Goal: Task Accomplishment & Management: Manage account settings

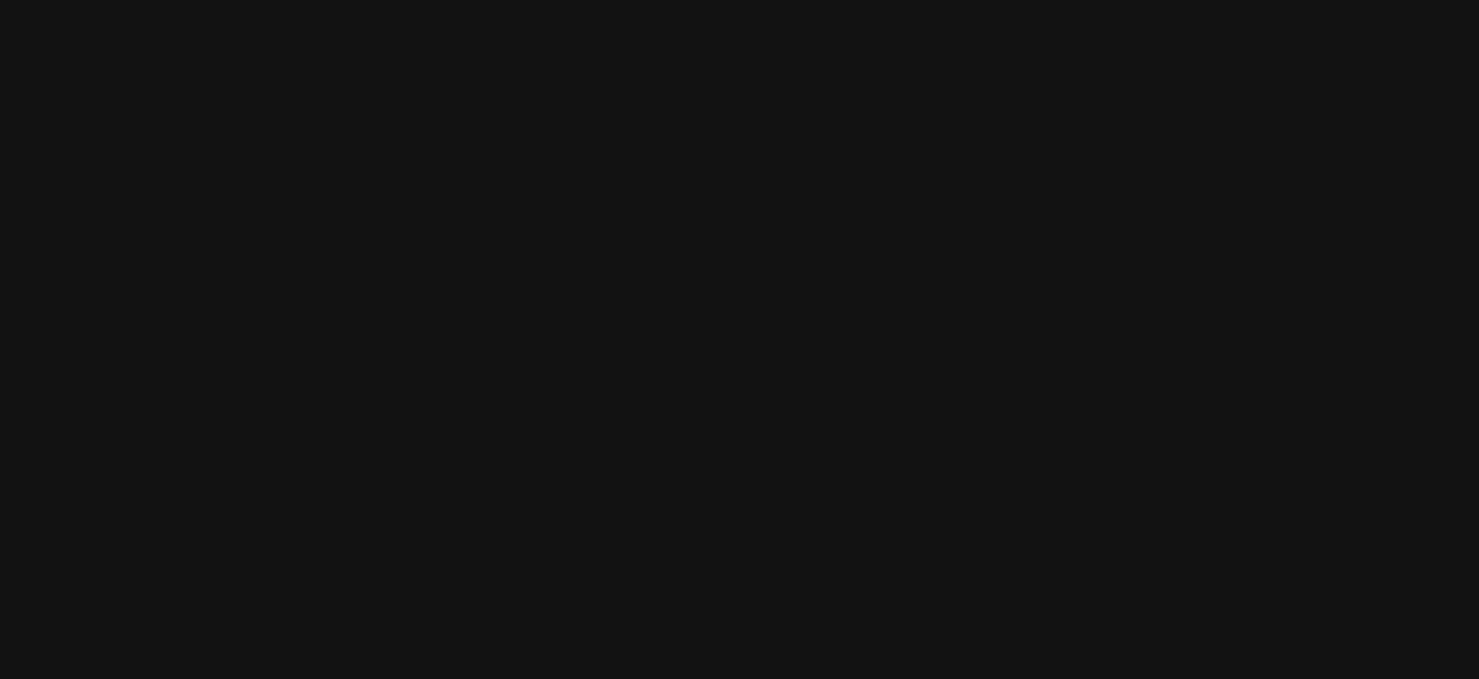
click at [957, 0] on html at bounding box center [739, 0] width 1479 height 0
click at [991, 0] on html at bounding box center [739, 0] width 1479 height 0
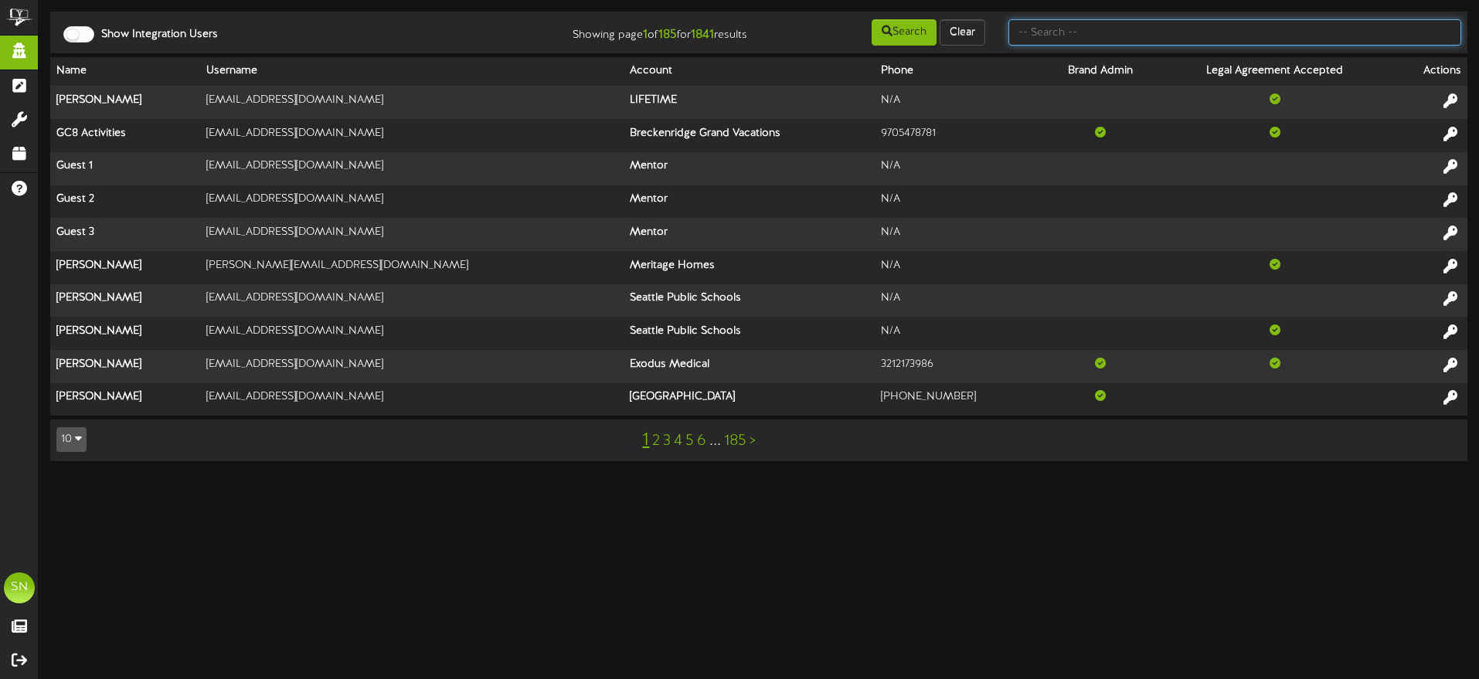
click at [1030, 29] on input "text" at bounding box center [1235, 32] width 453 height 26
type input "fat cats"
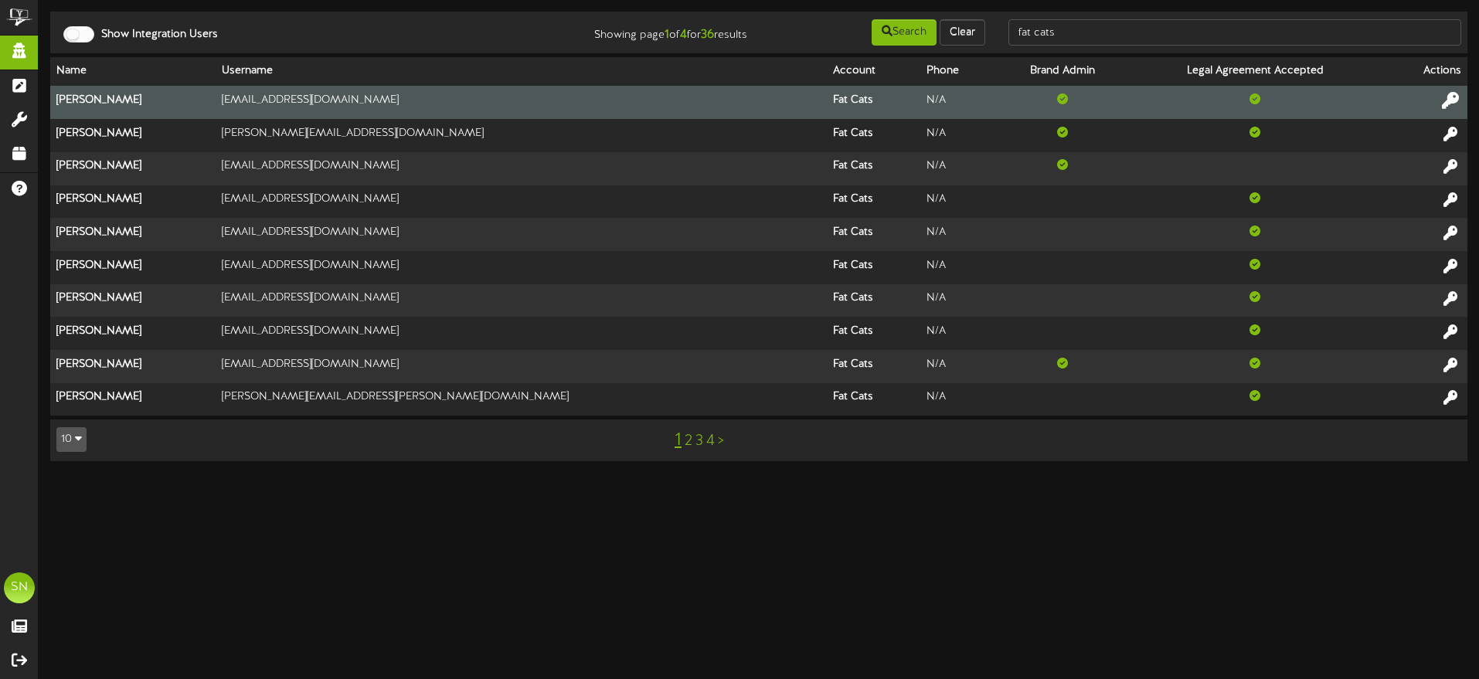
click at [1451, 98] on icon at bounding box center [1450, 100] width 17 height 17
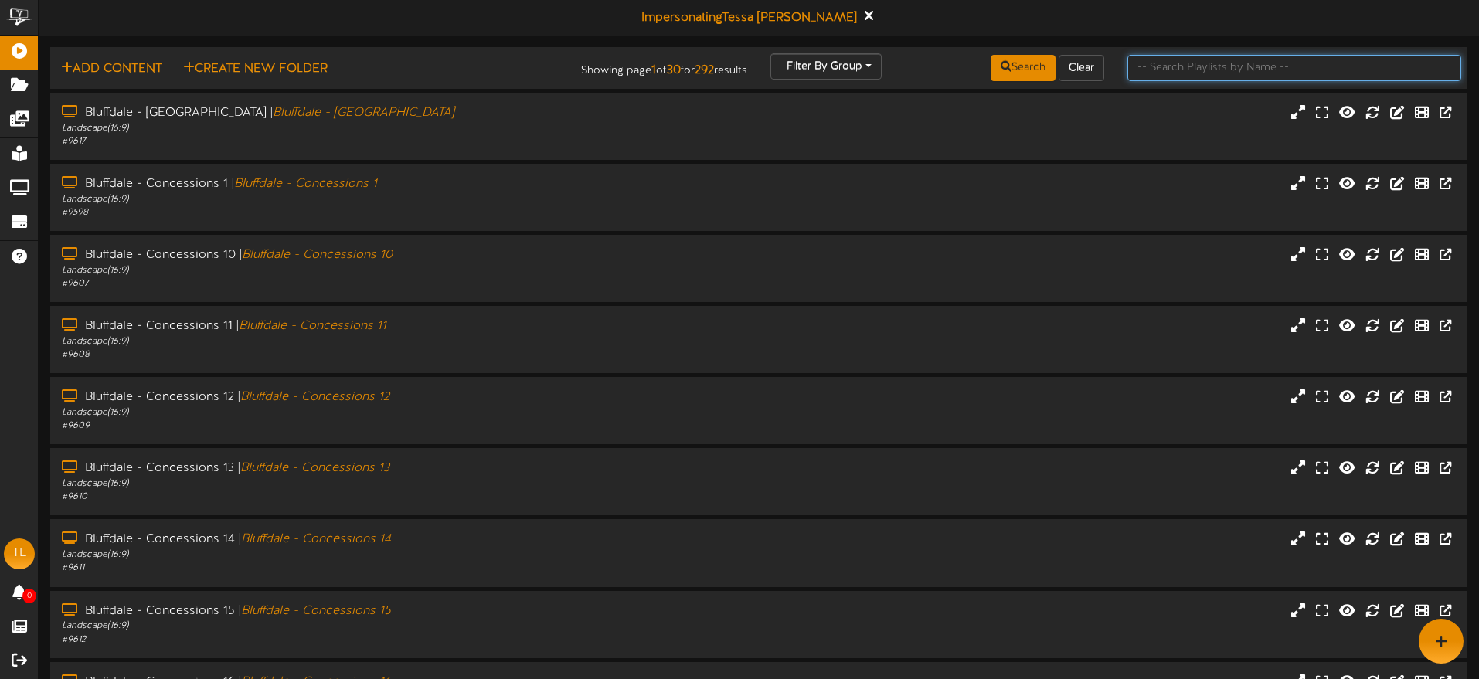
click at [1178, 72] on input "text" at bounding box center [1295, 68] width 334 height 26
type input "[PERSON_NAME]"
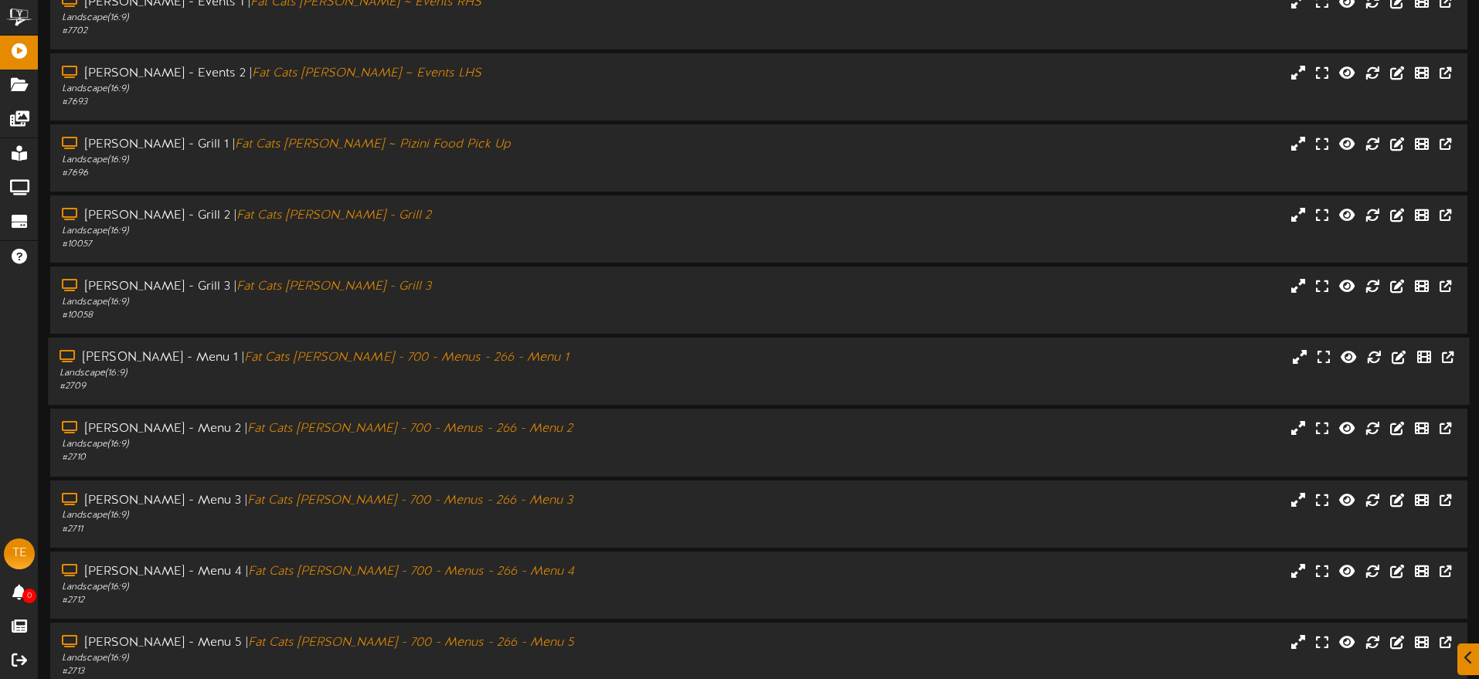
scroll to position [185, 0]
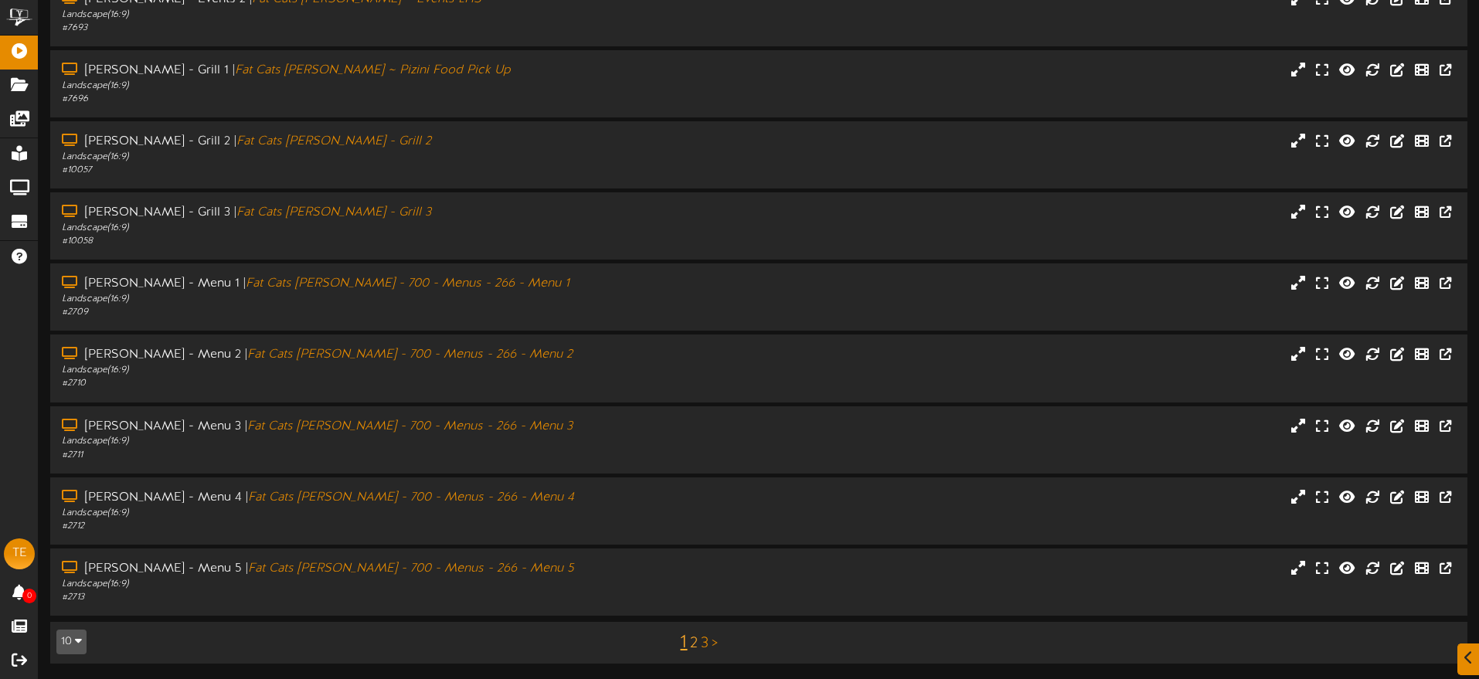
click at [693, 641] on link "2" at bounding box center [694, 643] width 8 height 17
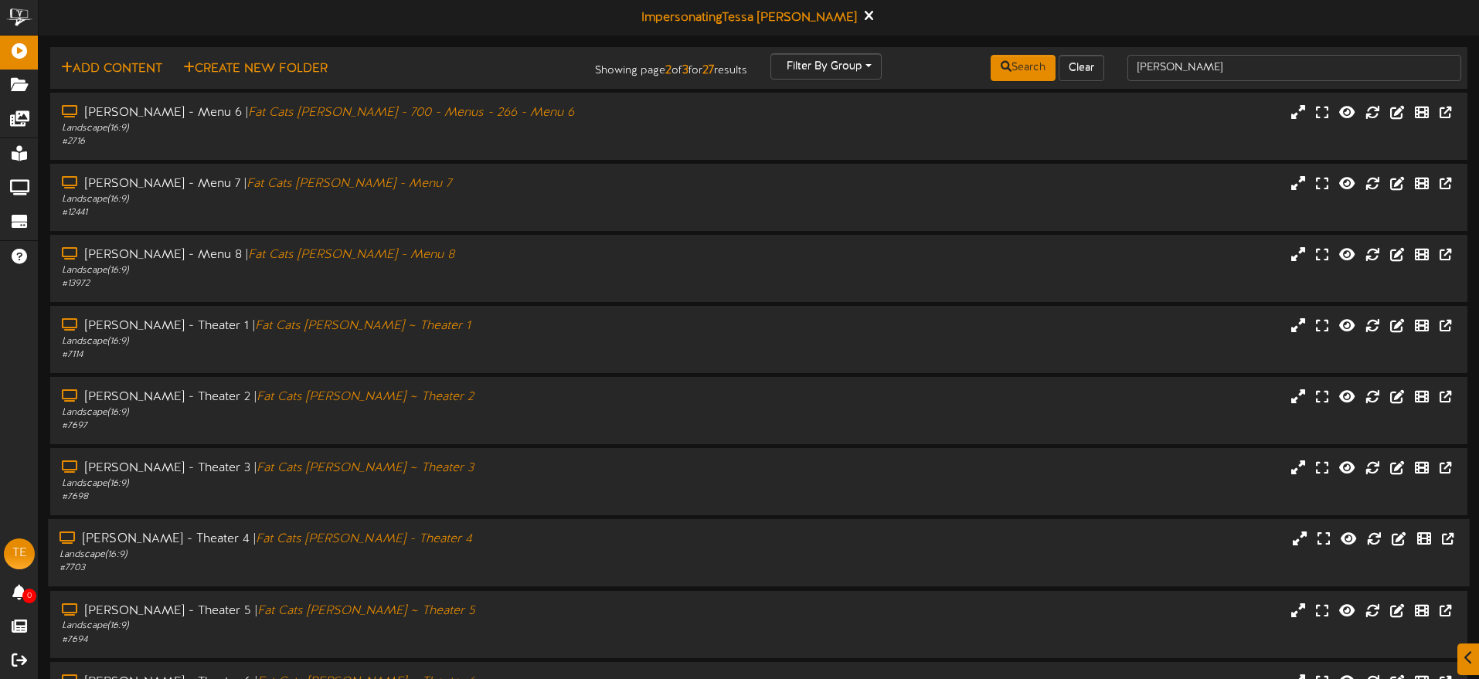
scroll to position [185, 0]
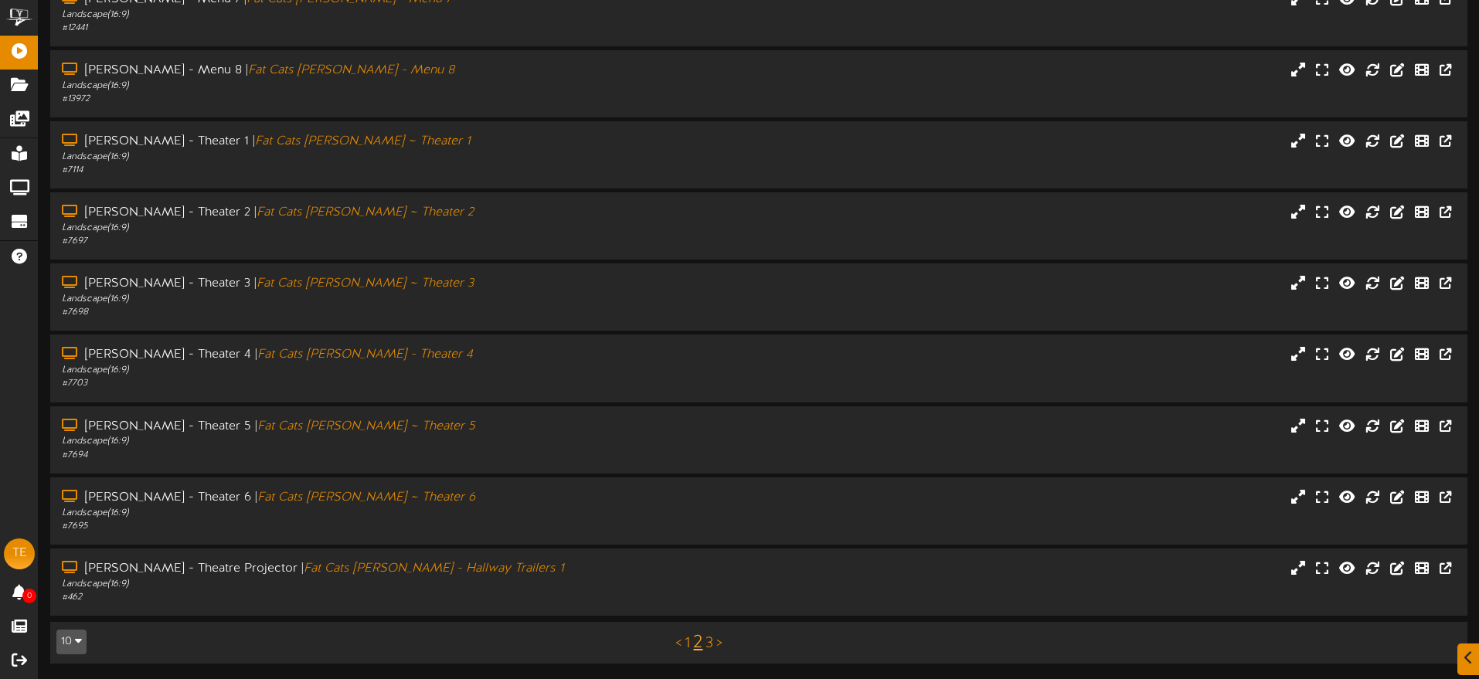
click at [709, 641] on link "3" at bounding box center [710, 643] width 8 height 17
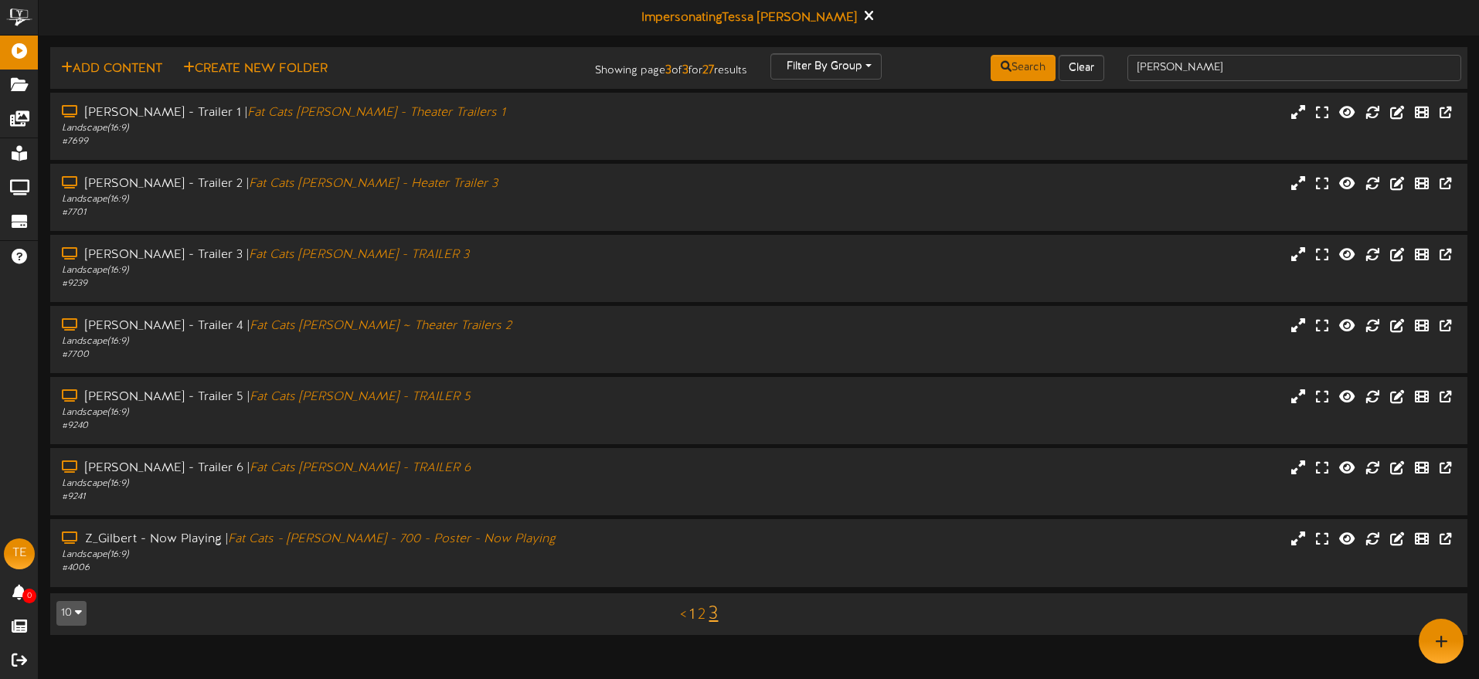
click at [693, 618] on link "1" at bounding box center [691, 615] width 5 height 17
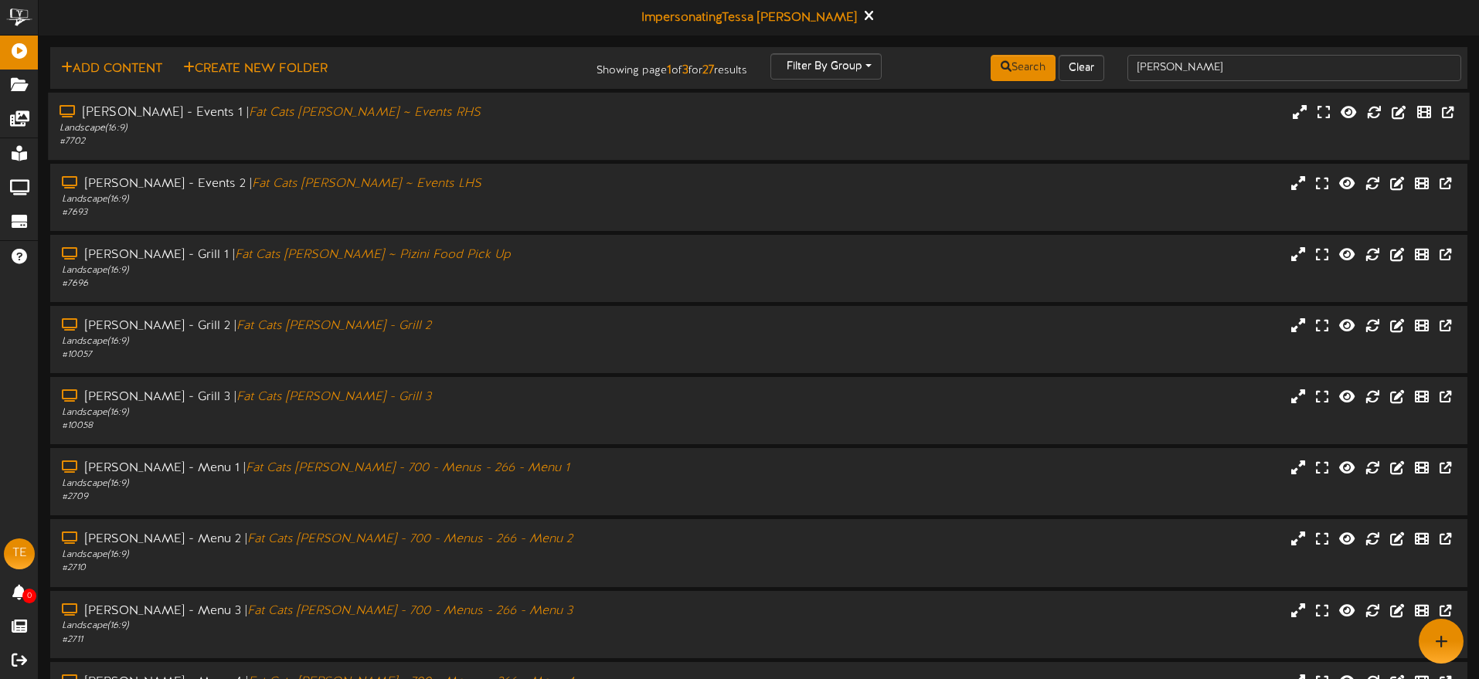
click at [450, 137] on div "# 7702" at bounding box center [344, 141] width 569 height 13
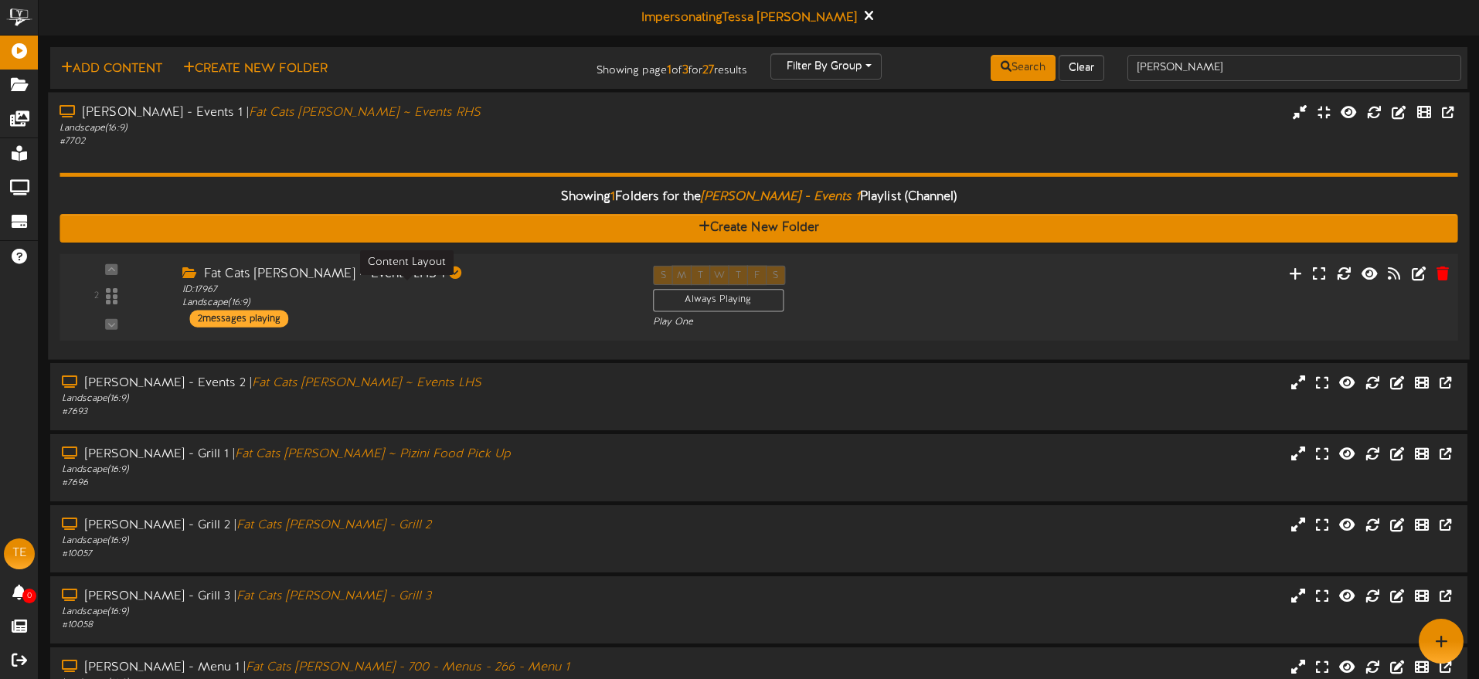
click at [485, 303] on div "ID: 17967 Landscape ( 16:9 )" at bounding box center [406, 296] width 448 height 27
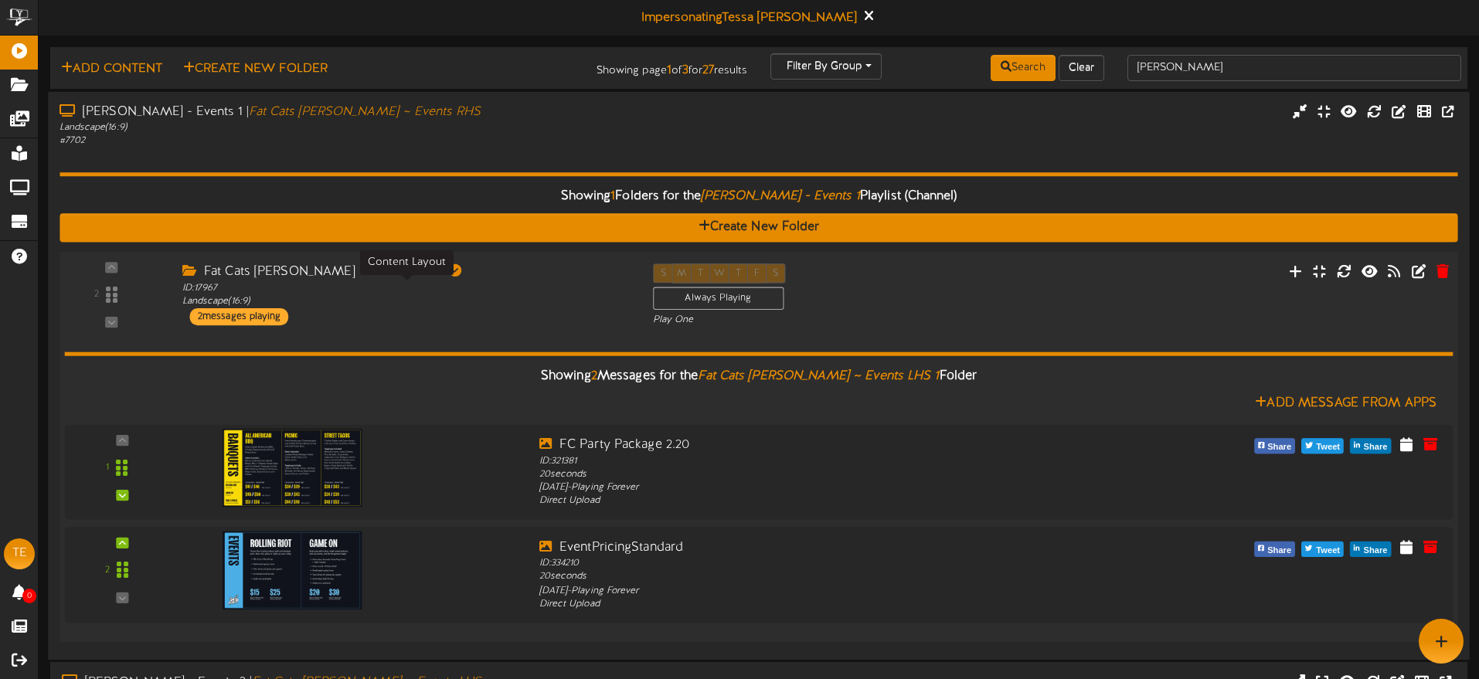
click at [494, 306] on div "ID: 17967 Landscape ( 16:9 )" at bounding box center [406, 294] width 448 height 27
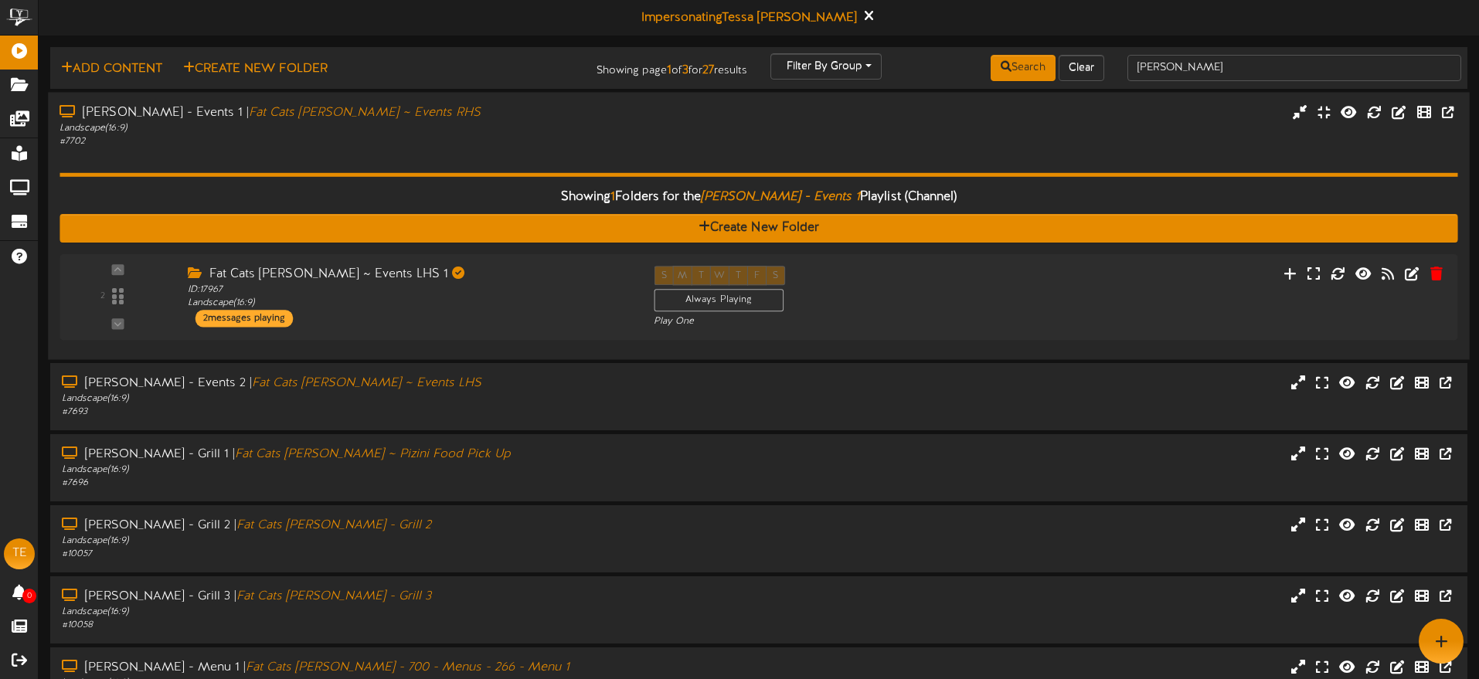
click at [468, 162] on div "Showing 1 Folders for the Gilbert - Events 1 Playlist (Channel) Create New Fold…" at bounding box center [759, 248] width 1398 height 200
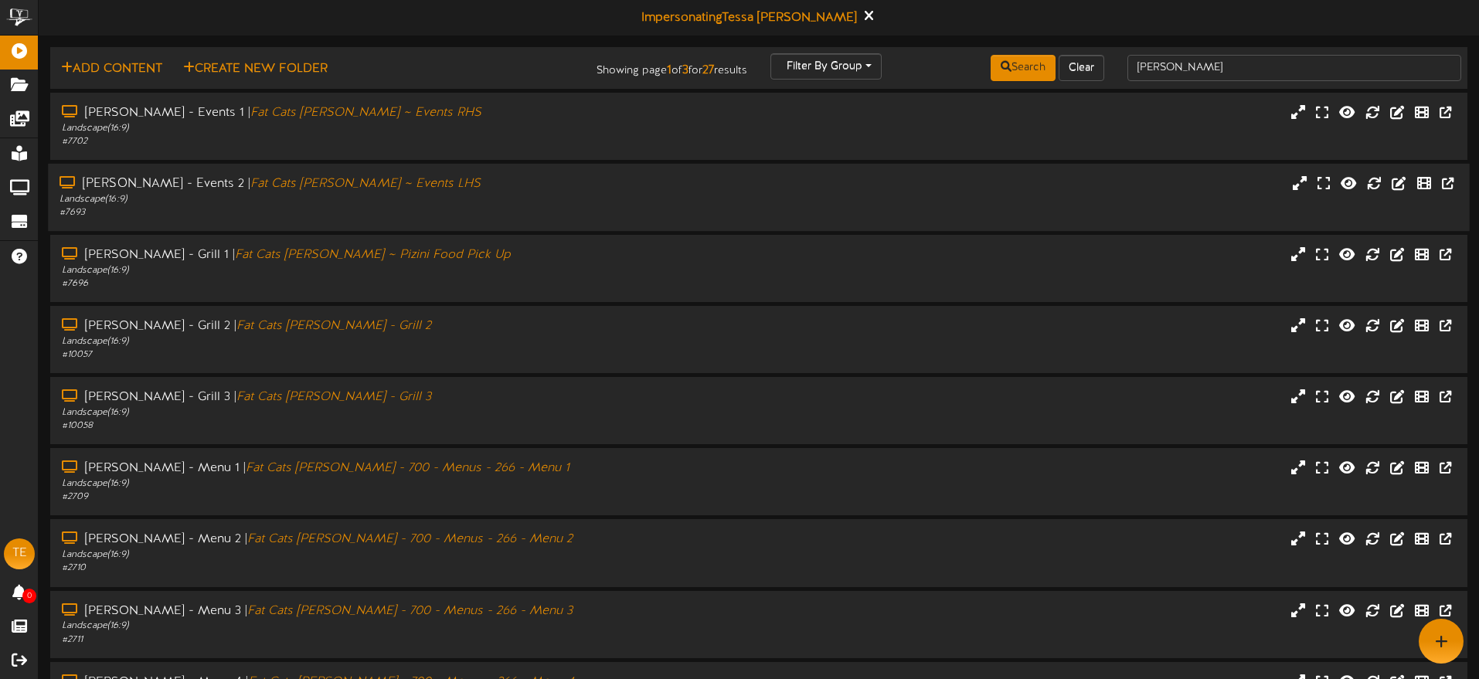
click at [485, 203] on div "Landscape ( 16:9 )" at bounding box center [344, 199] width 569 height 13
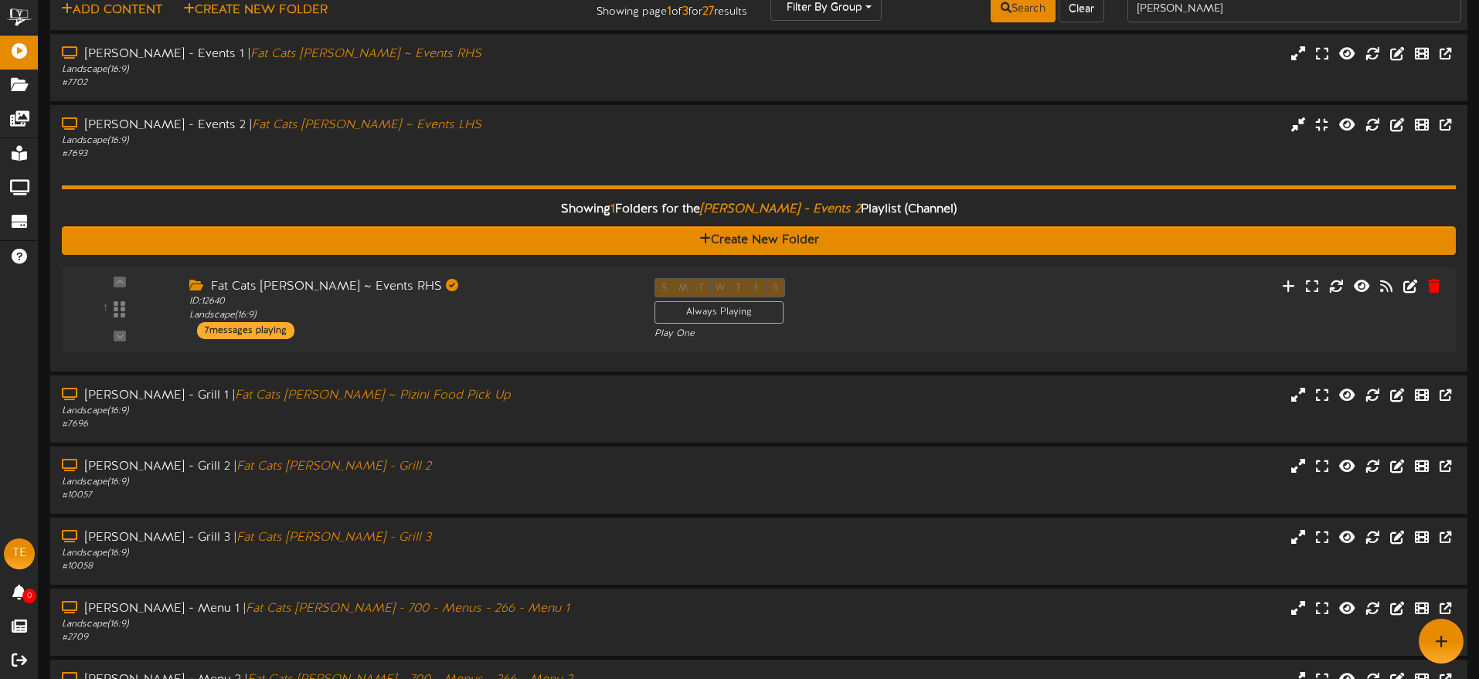
scroll to position [134, 0]
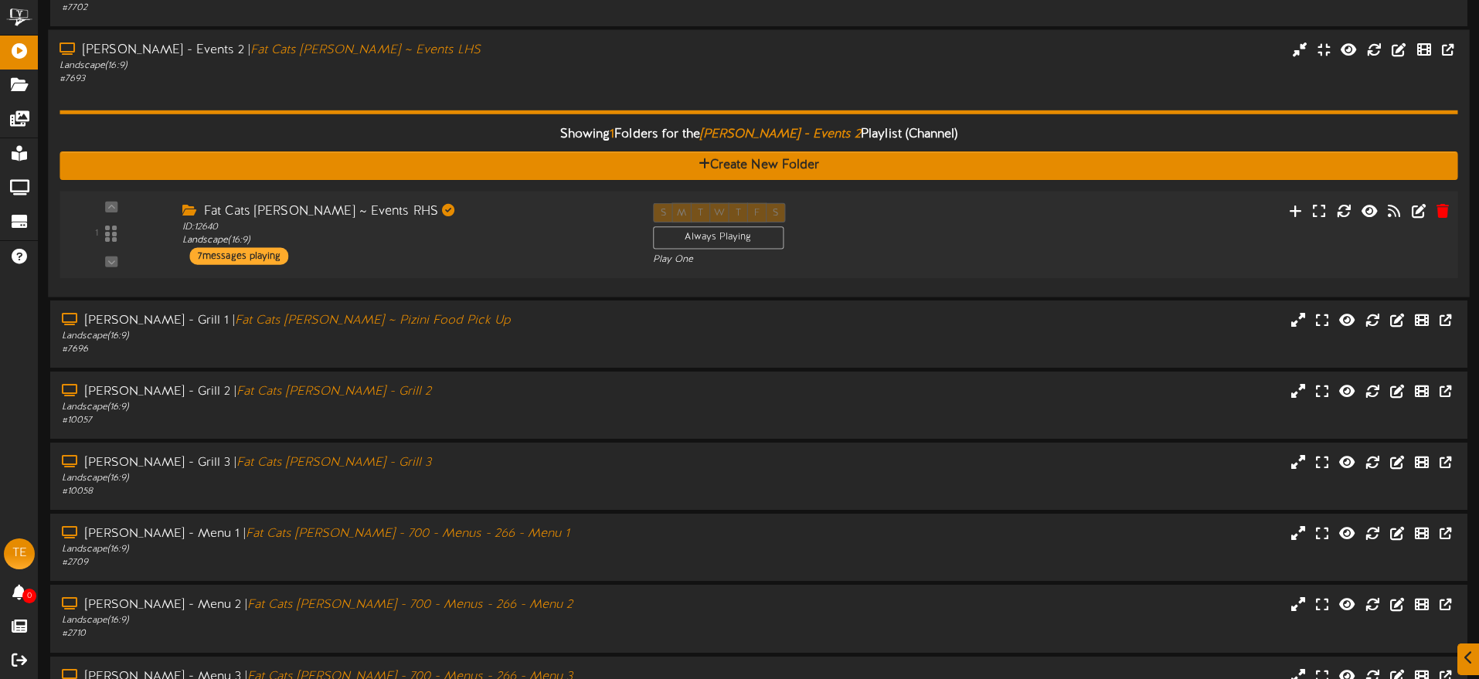
click at [534, 259] on div "Fat Cats Gilbert ~ Events RHS ID: 12640 Landscape ( 16:9 ) 7 messages playing" at bounding box center [406, 233] width 471 height 62
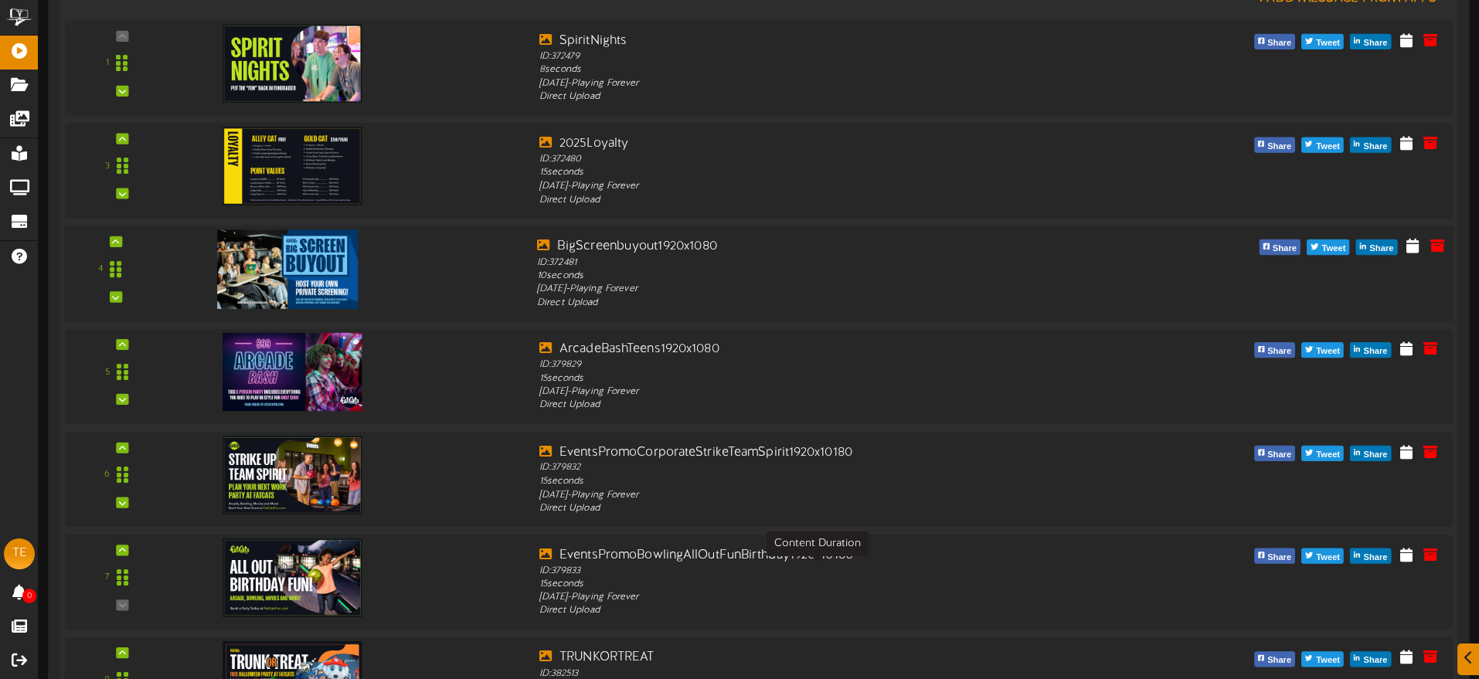
scroll to position [605, 0]
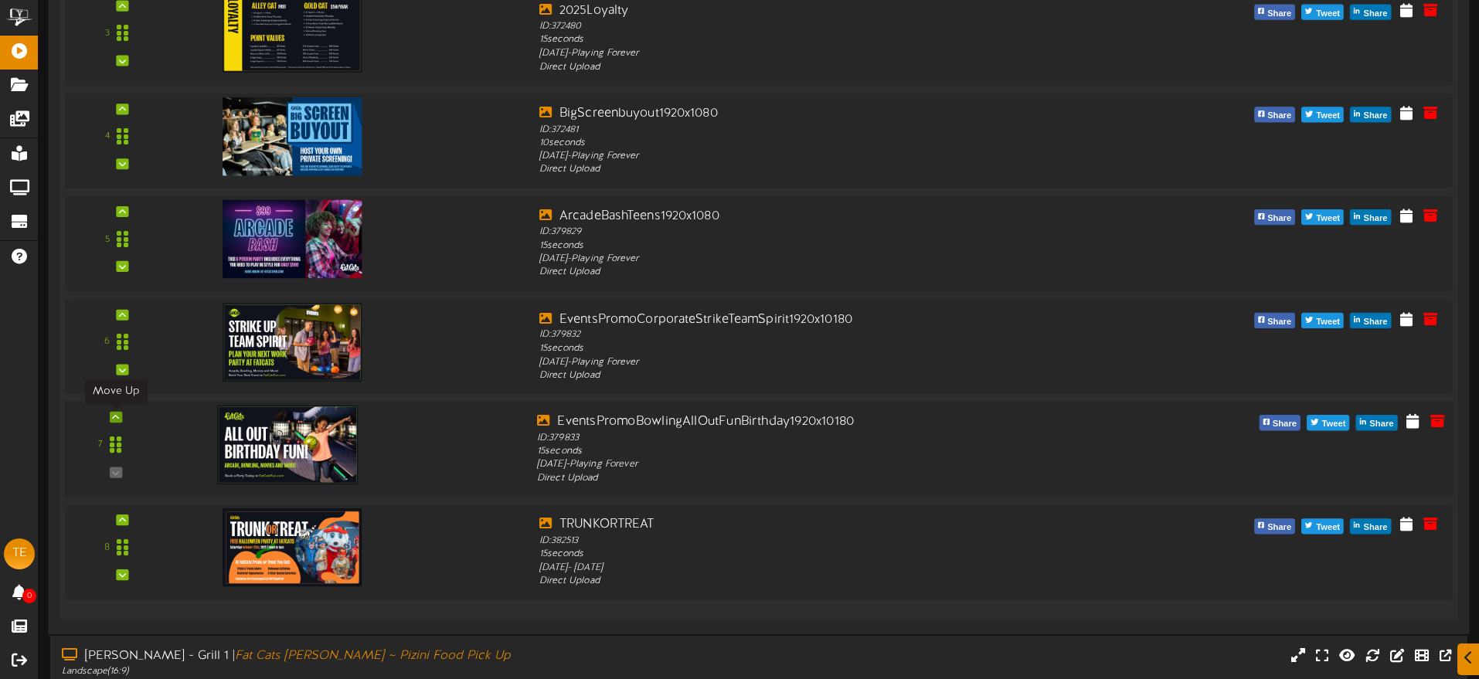
click at [119, 414] on icon at bounding box center [115, 417] width 7 height 8
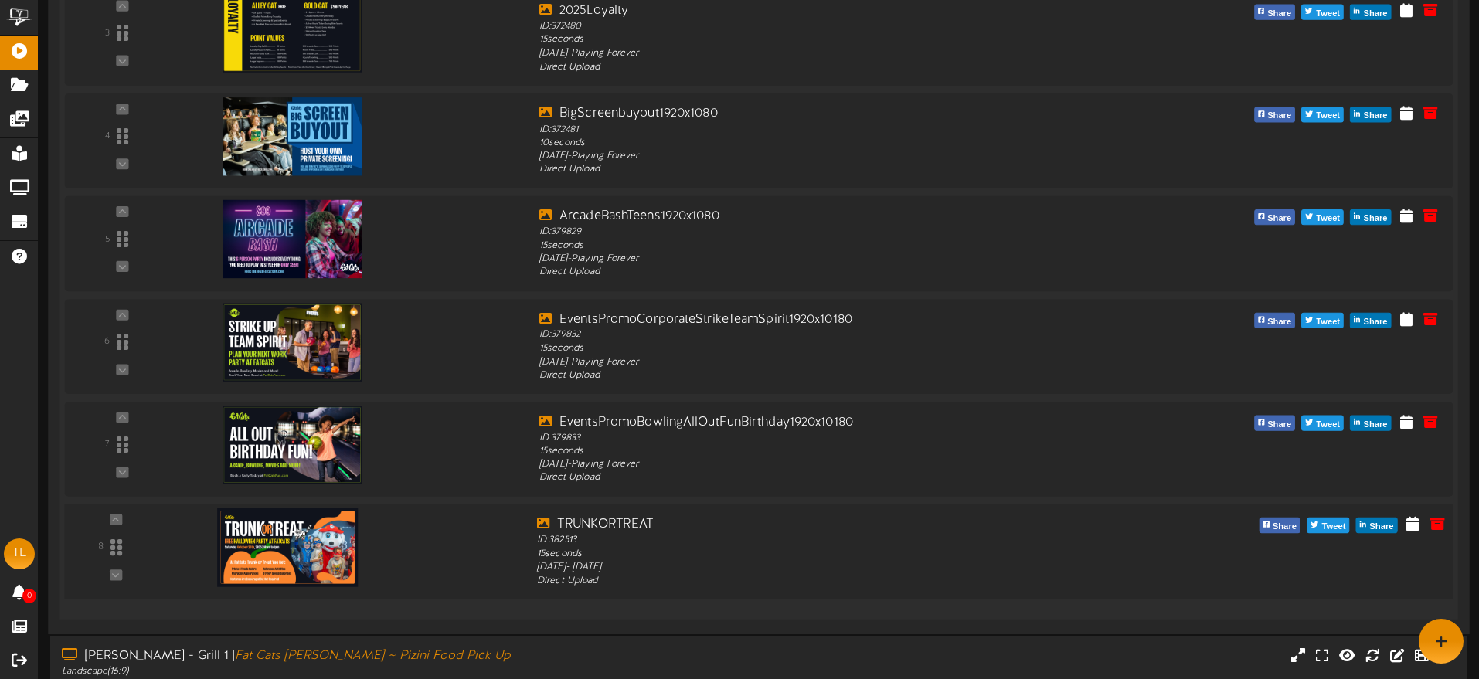
scroll to position [604, 0]
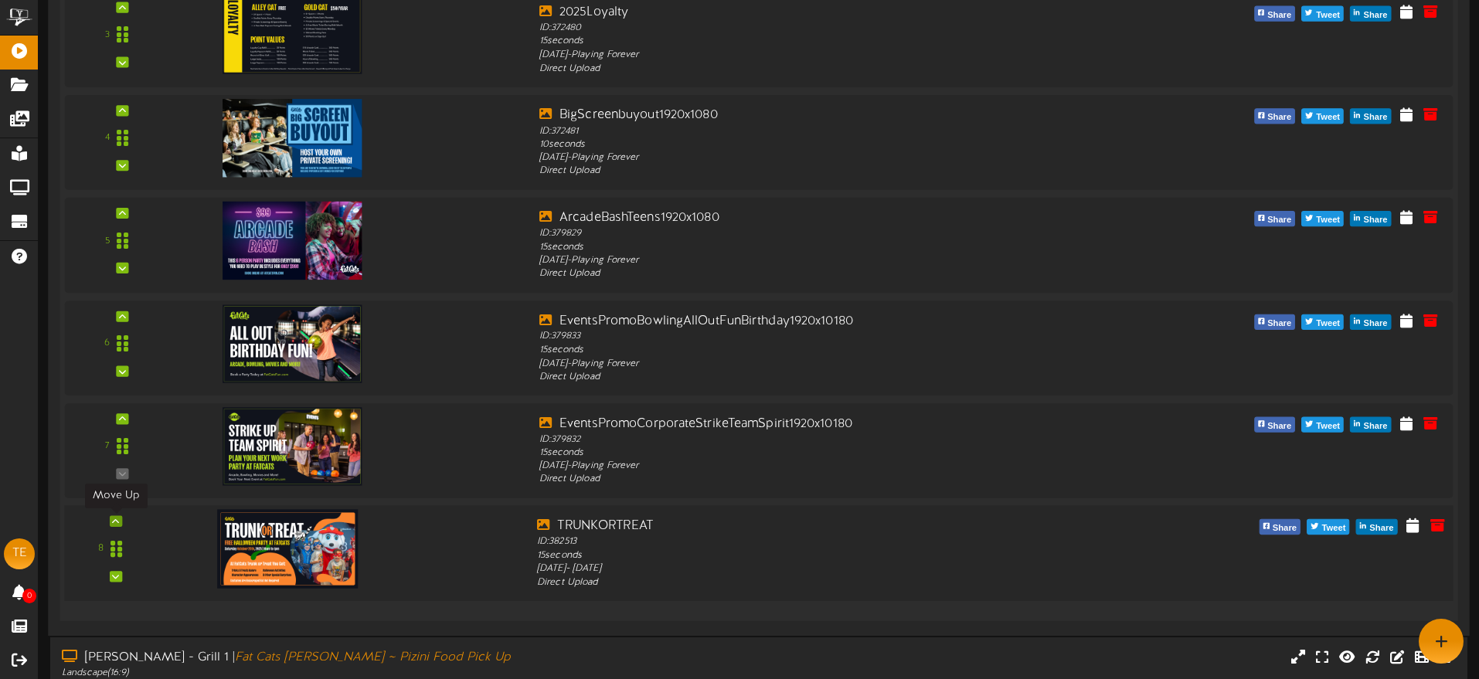
click at [116, 520] on icon at bounding box center [115, 522] width 7 height 8
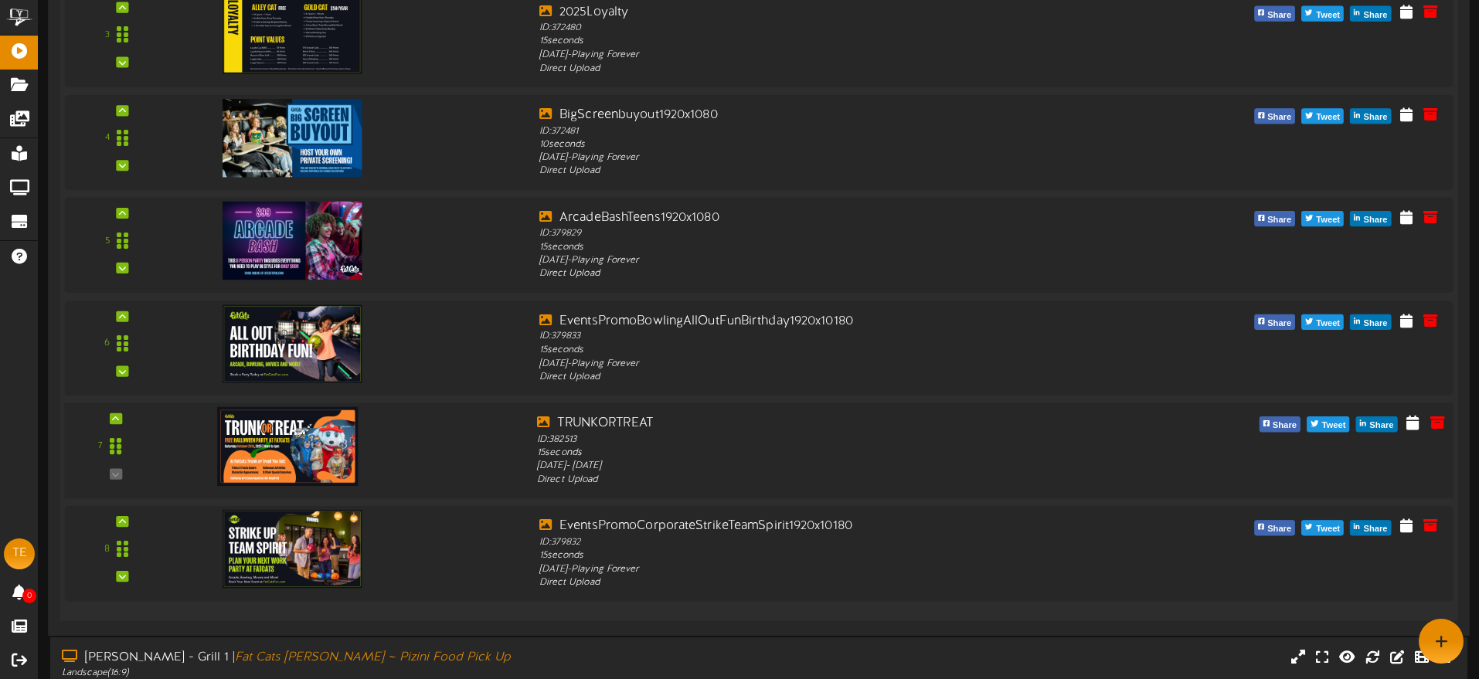
click at [295, 450] on img at bounding box center [287, 446] width 141 height 79
click at [1432, 420] on icon at bounding box center [1437, 421] width 17 height 17
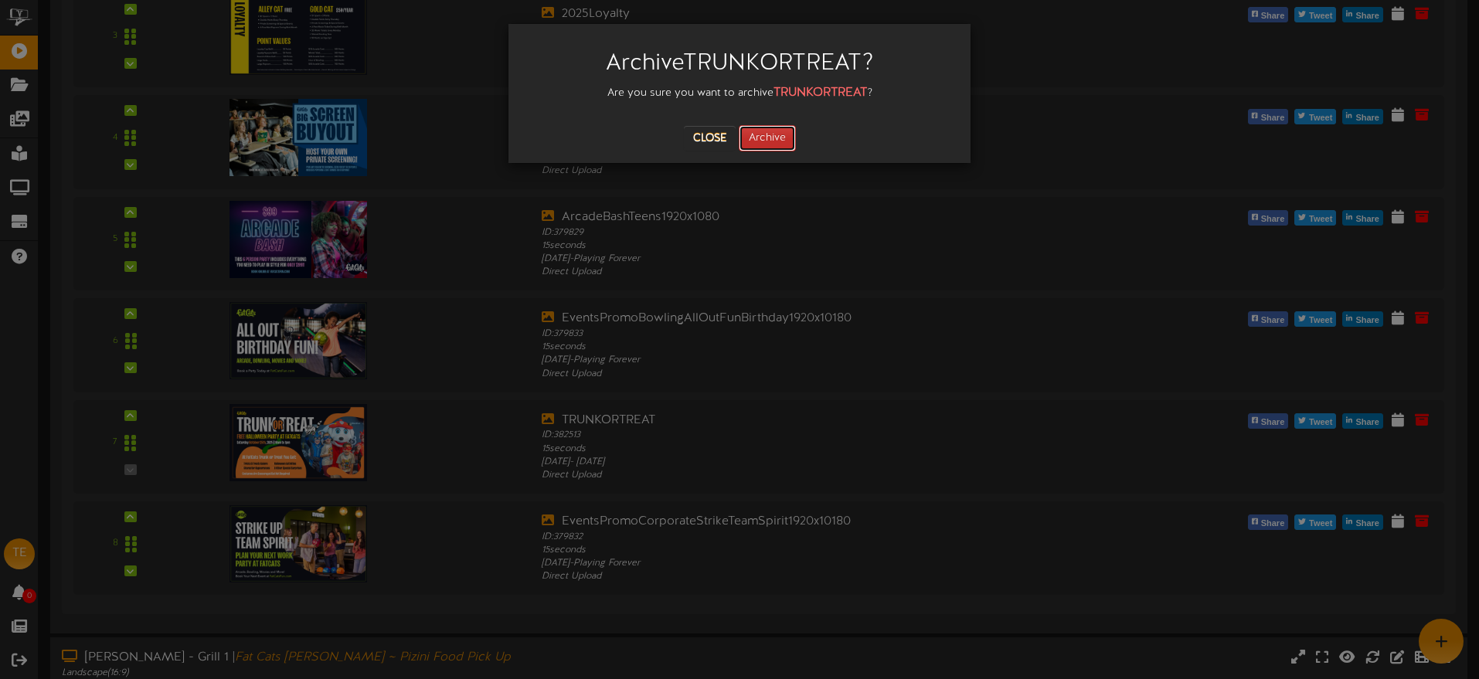
click at [774, 141] on button "Archive" at bounding box center [767, 138] width 57 height 26
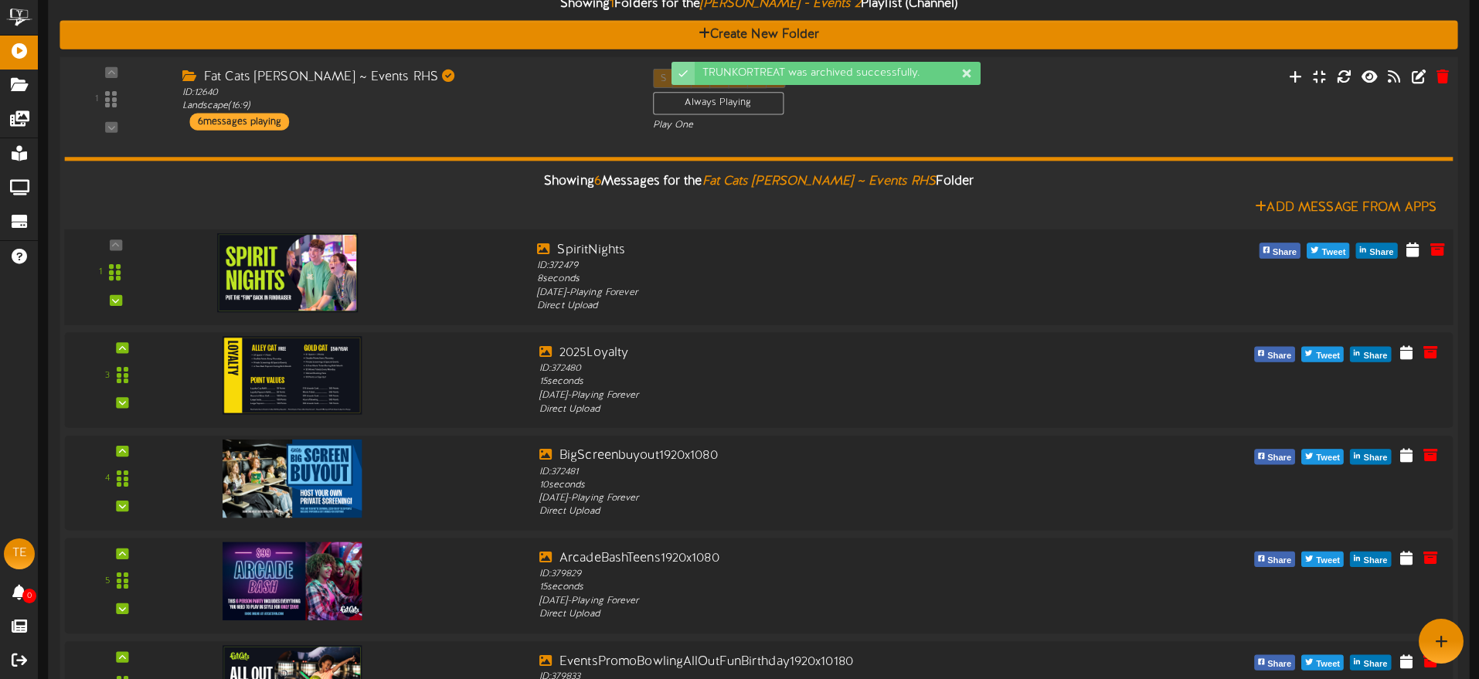
scroll to position [240, 0]
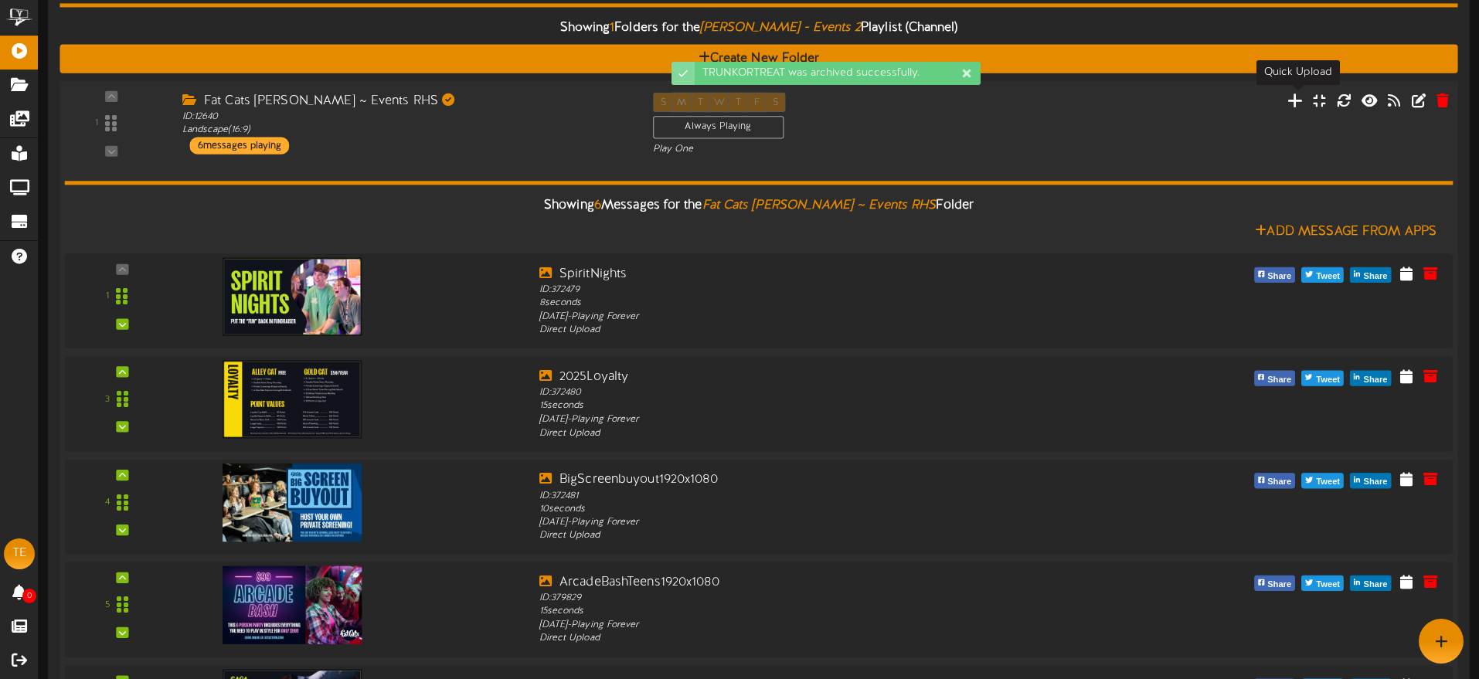
click at [1298, 103] on icon at bounding box center [1296, 99] width 16 height 17
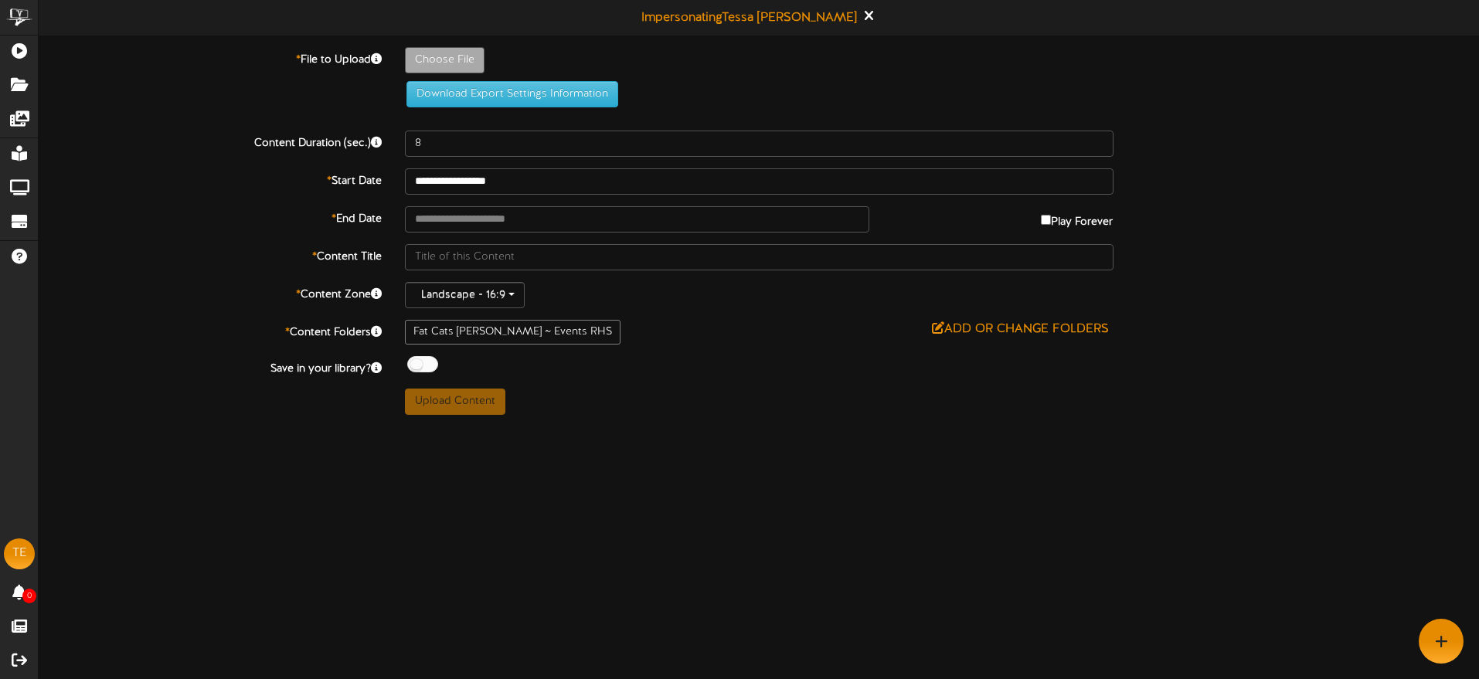
type input "**********"
type input "Trunkortreat"
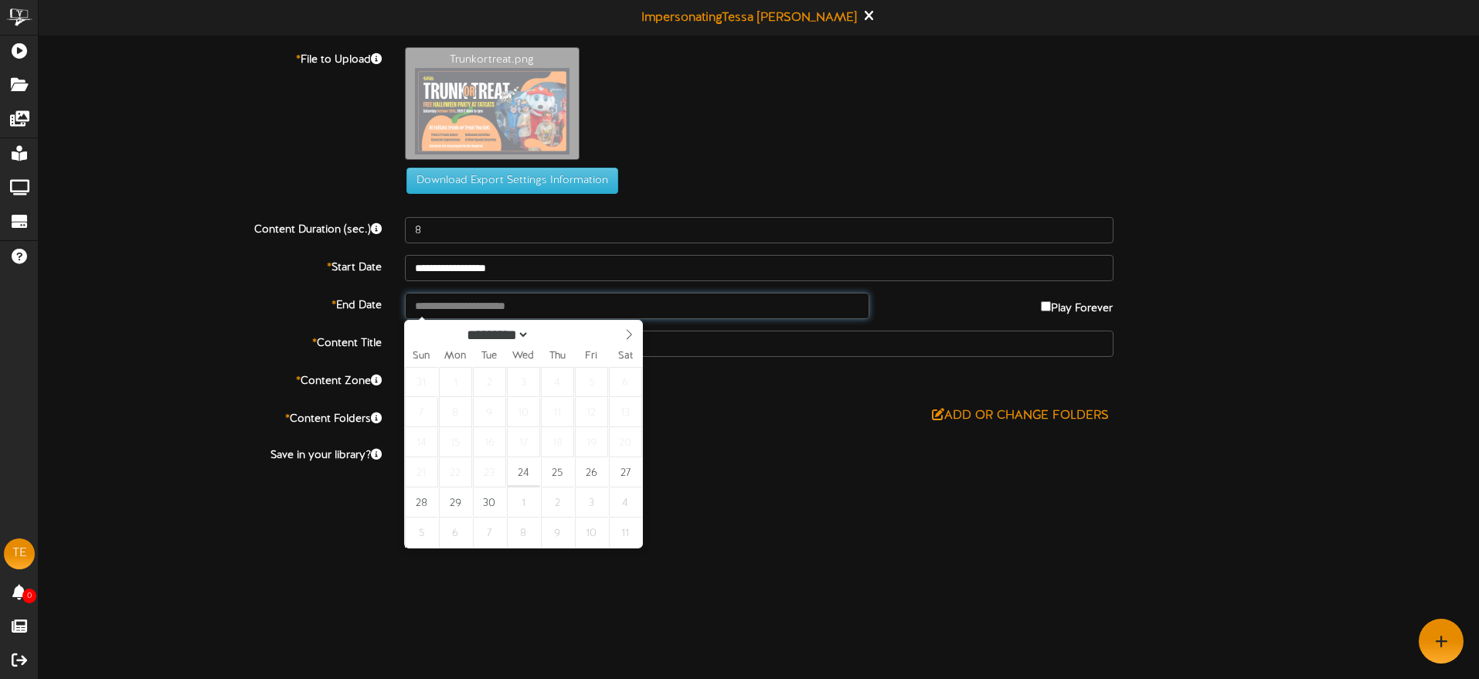
click at [569, 300] on input "text" at bounding box center [637, 306] width 465 height 26
type input "**********"
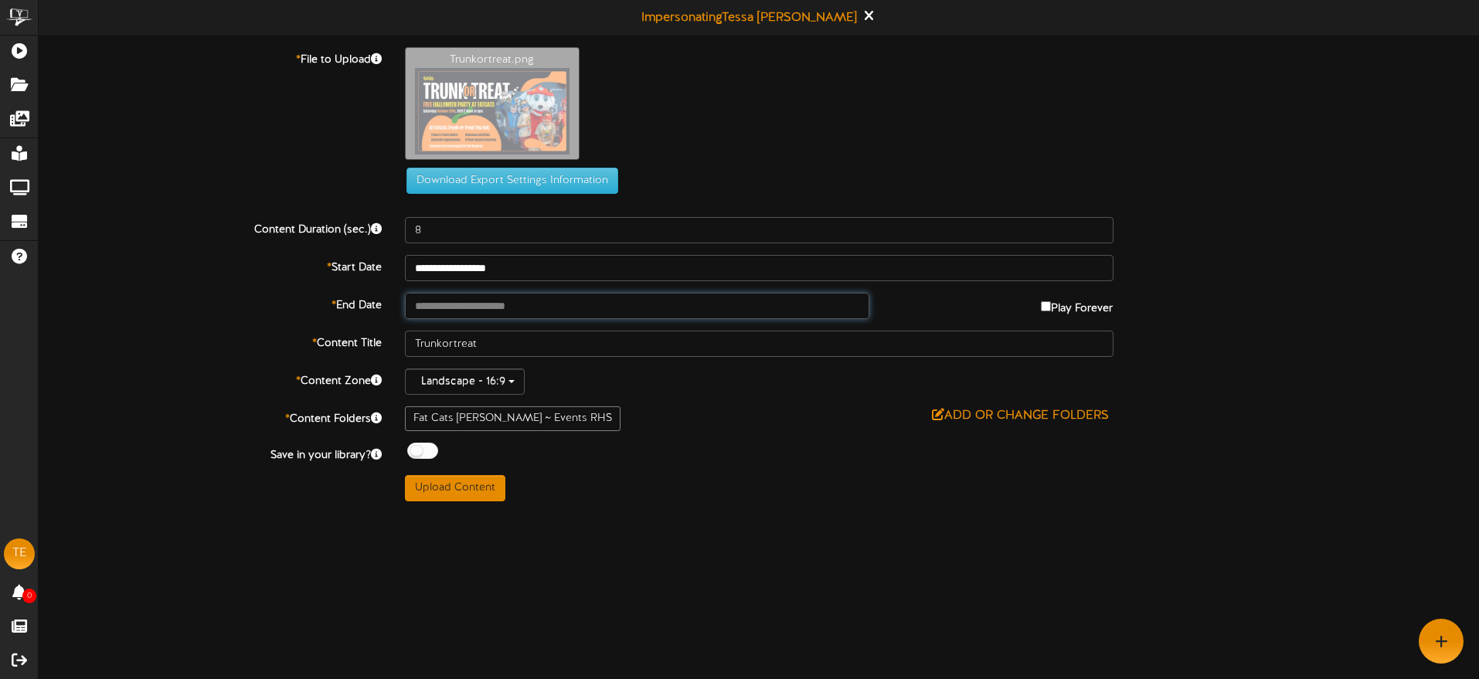
click at [573, 306] on input "text" at bounding box center [637, 306] width 465 height 26
type input "**********"
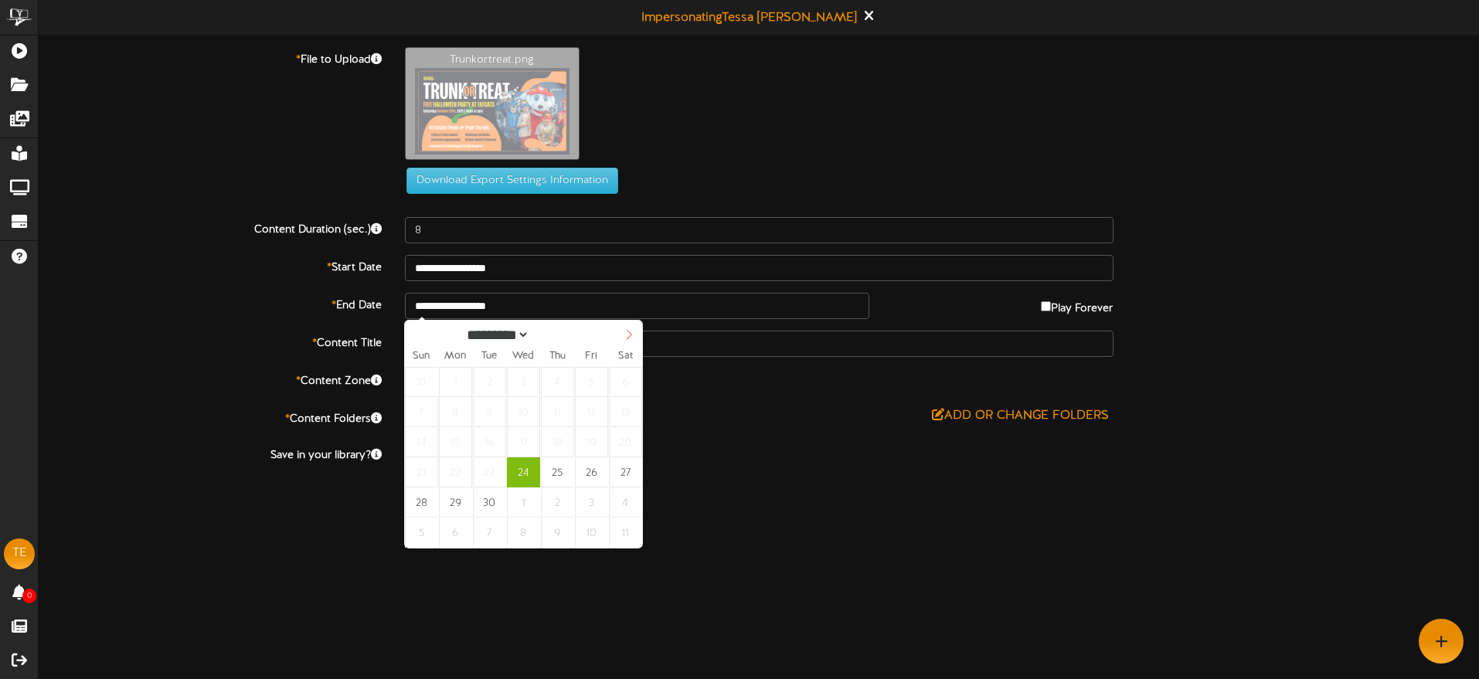
select select "*"
click at [628, 335] on icon at bounding box center [629, 334] width 11 height 11
type input "**********"
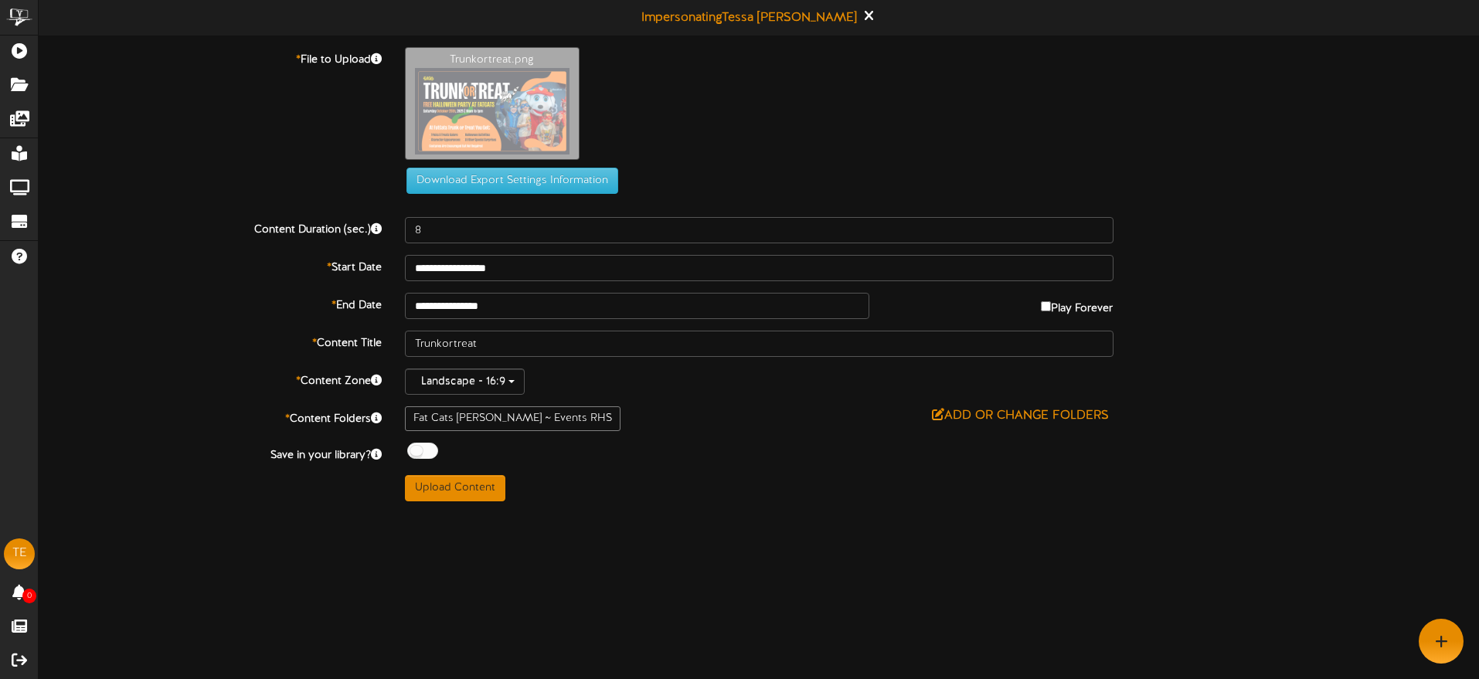
click at [651, 464] on div "**********" at bounding box center [759, 274] width 1441 height 454
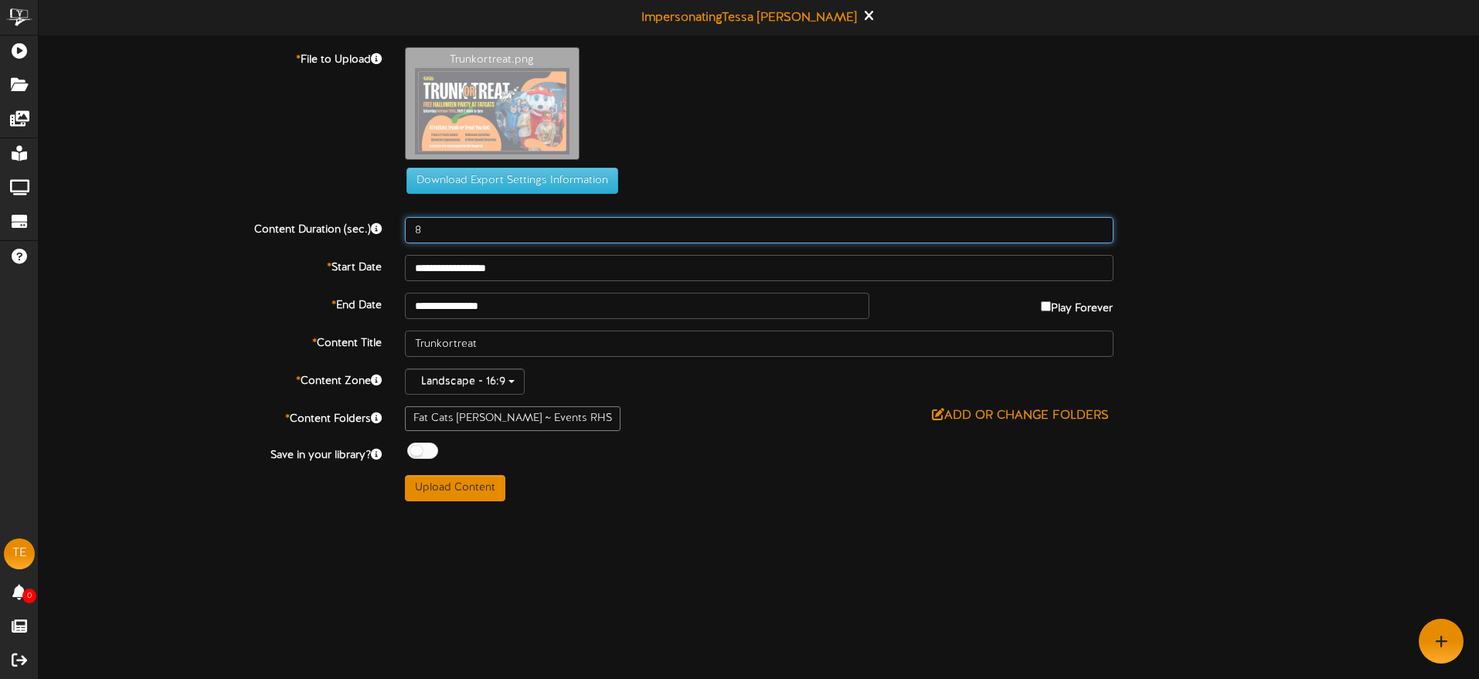
drag, startPoint x: 452, startPoint y: 230, endPoint x: 404, endPoint y: 225, distance: 48.2
click at [405, 225] on input "8" at bounding box center [759, 230] width 709 height 26
type input "10"
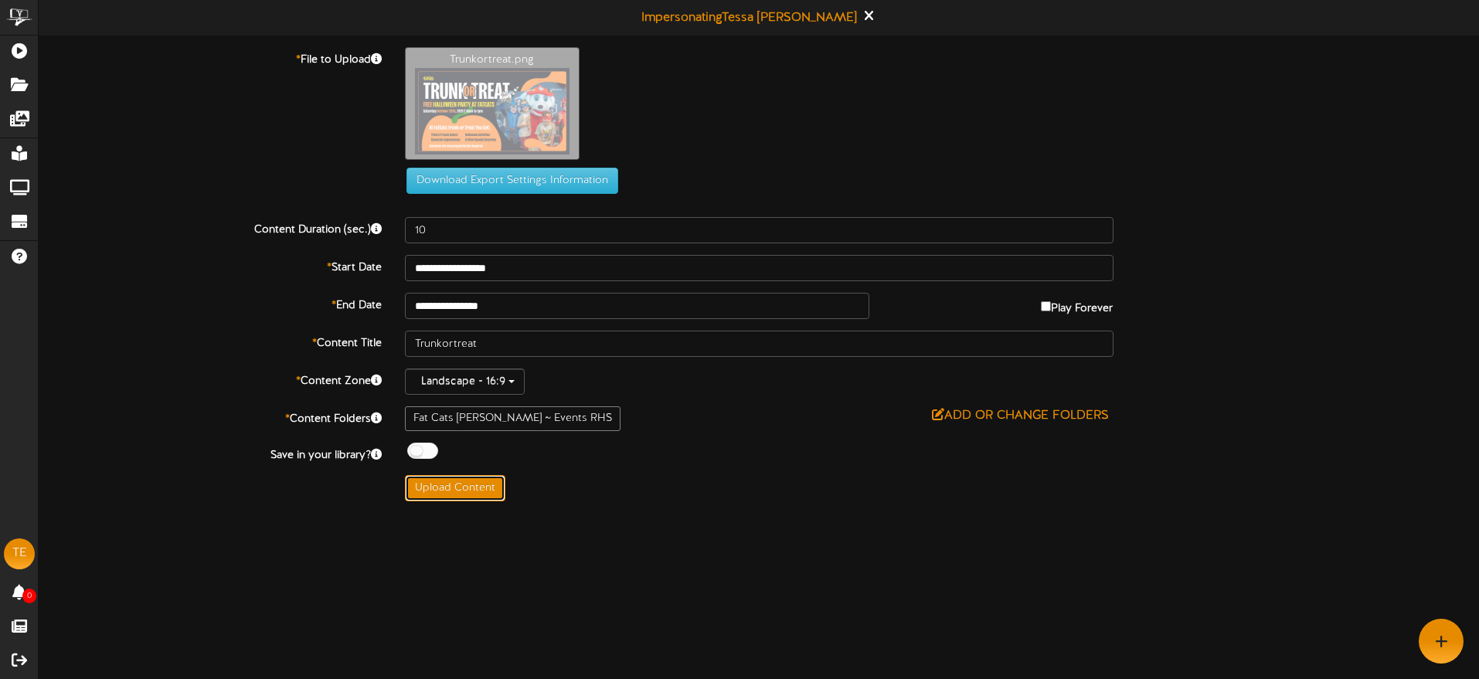
click at [494, 485] on button "Upload Content" at bounding box center [455, 488] width 100 height 26
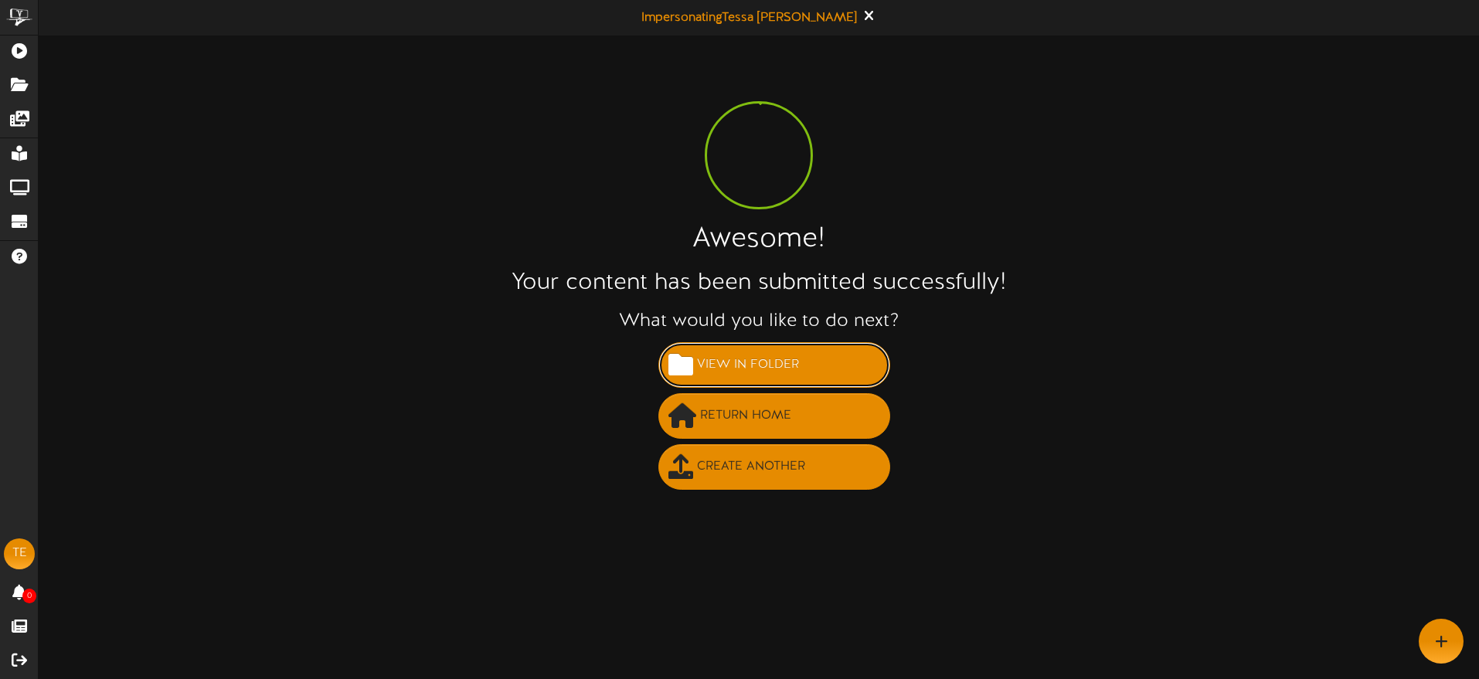
click at [761, 366] on span "View in Folder" at bounding box center [748, 365] width 110 height 26
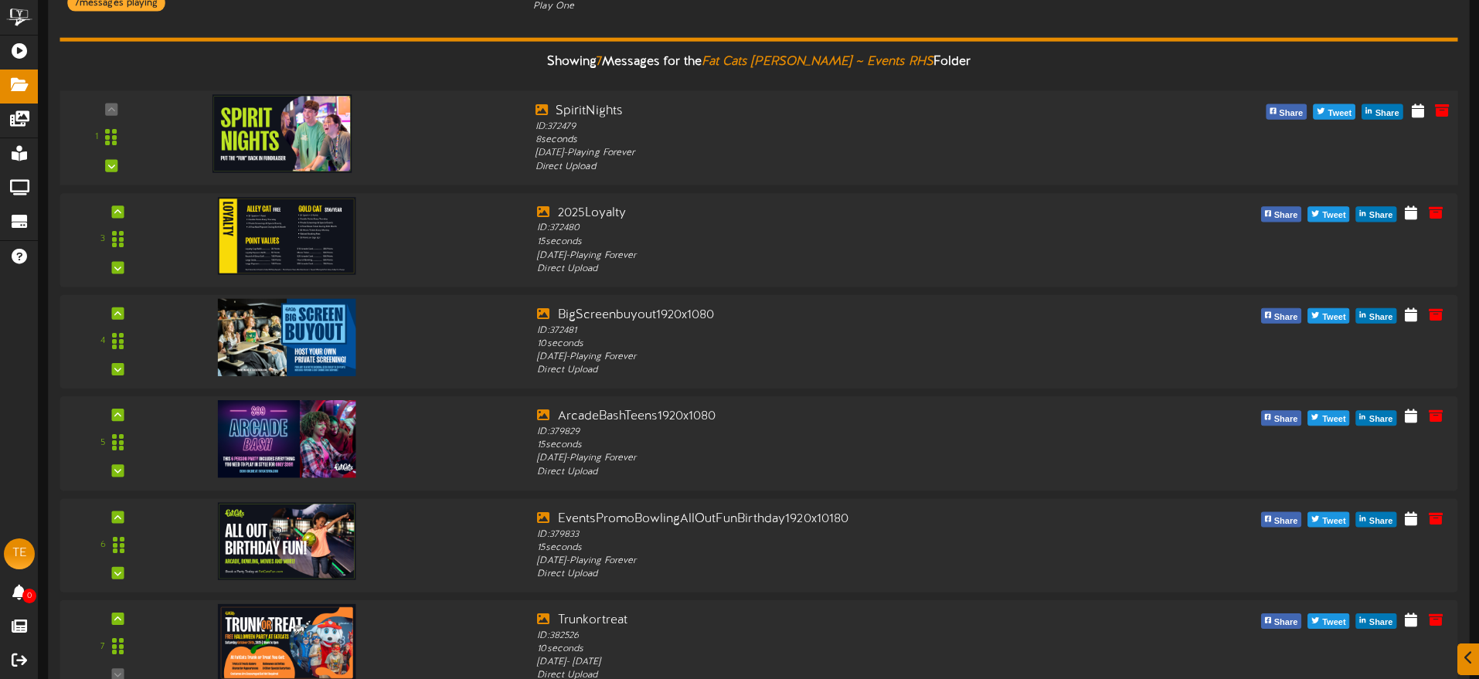
scroll to position [304, 0]
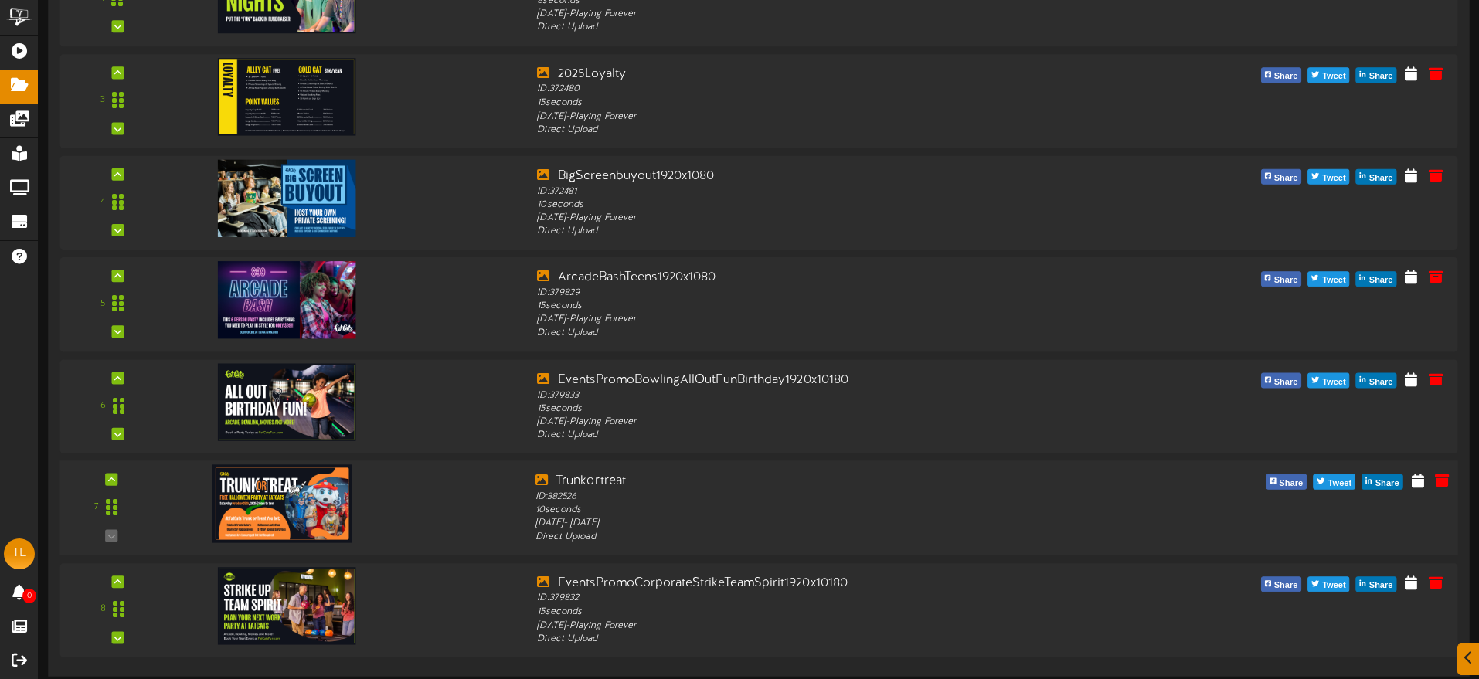
click at [117, 534] on div "7" at bounding box center [111, 507] width 94 height 70
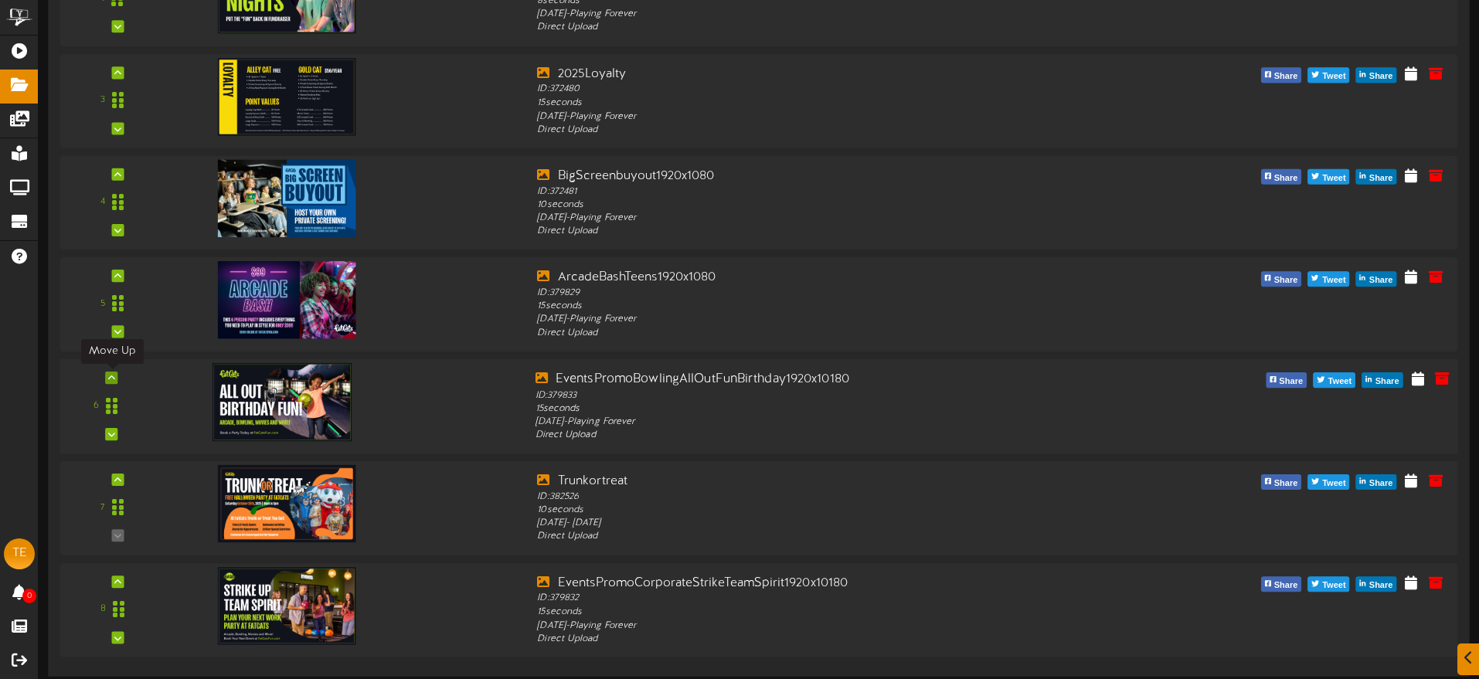
click at [114, 374] on icon at bounding box center [111, 378] width 7 height 8
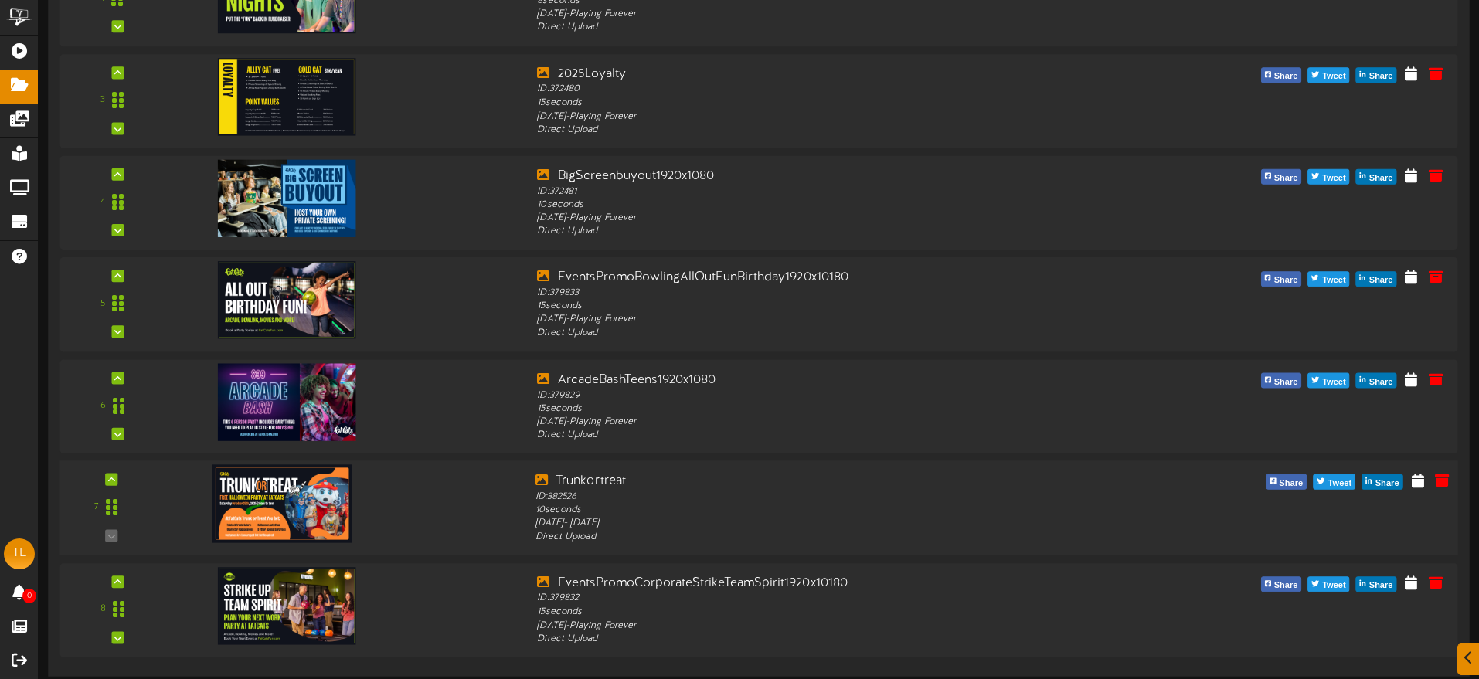
click at [113, 538] on div "7" at bounding box center [111, 507] width 94 height 70
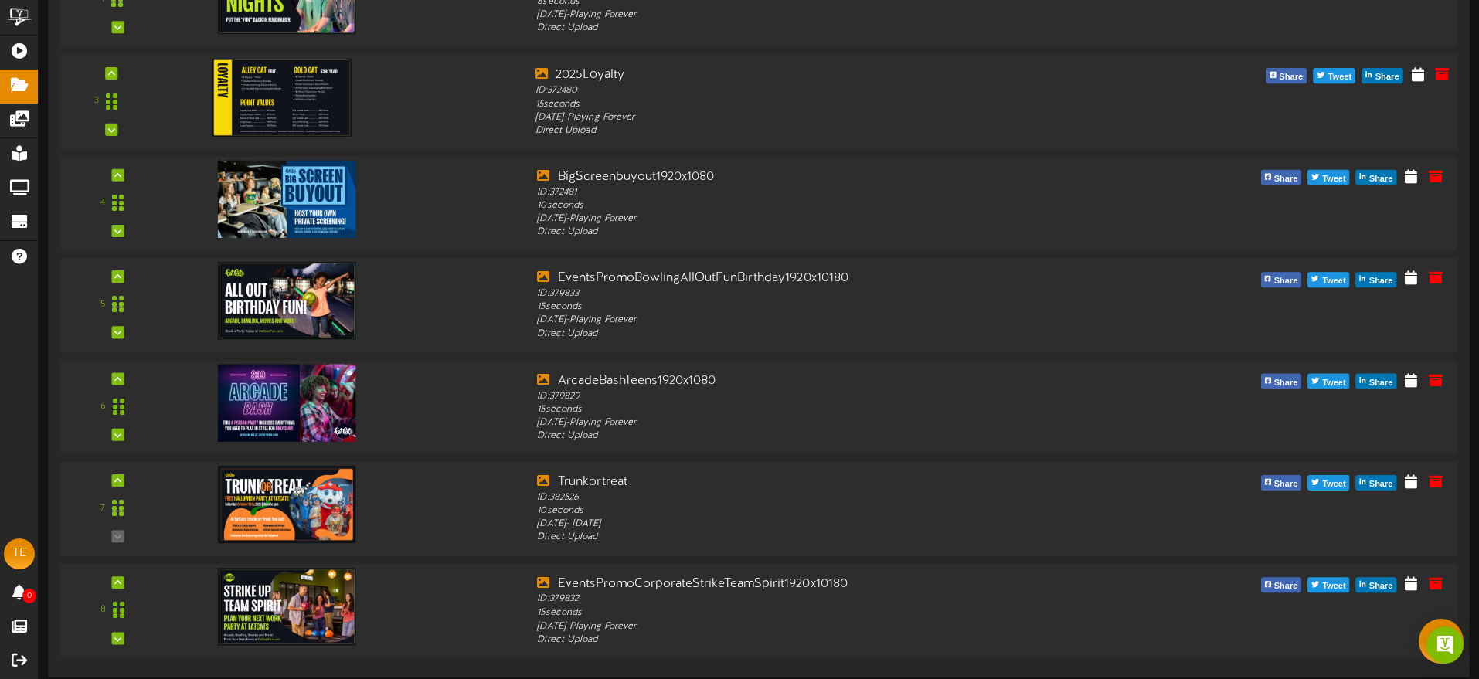
scroll to position [0, 0]
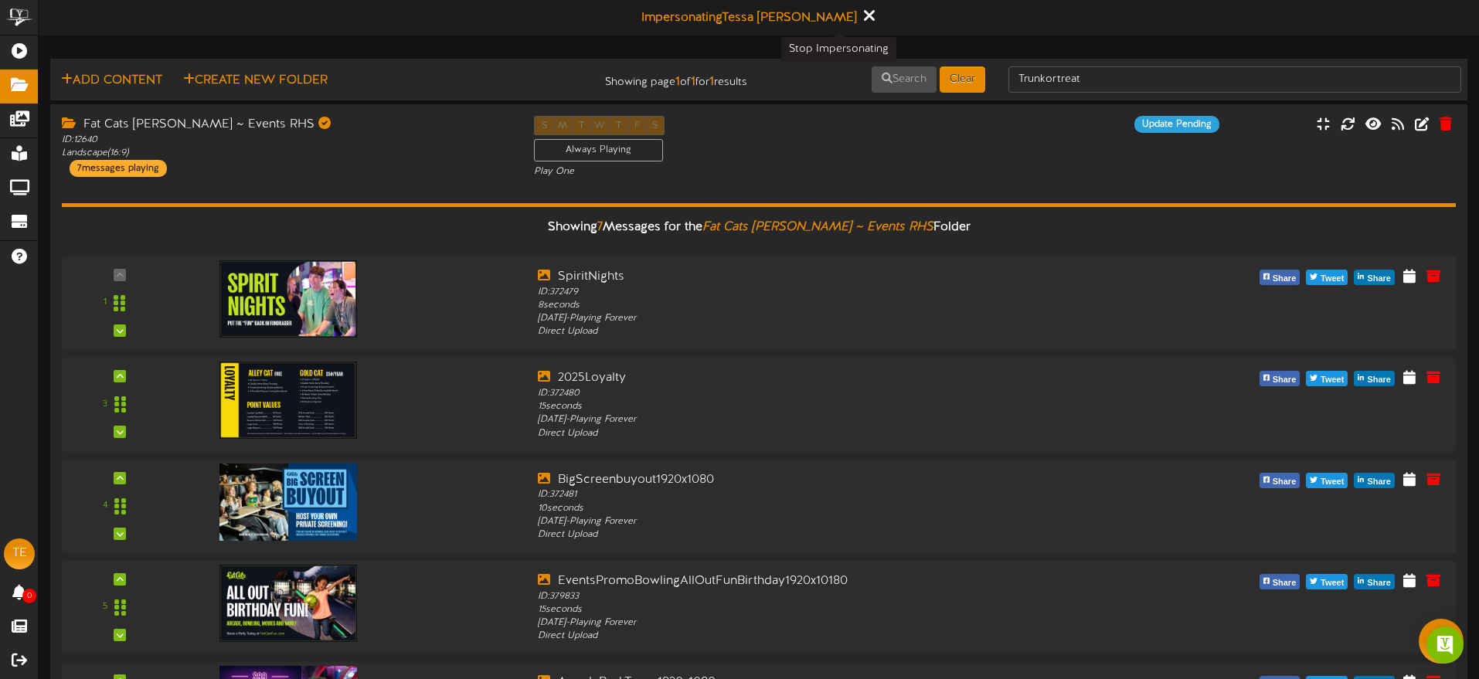
click at [863, 19] on icon at bounding box center [868, 15] width 10 height 17
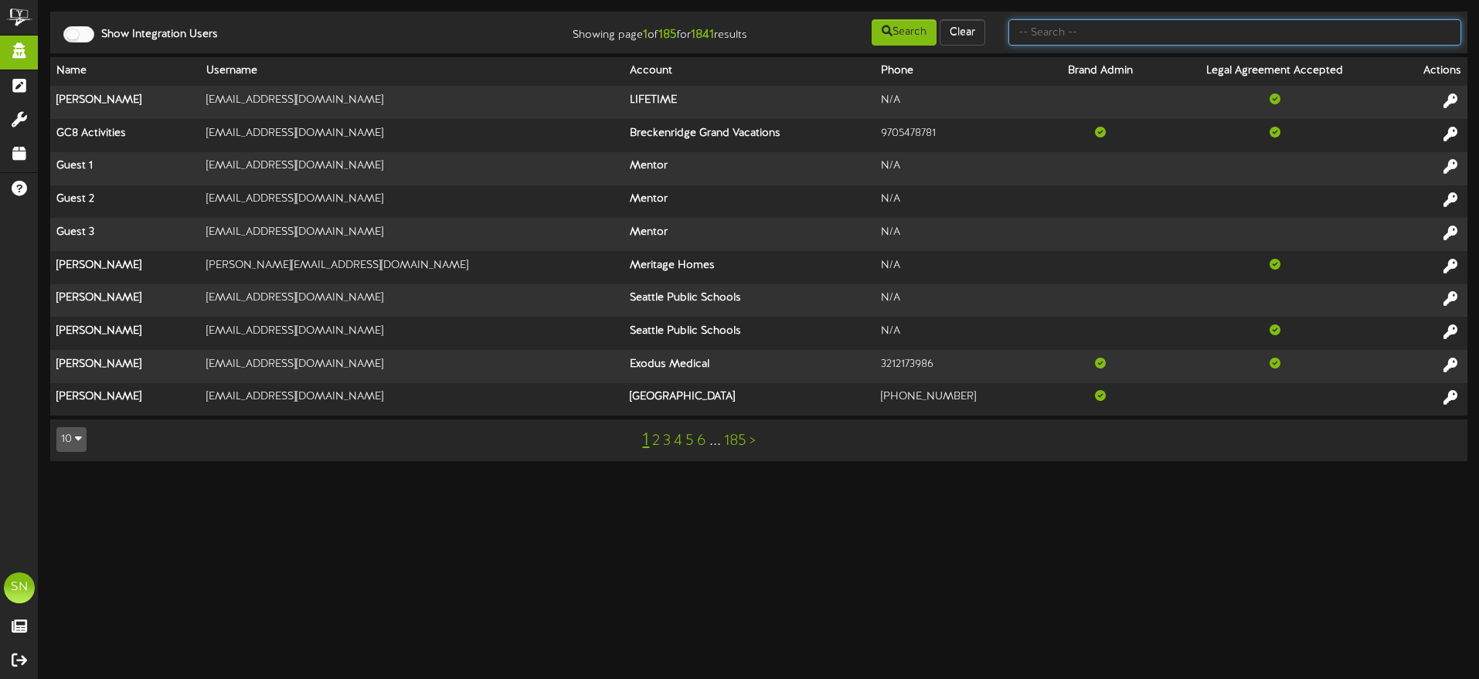
click at [1052, 27] on input "text" at bounding box center [1235, 32] width 453 height 26
type input "the picklr"
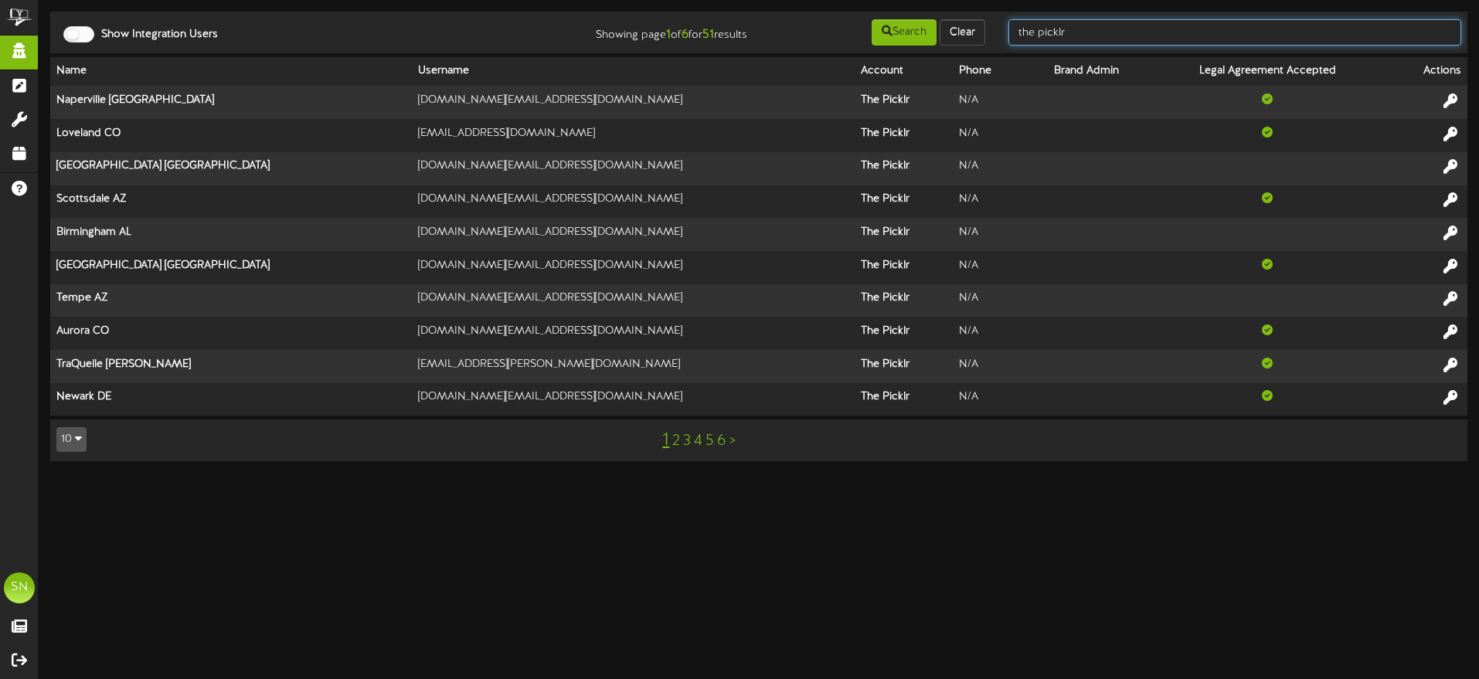
drag, startPoint x: 1087, startPoint y: 30, endPoint x: 1005, endPoint y: 26, distance: 82.0
click at [993, 29] on div "Show Integration Users Showing page 1 of 6 for 51 results Search Clear the pick…" at bounding box center [759, 32] width 1428 height 29
type input "[PERSON_NAME]"
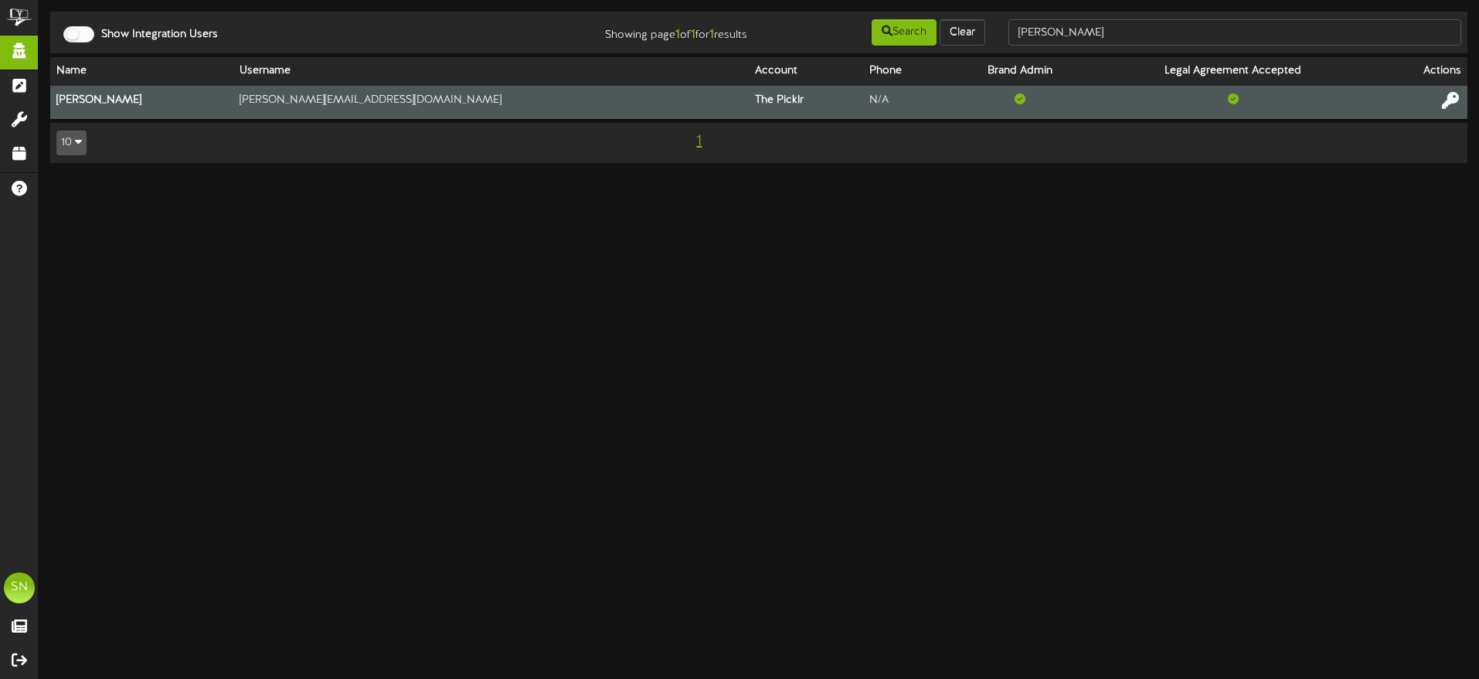
click at [1451, 99] on icon at bounding box center [1450, 100] width 17 height 17
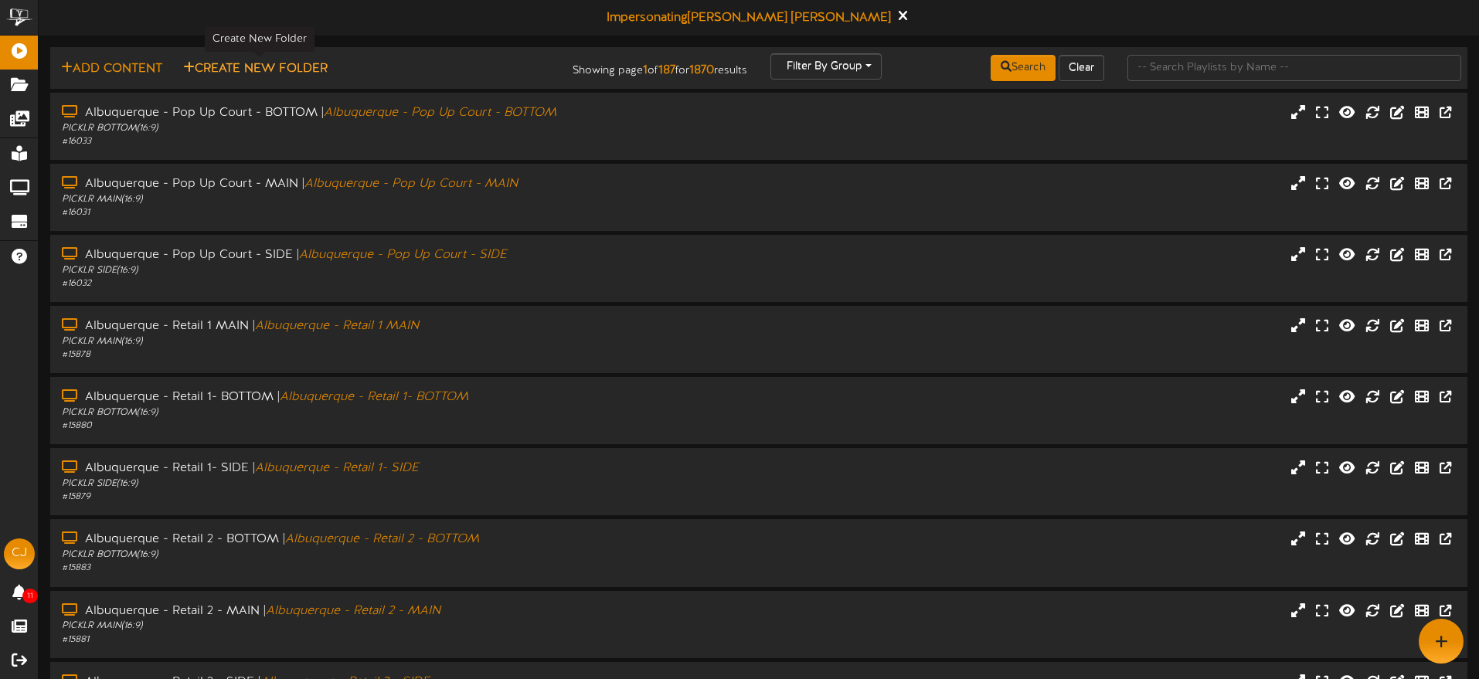
click at [263, 70] on button "Create New Folder" at bounding box center [256, 69] width 154 height 19
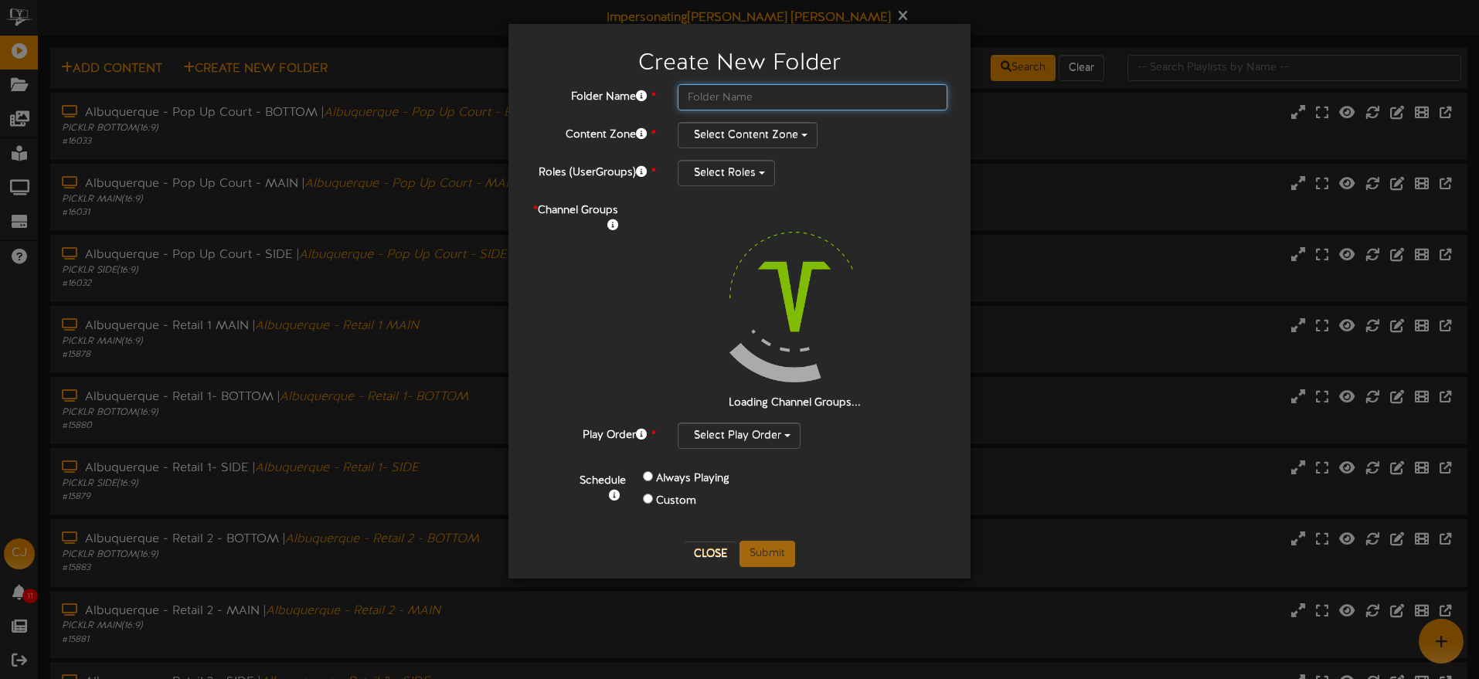
click at [737, 97] on input "text" at bounding box center [813, 97] width 270 height 26
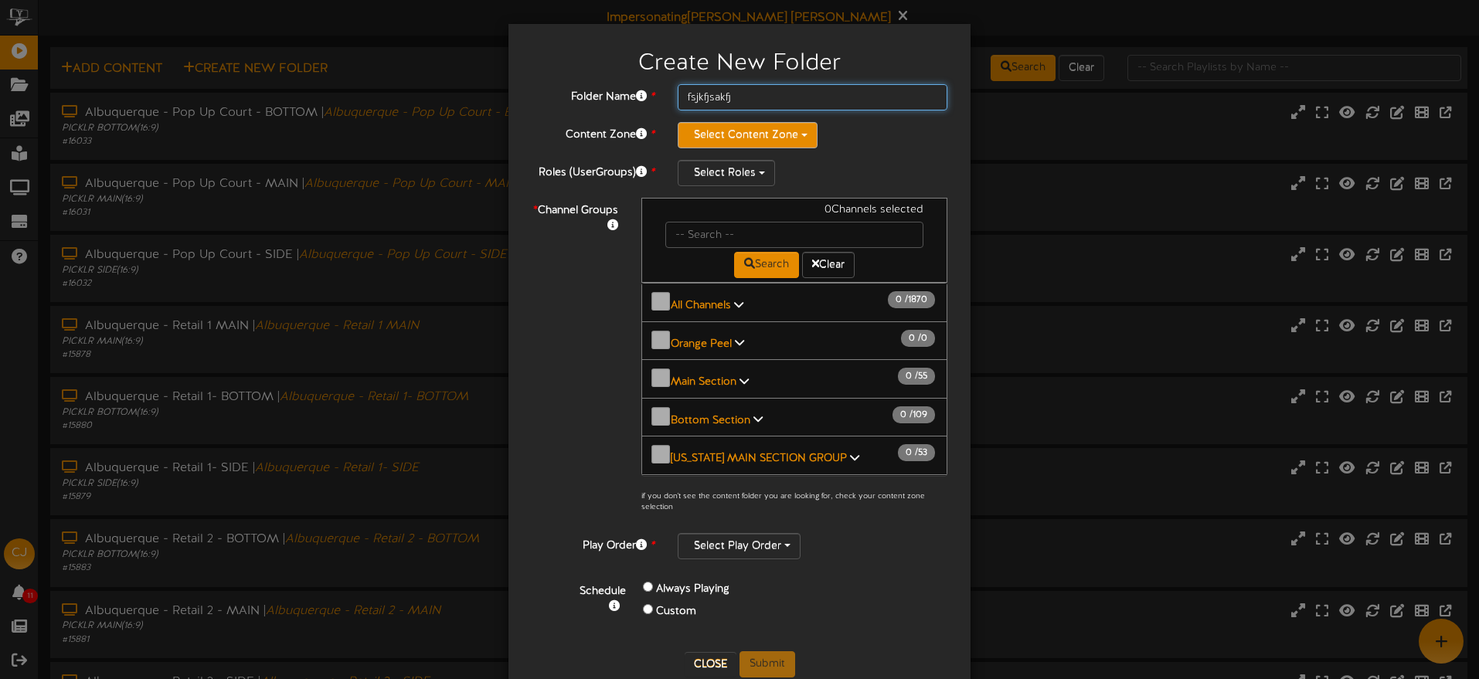
type input "fsjkfjsakfj"
click at [748, 131] on button "Select Content Zone" at bounding box center [748, 135] width 140 height 26
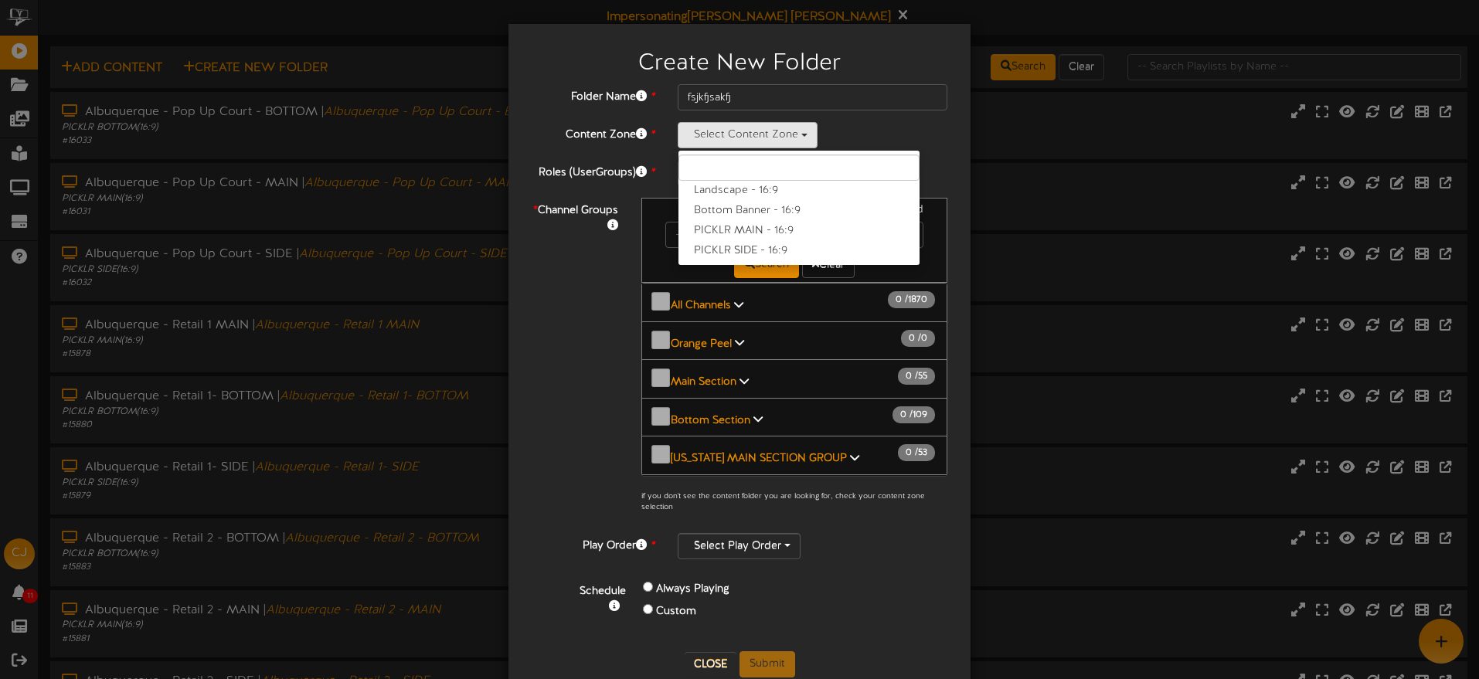
click at [748, 186] on label "Landscape - 16:9" at bounding box center [799, 191] width 241 height 20
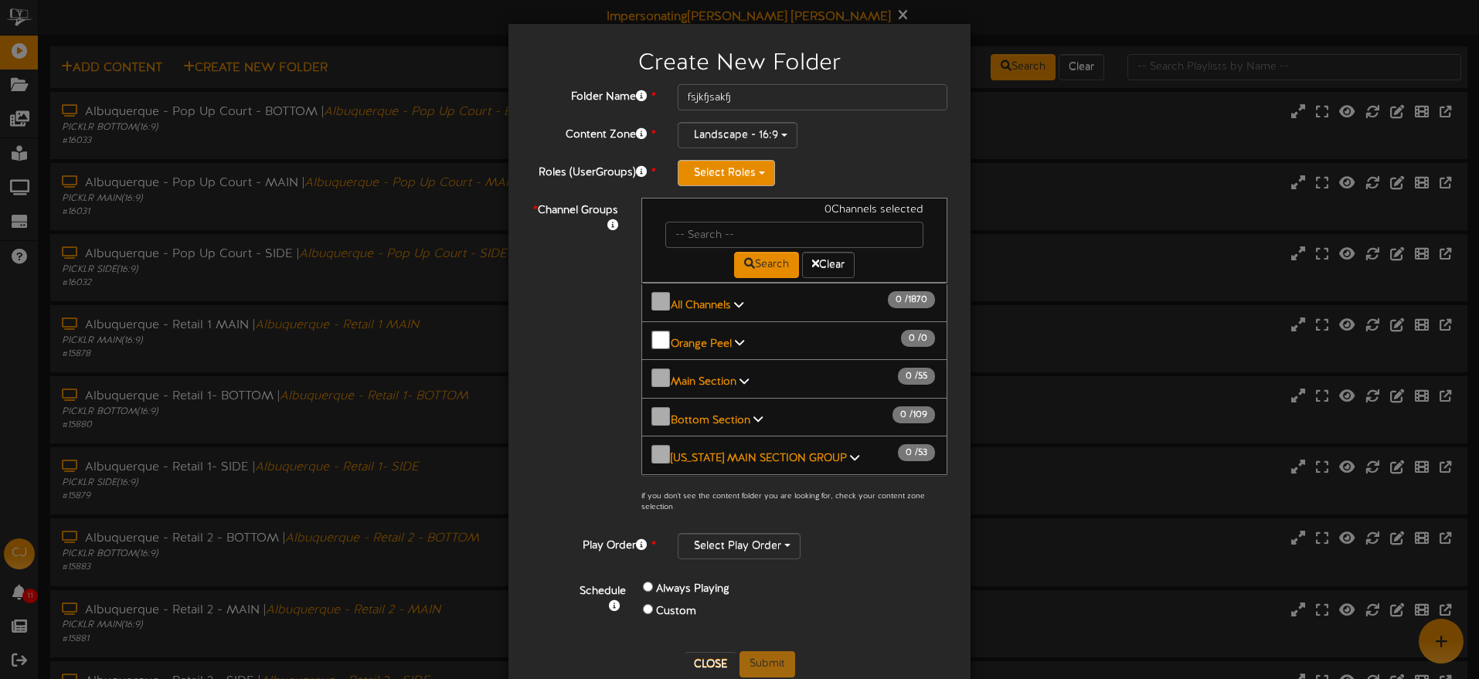
click at [711, 168] on button "Select Roles" at bounding box center [726, 173] width 97 height 26
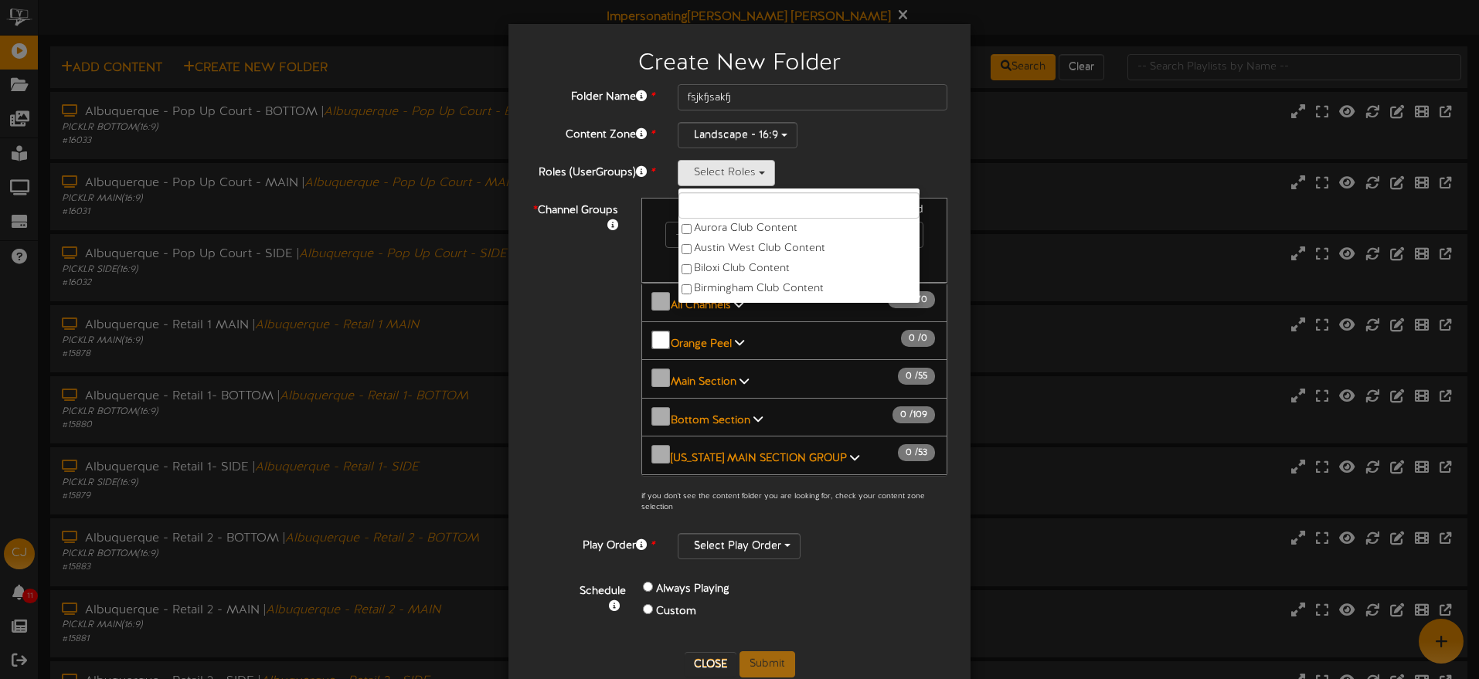
click at [843, 175] on div "Select Roles Aurora Club Content Austin West Club Content Biloxi Club Content B…" at bounding box center [813, 173] width 270 height 26
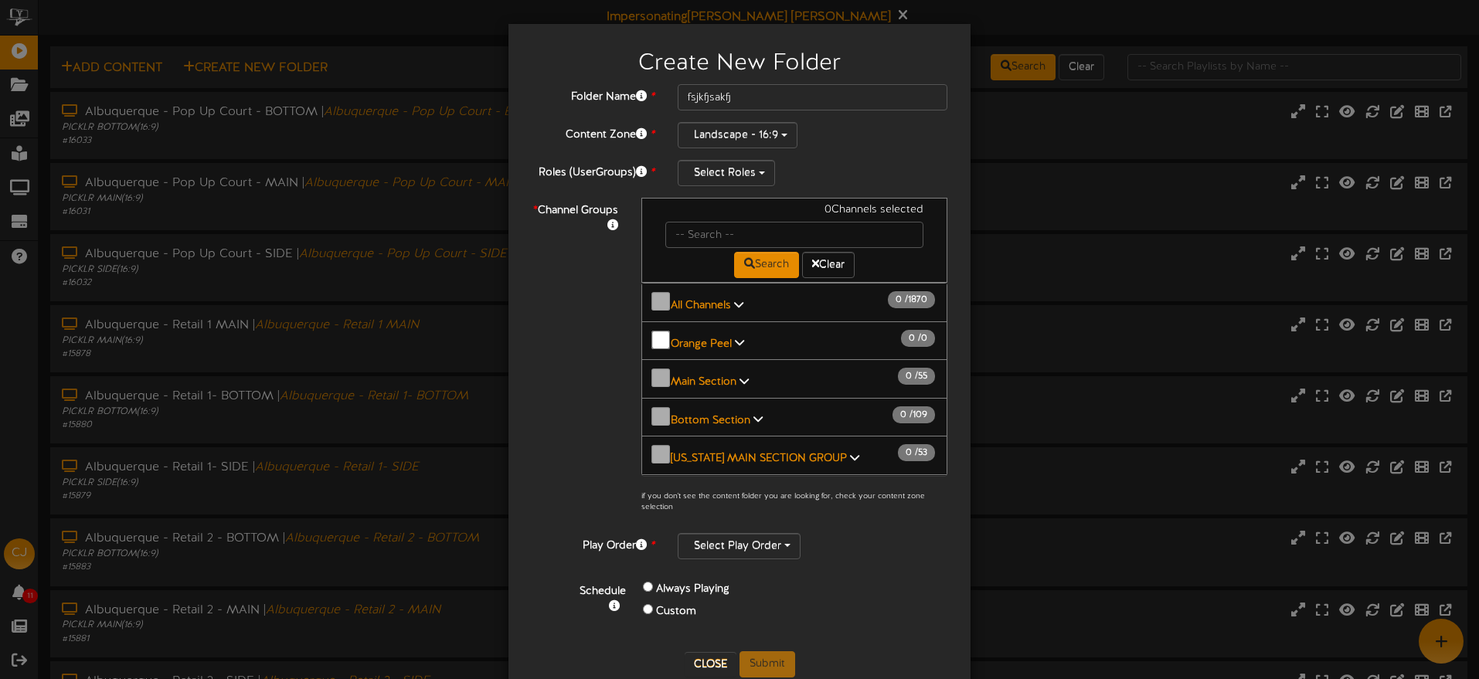
scroll to position [34, 0]
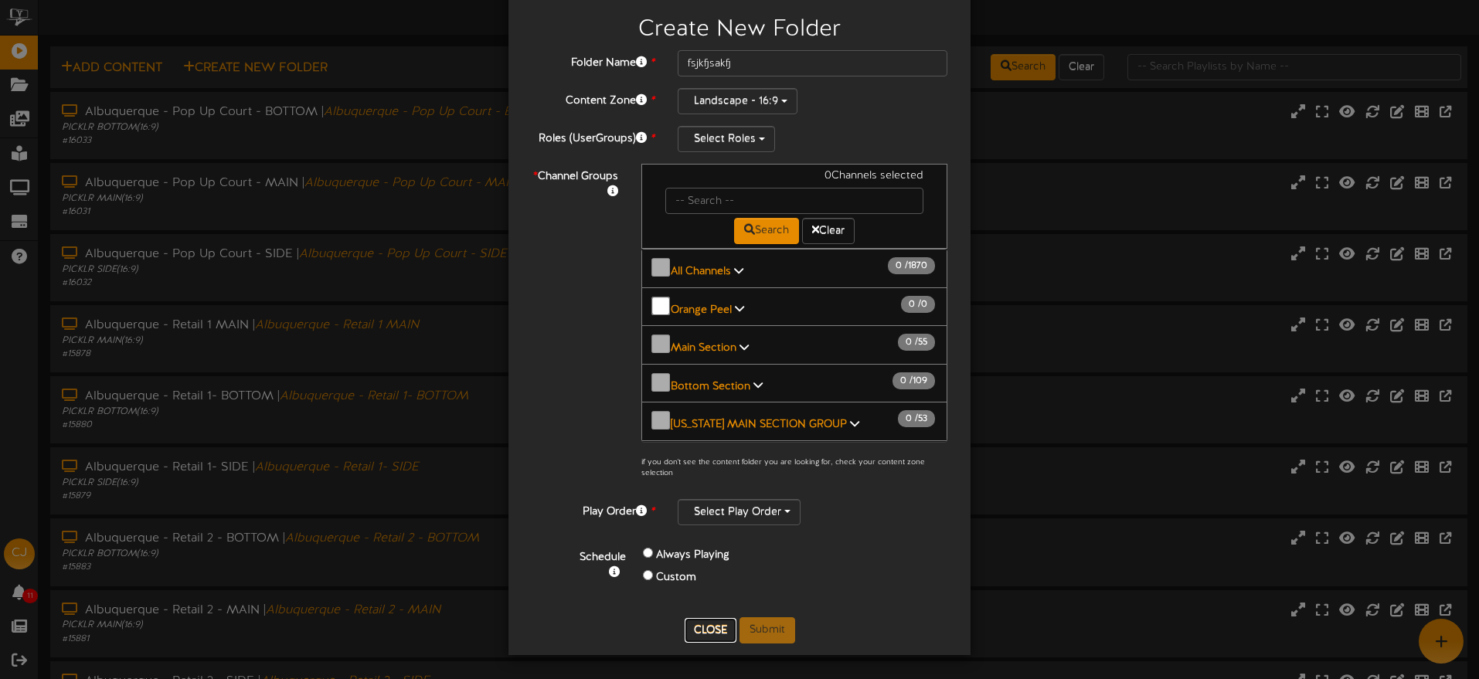
click at [710, 629] on button "Close" at bounding box center [711, 630] width 52 height 25
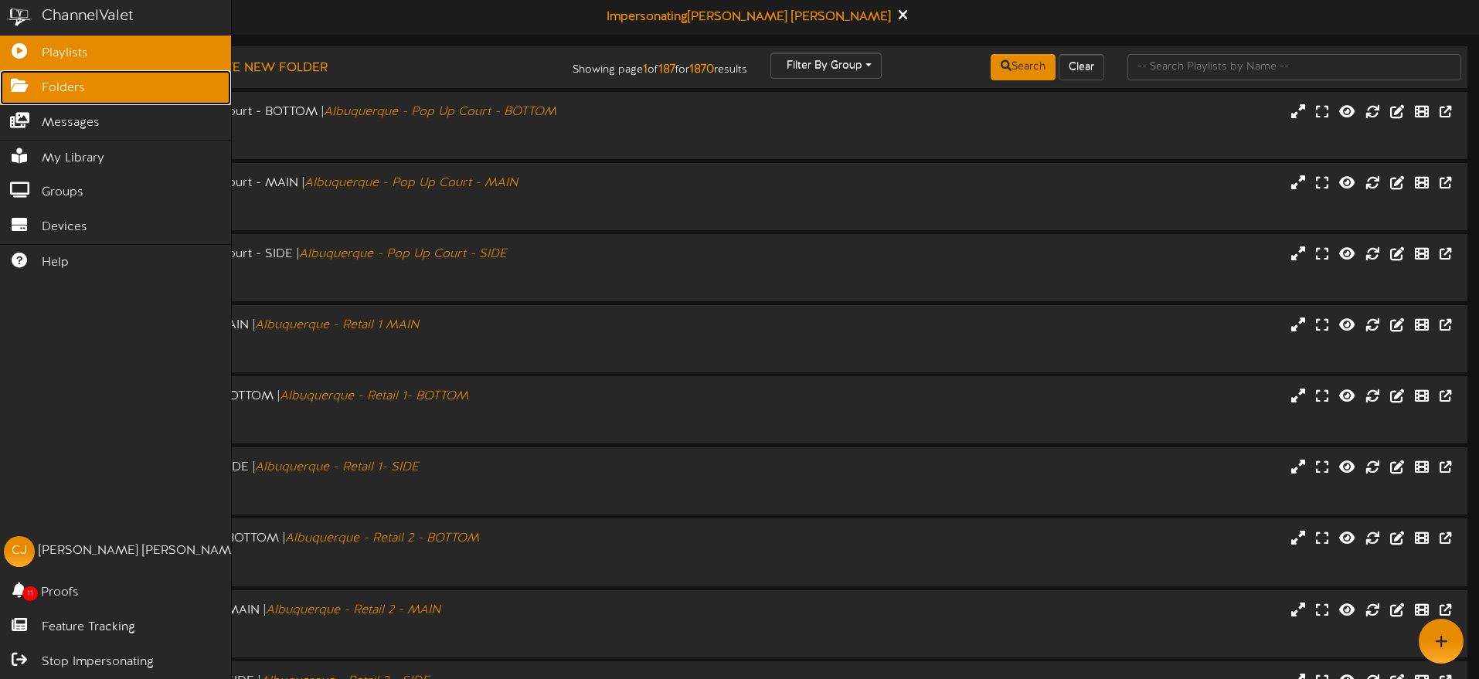
click at [29, 88] on icon at bounding box center [19, 84] width 39 height 12
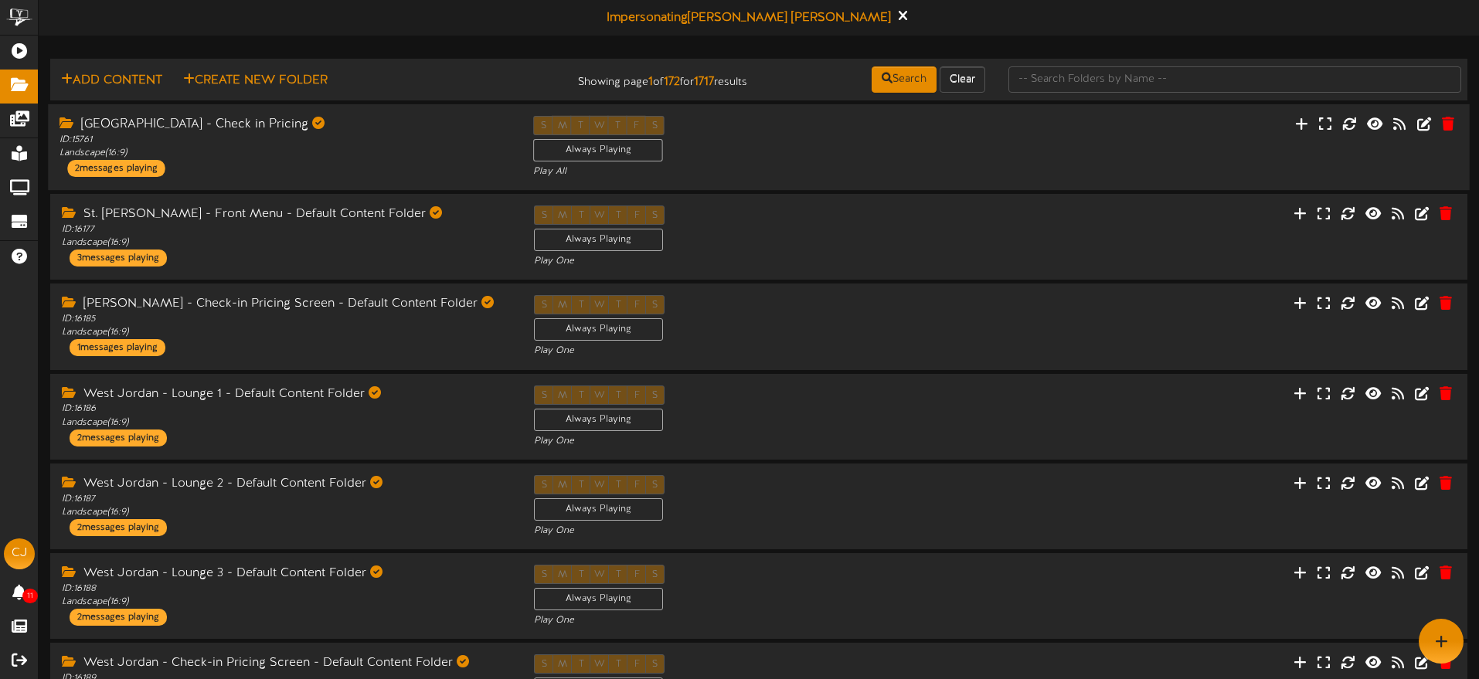
click at [274, 155] on div "ID: 15761 Landscape ( 16:9 )" at bounding box center [285, 146] width 451 height 26
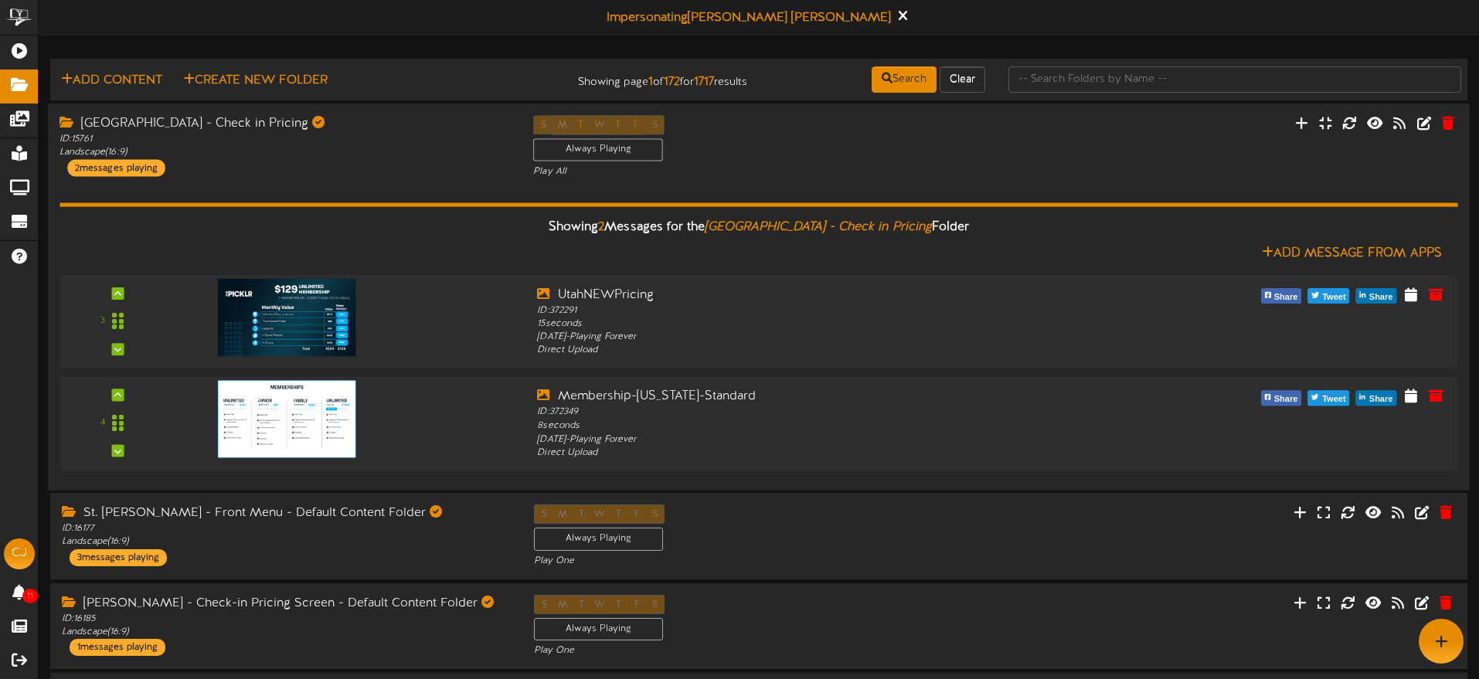
click at [379, 173] on div "Kaysville - Check in Pricing ID: 15761 Landscape ( 16:9 ) 2 messages playing" at bounding box center [285, 145] width 474 height 61
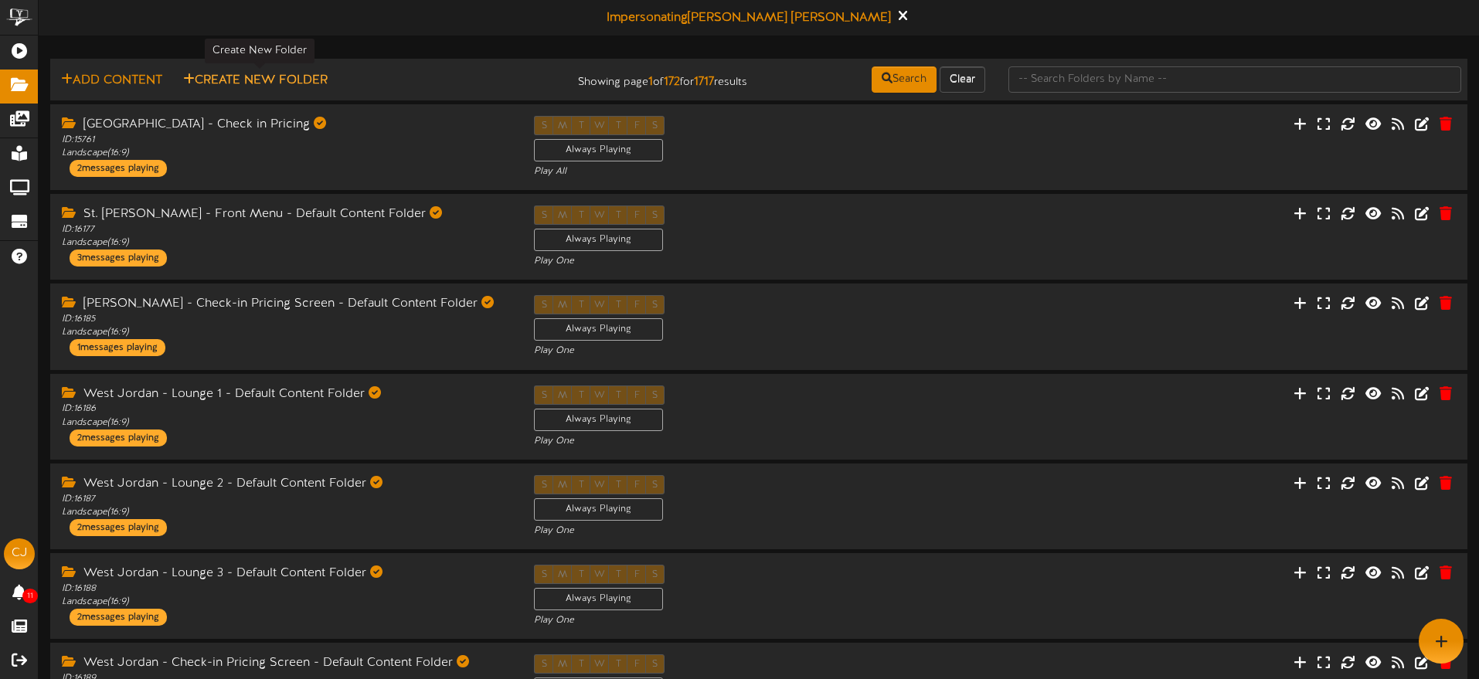
click at [257, 80] on button "Create New Folder" at bounding box center [256, 80] width 154 height 19
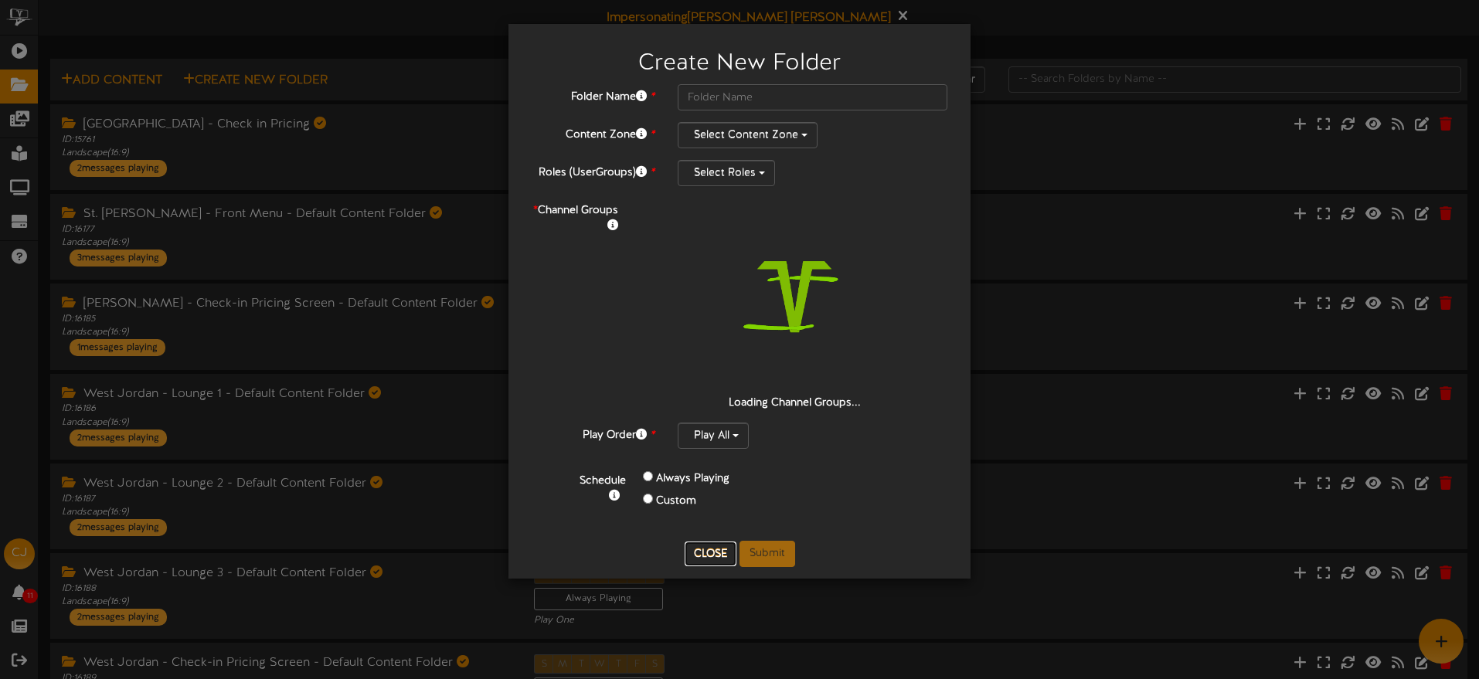
click at [715, 557] on button "Close" at bounding box center [711, 554] width 52 height 25
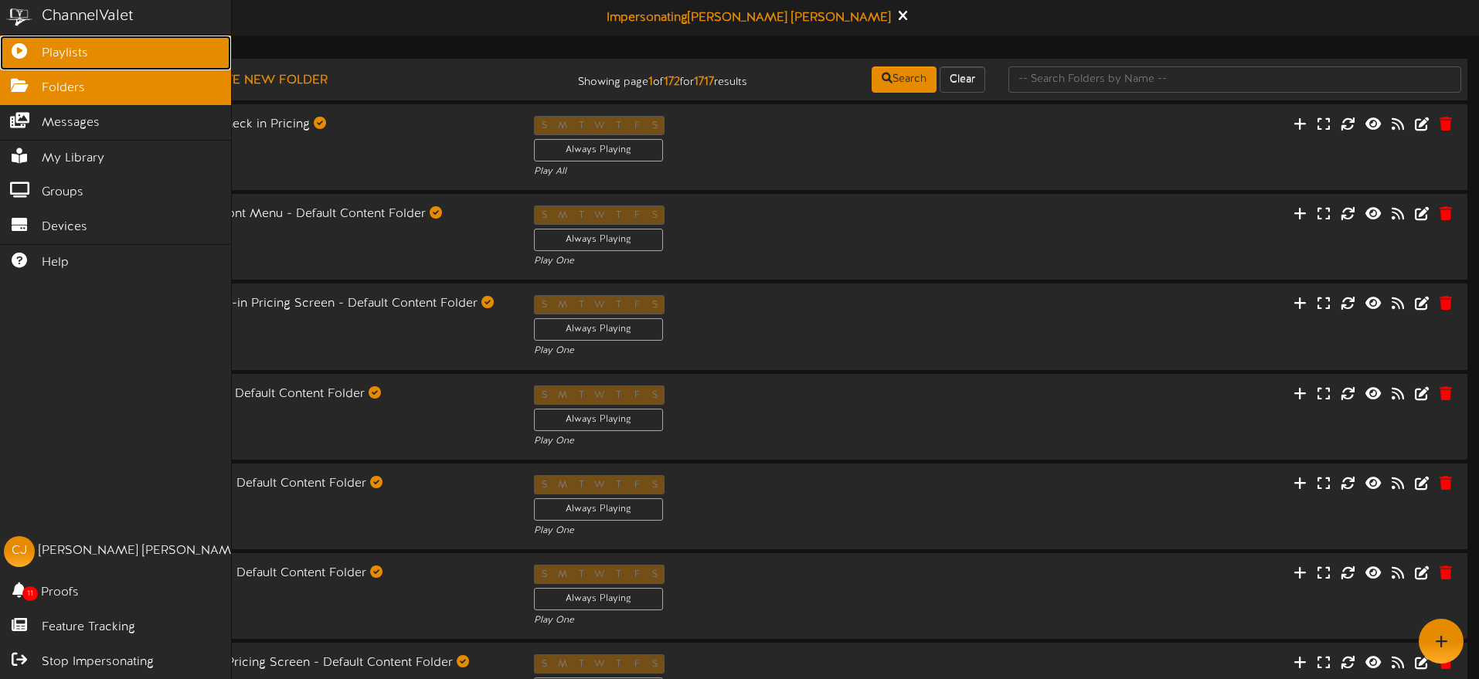
click at [42, 56] on span "Playlists" at bounding box center [65, 54] width 46 height 18
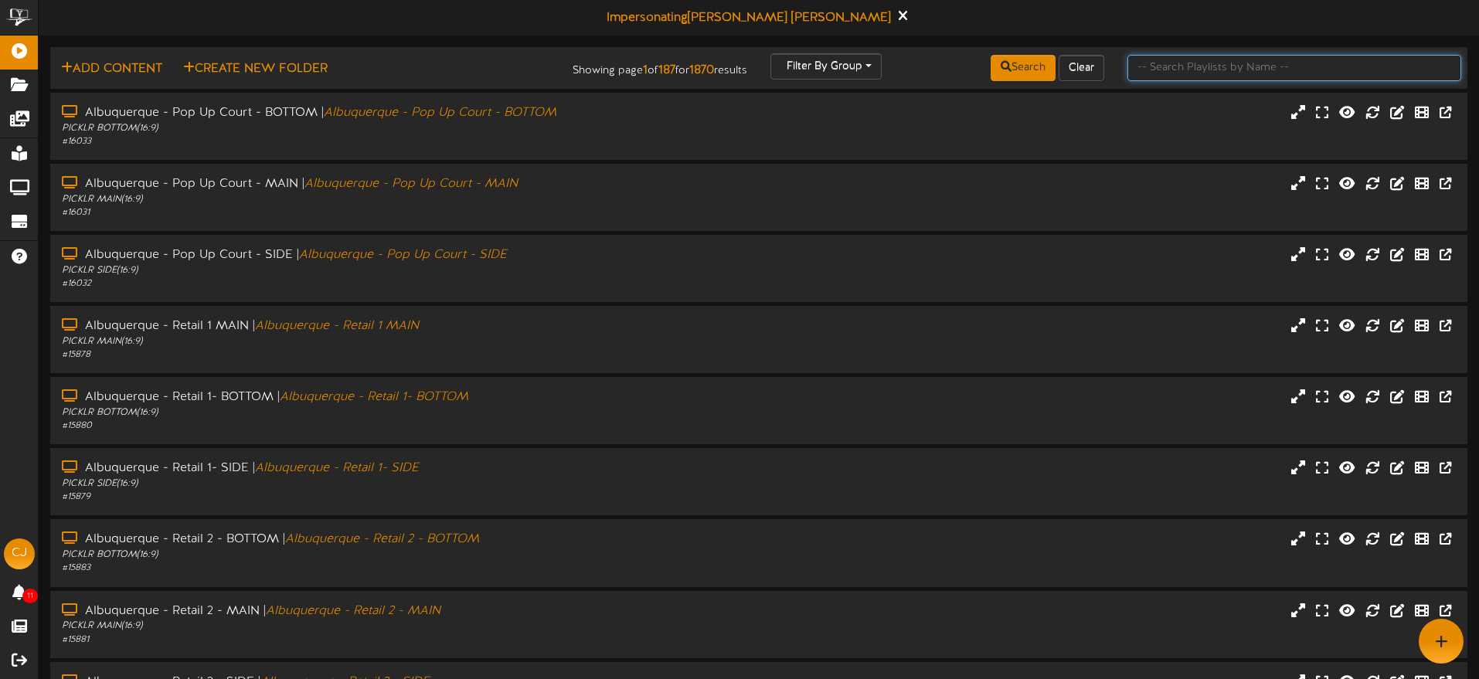
click at [1177, 67] on input "text" at bounding box center [1295, 68] width 334 height 26
type input "gilbert"
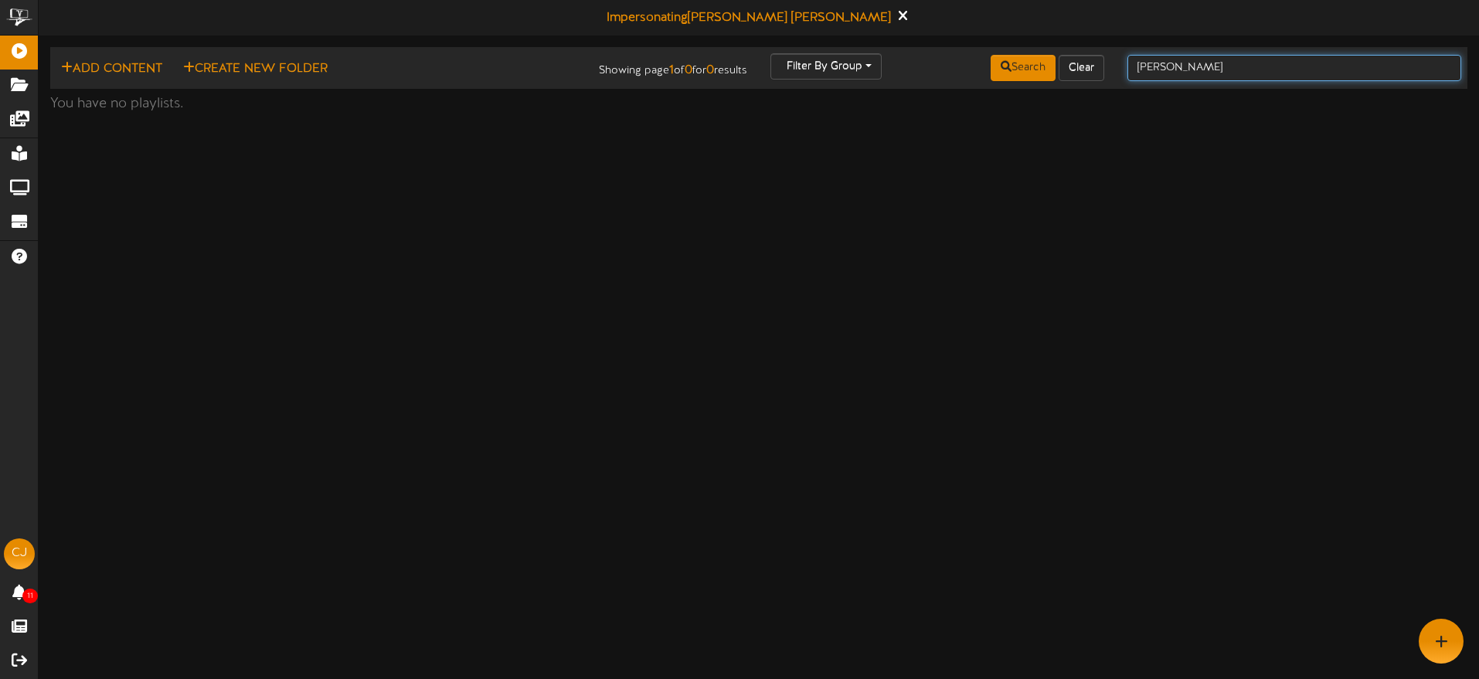
drag, startPoint x: 1172, startPoint y: 68, endPoint x: 1111, endPoint y: 66, distance: 61.1
click at [1111, 66] on div "Add Content Create New Folder Showing page 1 of 0 for 0 results Filter By Group…" at bounding box center [759, 67] width 1428 height 29
type input "gilbert"
click at [533, 120] on html "ChannelValet Playlists Folders Messages My Library Groups Devices Help CJ Chris…" at bounding box center [739, 60] width 1479 height 120
click at [1086, 73] on button "Clear" at bounding box center [1082, 68] width 46 height 26
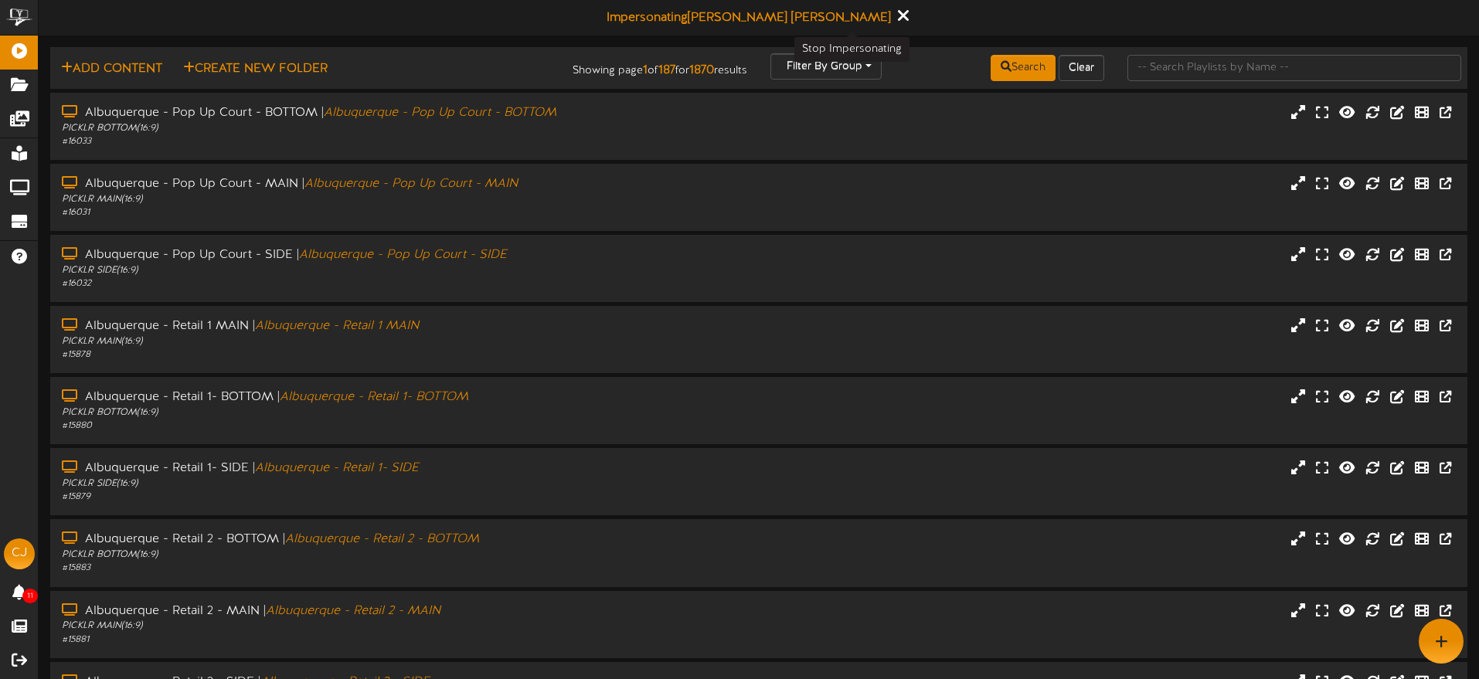
click at [898, 16] on icon at bounding box center [903, 15] width 10 height 17
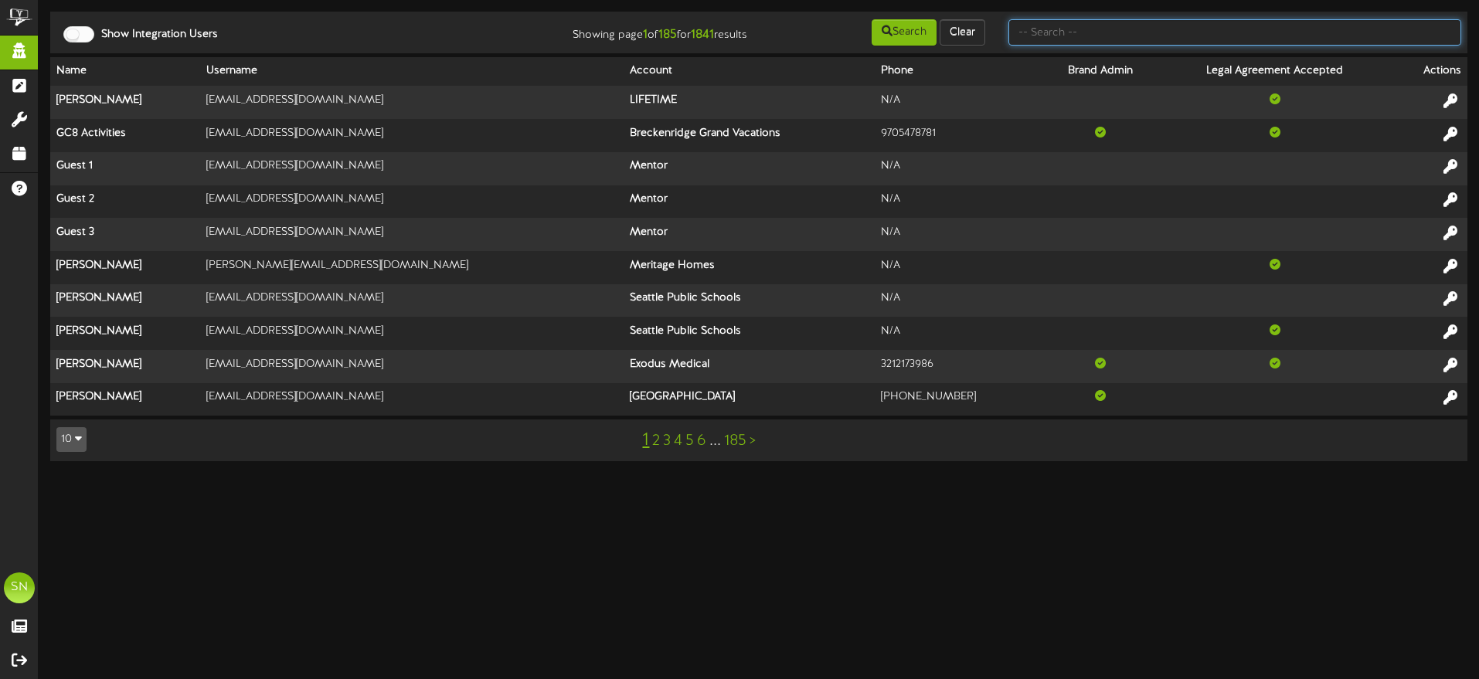
click at [1138, 40] on input "text" at bounding box center [1235, 32] width 453 height 26
type input "fat cats"
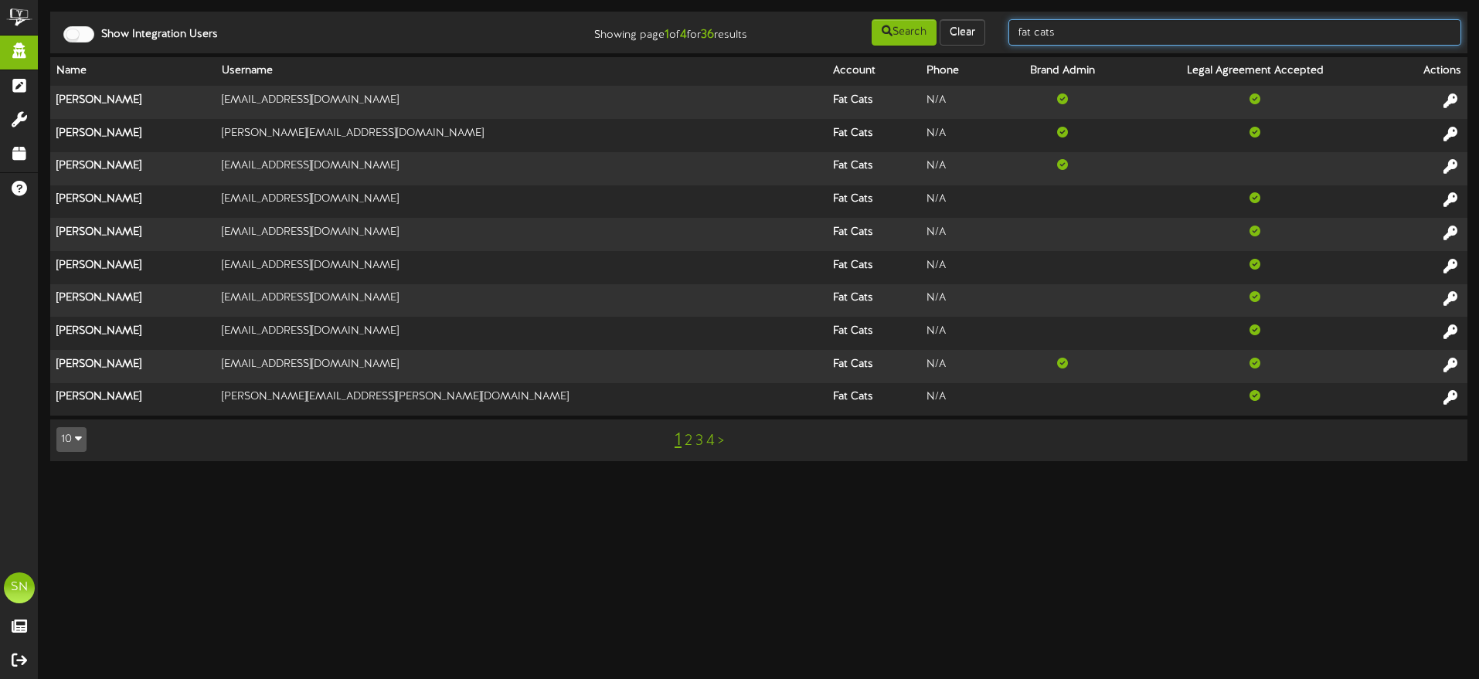
click at [1087, 36] on input "fat cats" at bounding box center [1235, 32] width 453 height 26
click at [1111, 32] on input "fat cats" at bounding box center [1235, 32] width 453 height 26
type input "fat cats gilbert"
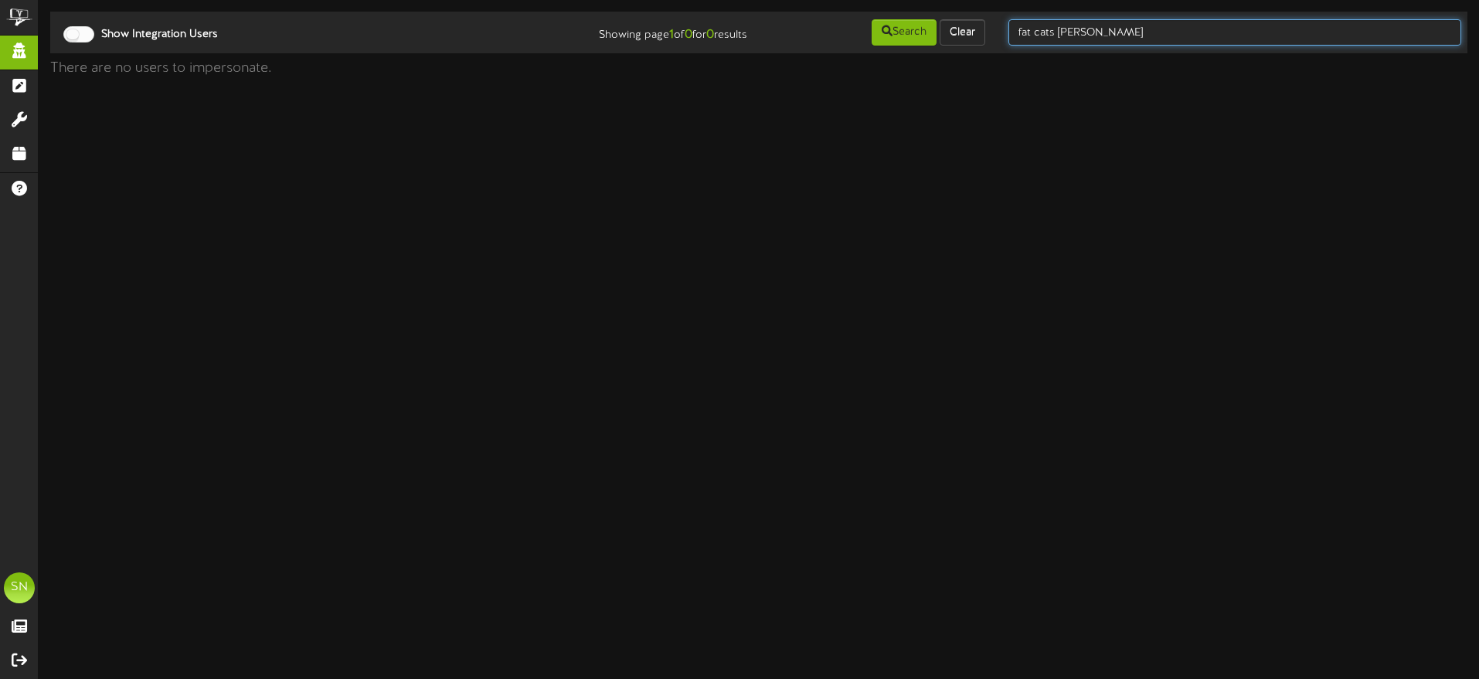
drag, startPoint x: 1153, startPoint y: 33, endPoint x: 993, endPoint y: 32, distance: 160.0
click at [994, 32] on div "Show Integration Users Showing page 1 of 0 for 0 results Search Clear fat cats …" at bounding box center [759, 32] width 1428 height 29
type input "gilbert"
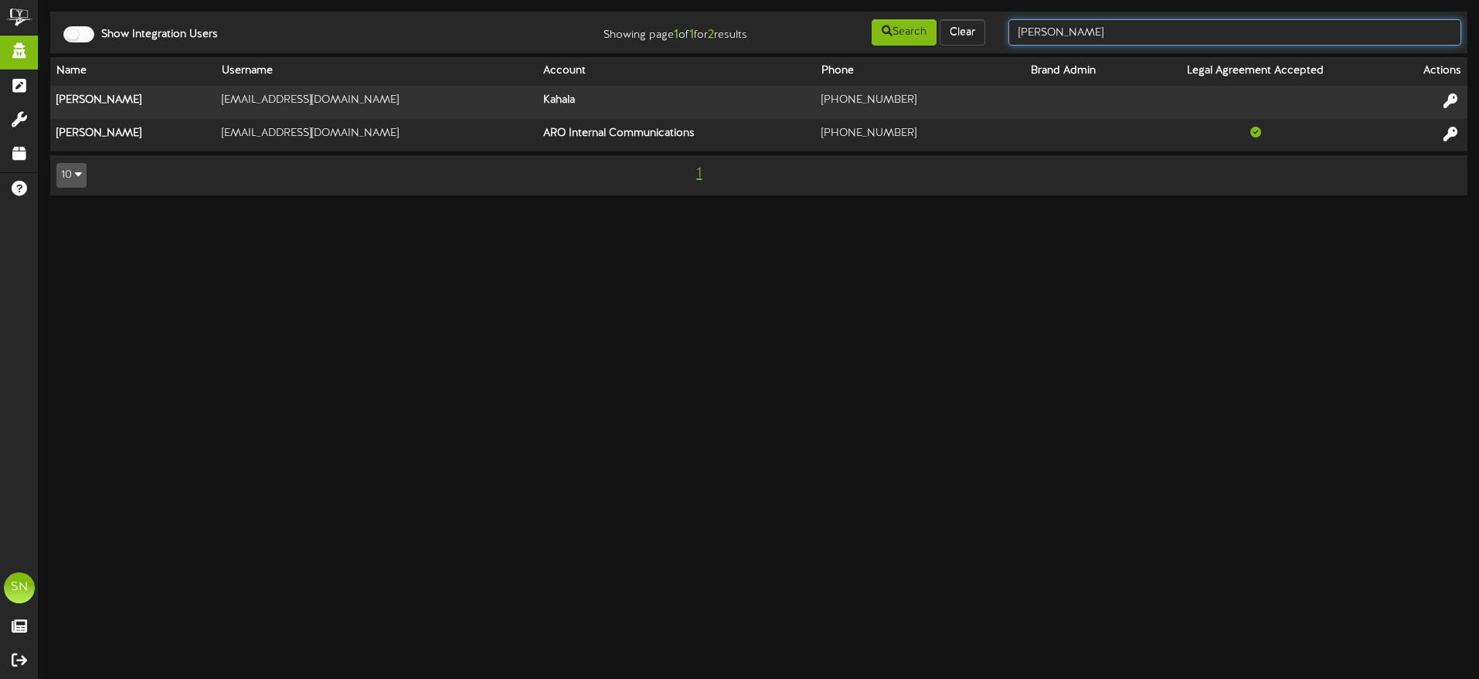
drag, startPoint x: 1067, startPoint y: 32, endPoint x: 986, endPoint y: 29, distance: 81.2
click at [987, 29] on div "Show Integration Users Showing page 1 of 1 for 2 results Search Clear gilbert" at bounding box center [759, 32] width 1428 height 29
type input "fat cats"
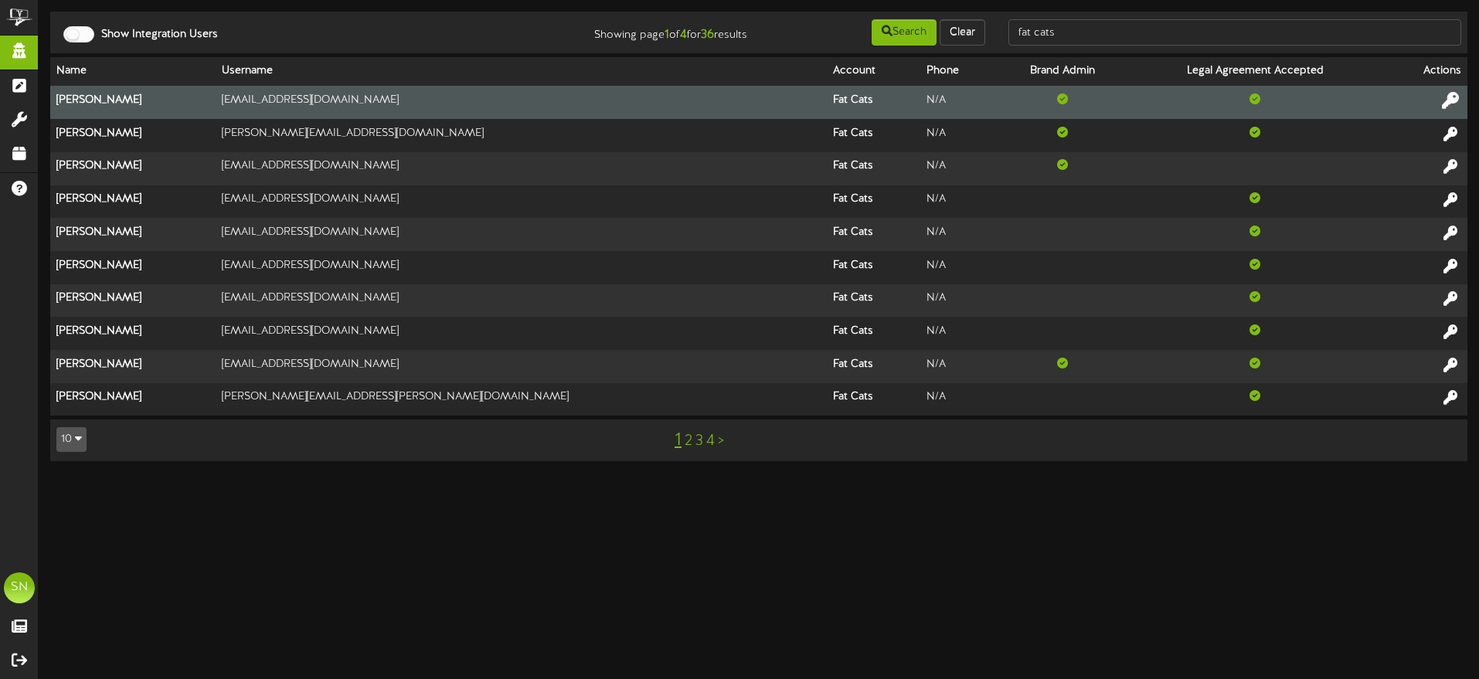
click at [1446, 97] on icon at bounding box center [1450, 100] width 17 height 17
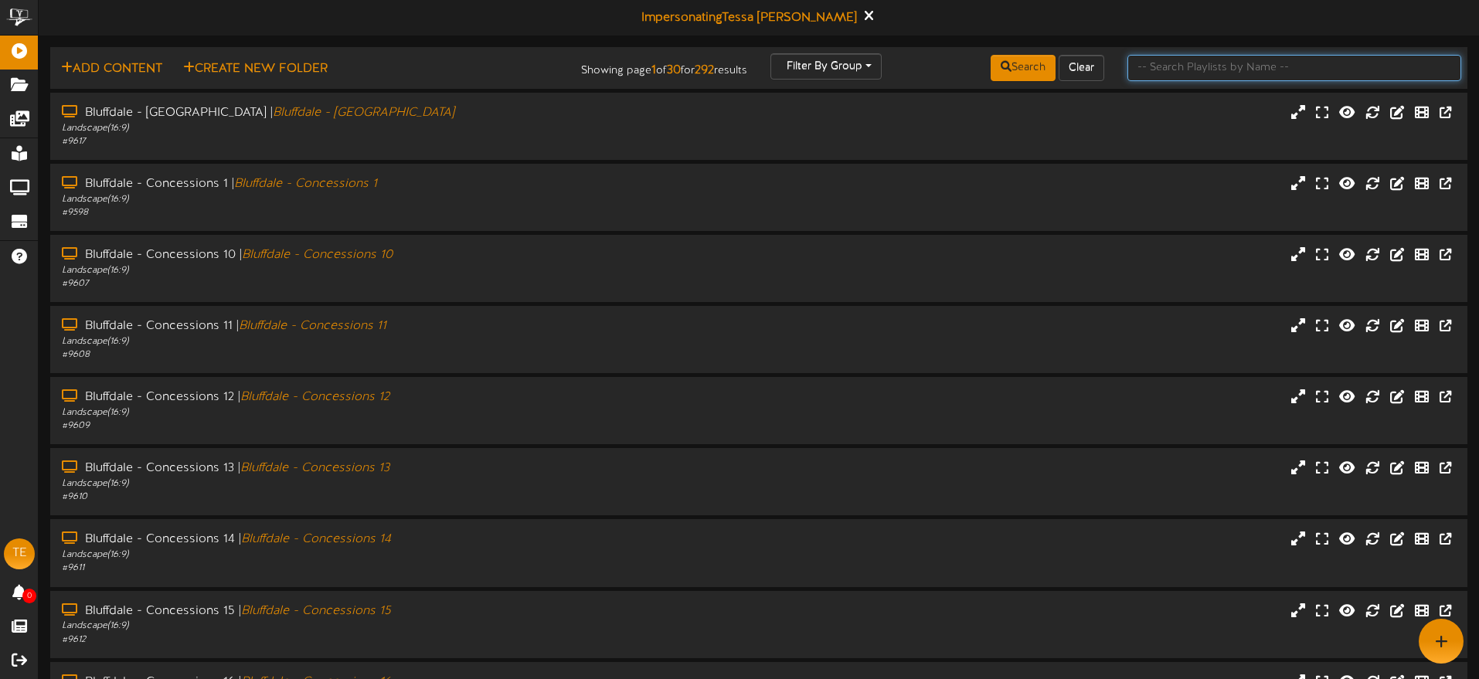
click at [1164, 67] on input "text" at bounding box center [1295, 68] width 334 height 26
type input "[PERSON_NAME]"
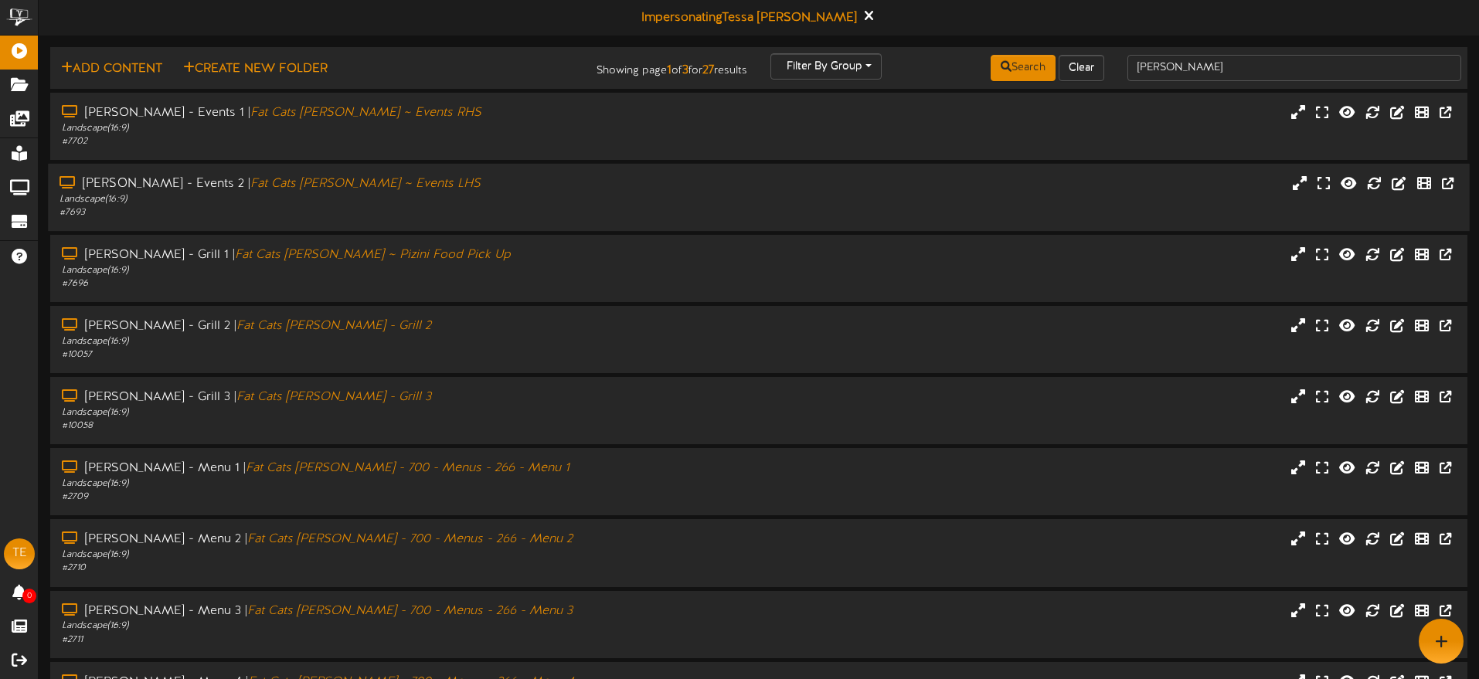
click at [458, 201] on div "Landscape ( 16:9 )" at bounding box center [344, 199] width 569 height 13
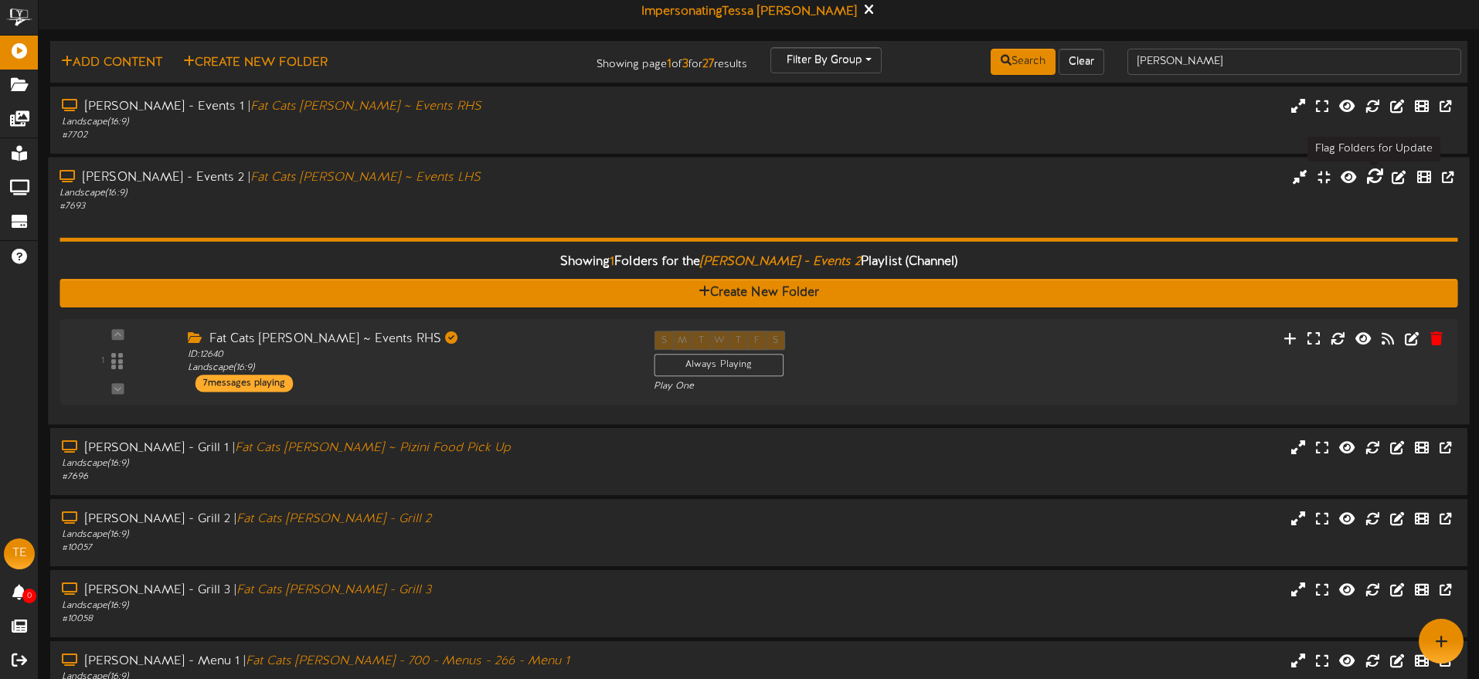
scroll to position [5, 0]
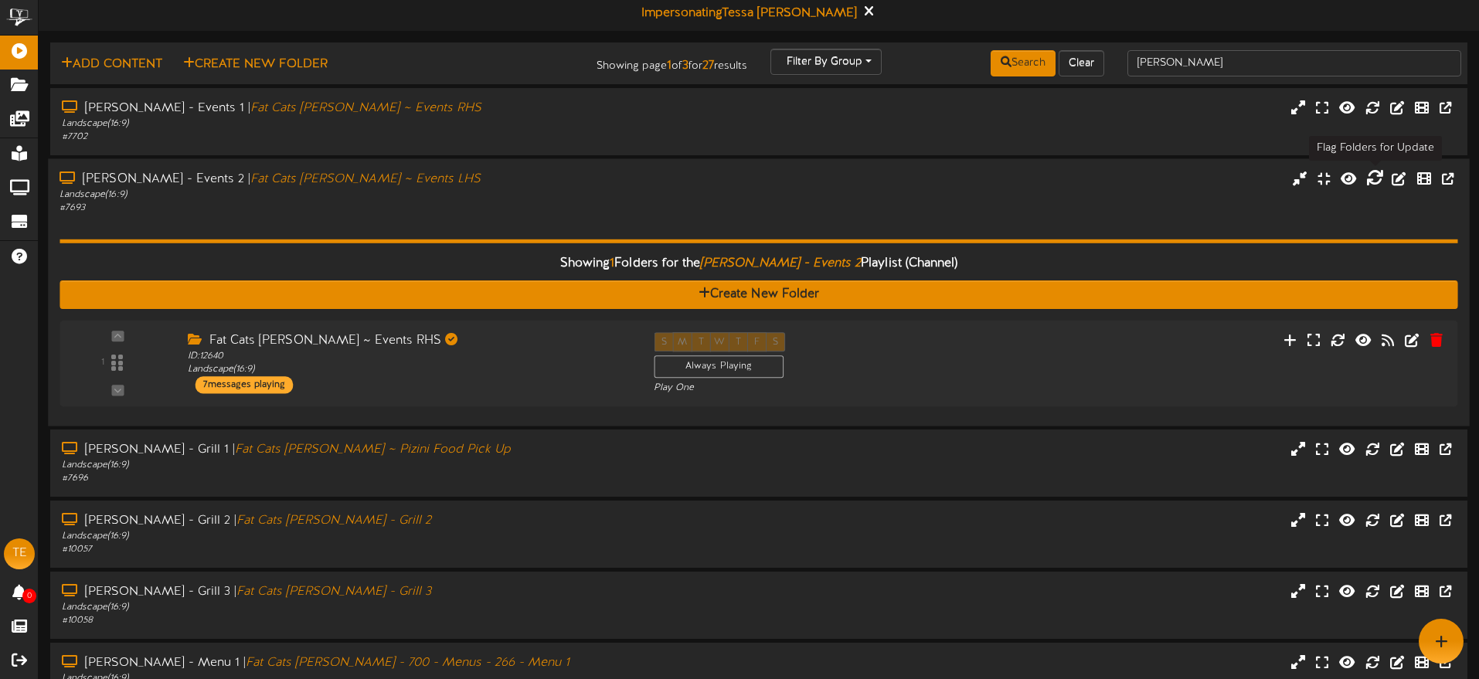
click at [1375, 178] on icon at bounding box center [1374, 177] width 17 height 17
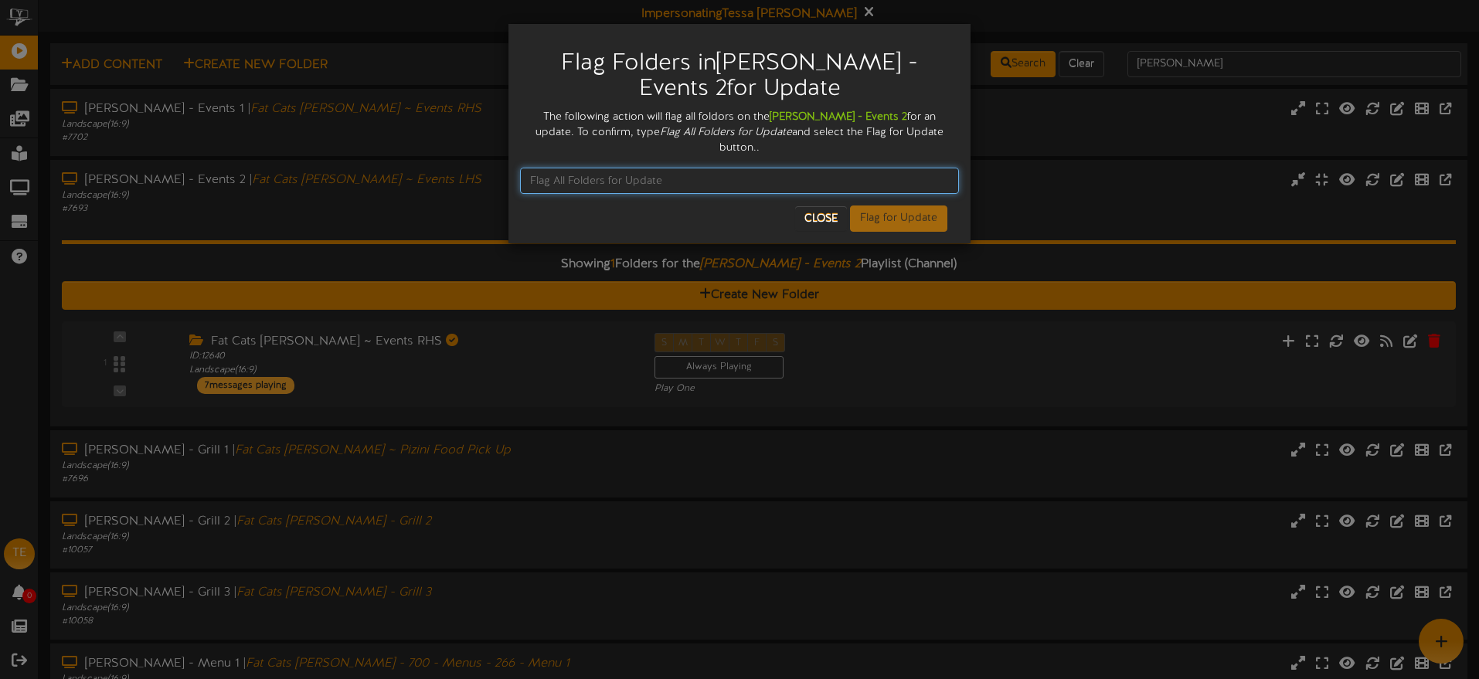
click at [694, 171] on input "text" at bounding box center [739, 181] width 439 height 26
type input "Flag All Folders for Update"
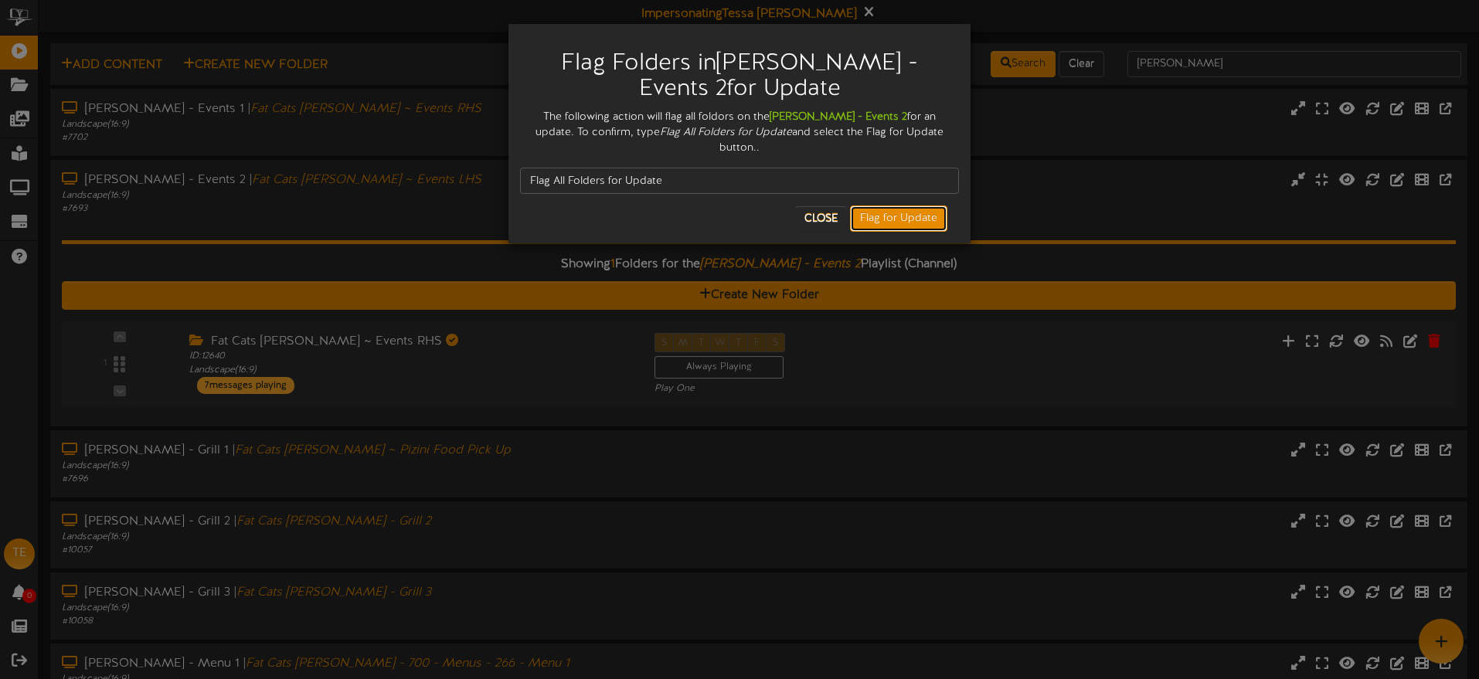
click at [896, 208] on button "Flag for Update" at bounding box center [898, 219] width 97 height 26
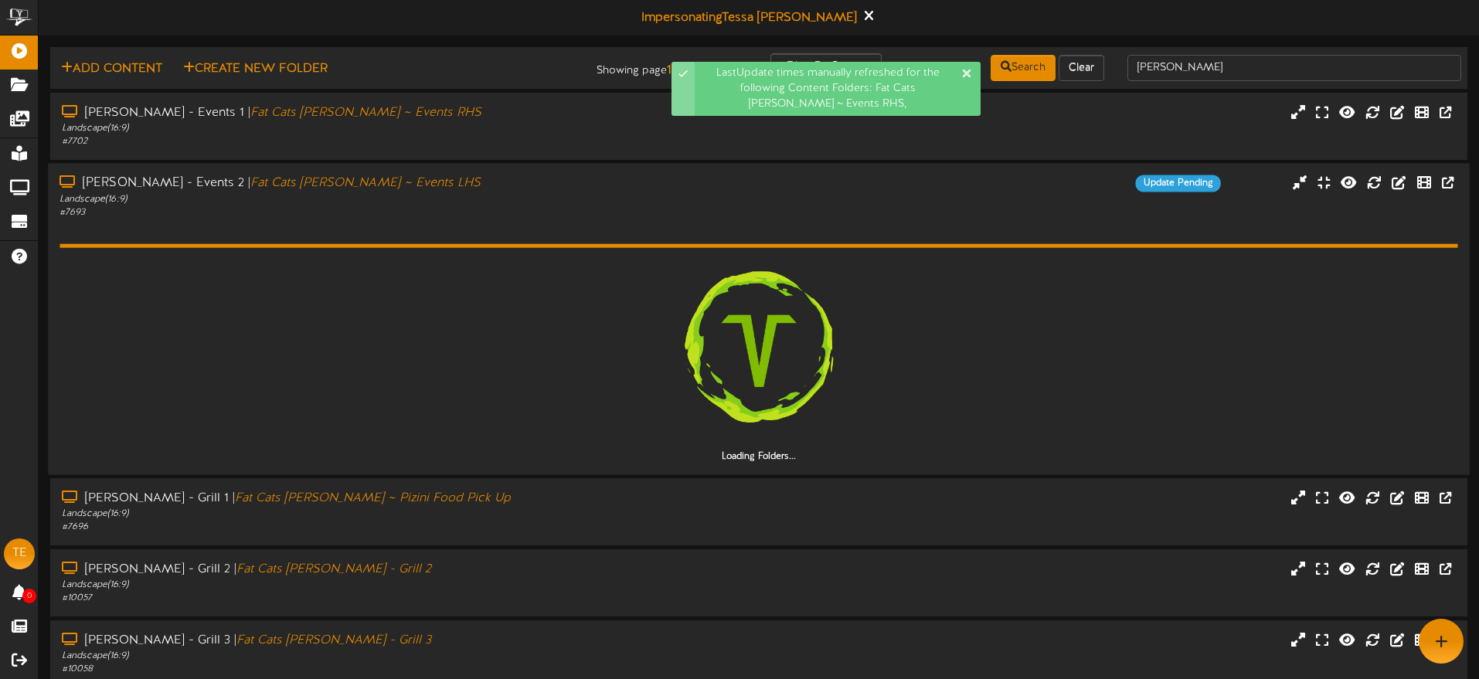
click at [553, 209] on div "# 7693" at bounding box center [344, 212] width 569 height 13
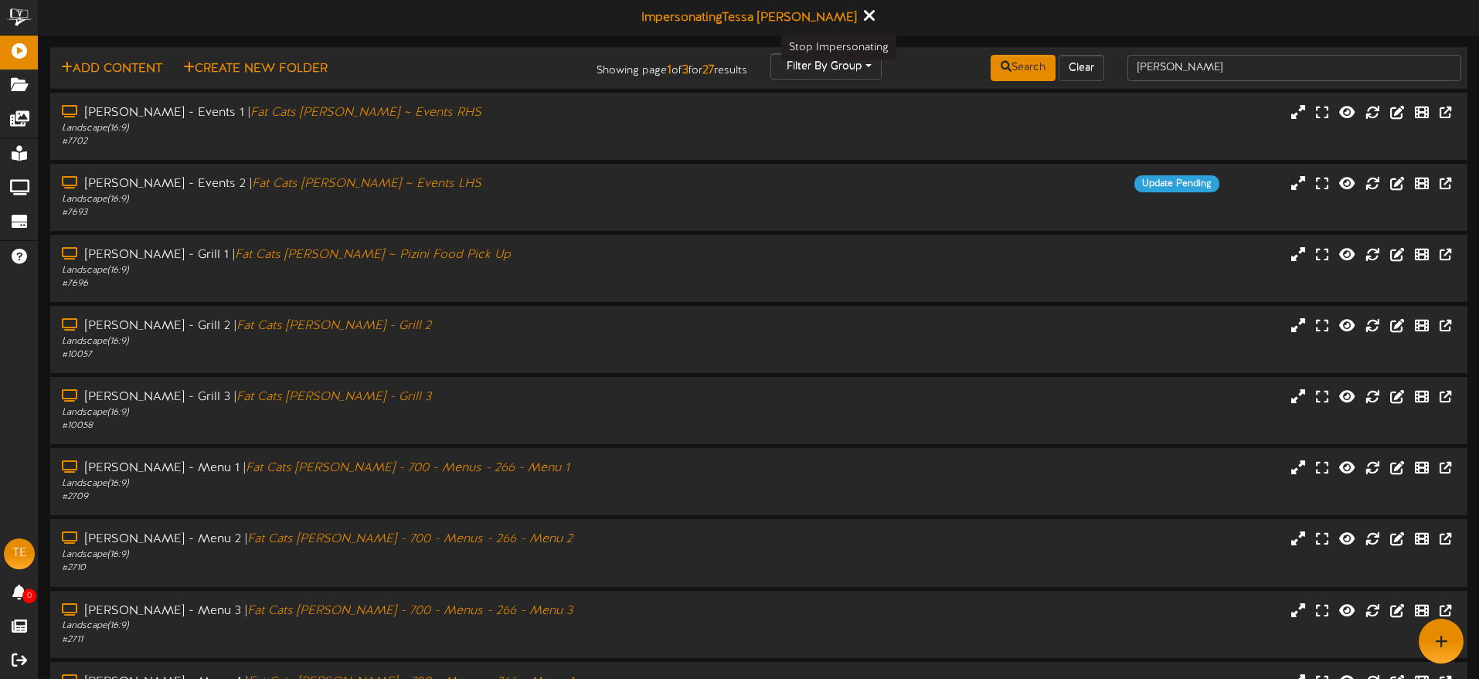
click at [863, 14] on icon at bounding box center [868, 15] width 10 height 17
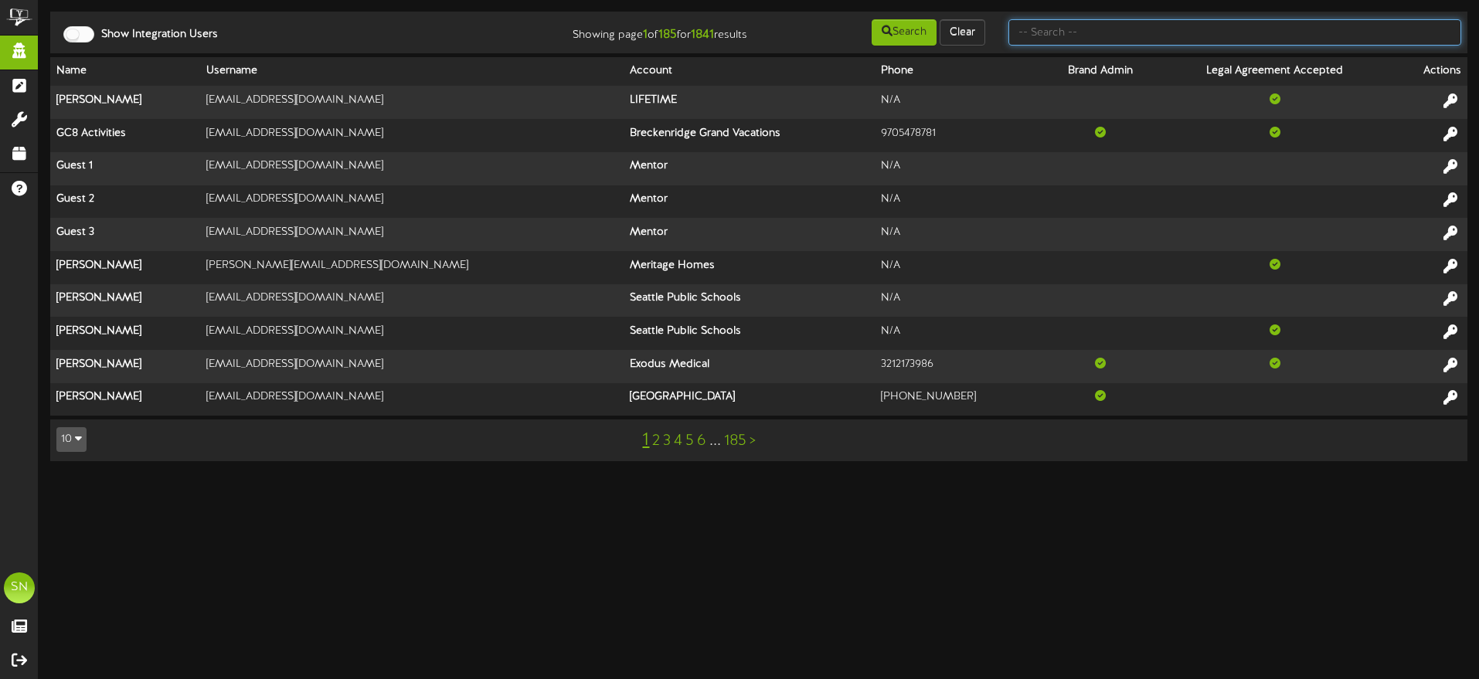
click at [1040, 35] on input "text" at bounding box center [1235, 32] width 453 height 26
type input "[PERSON_NAME]"
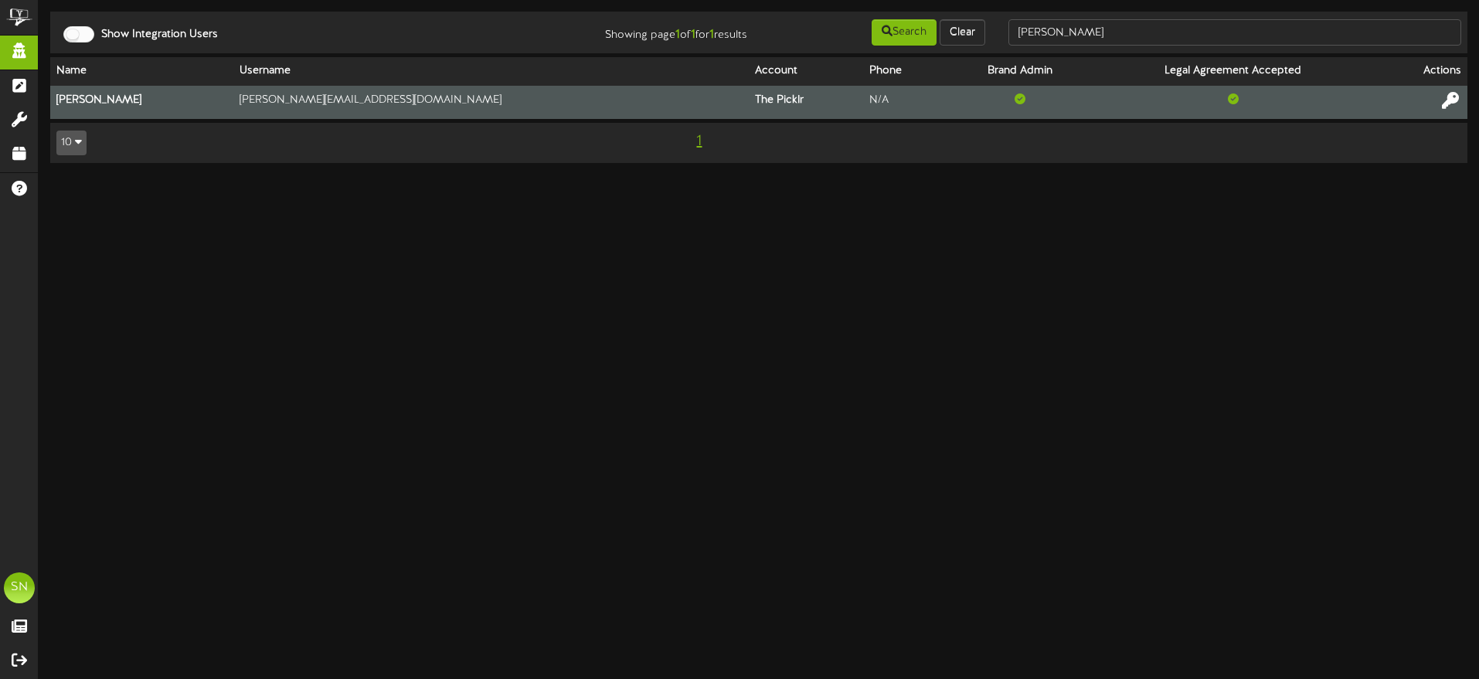
click at [1451, 104] on icon at bounding box center [1450, 100] width 17 height 17
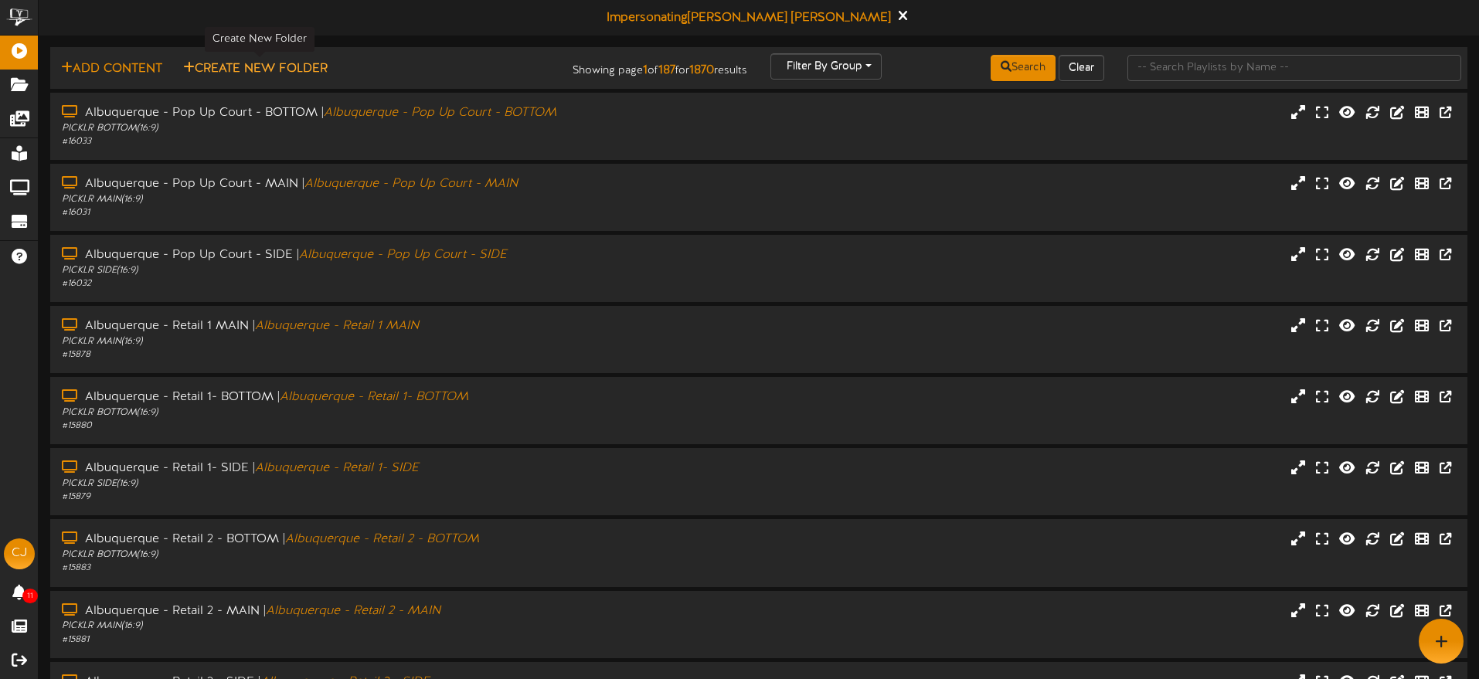
click at [275, 64] on button "Create New Folder" at bounding box center [256, 69] width 154 height 19
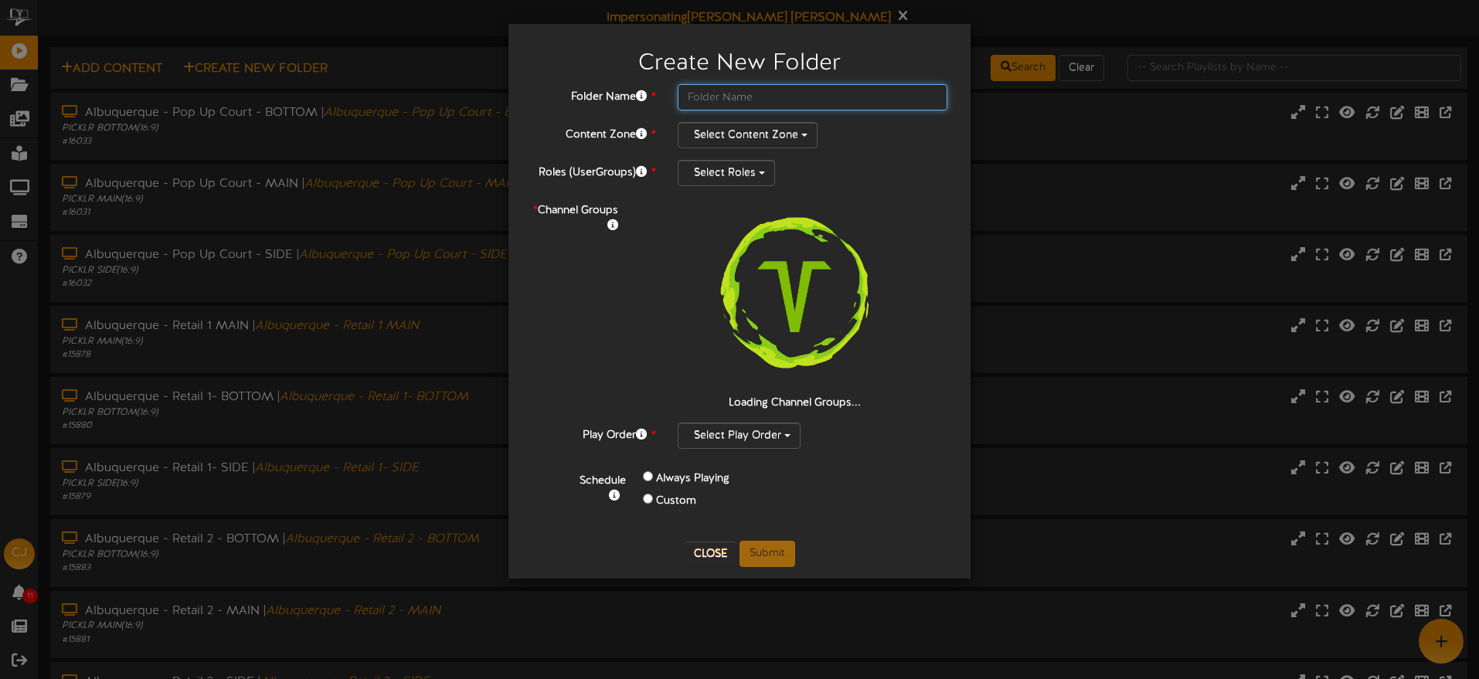
click at [727, 98] on input "text" at bounding box center [813, 97] width 270 height 26
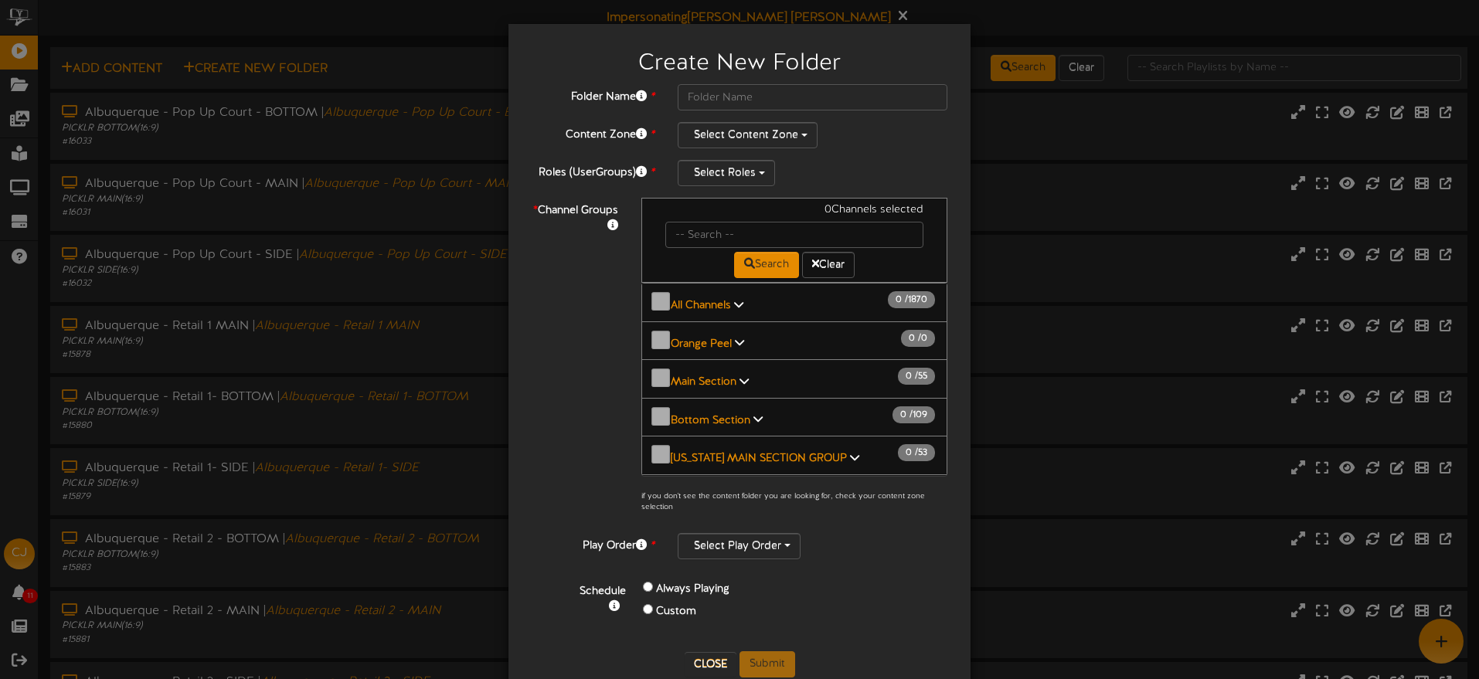
scroll to position [34, 0]
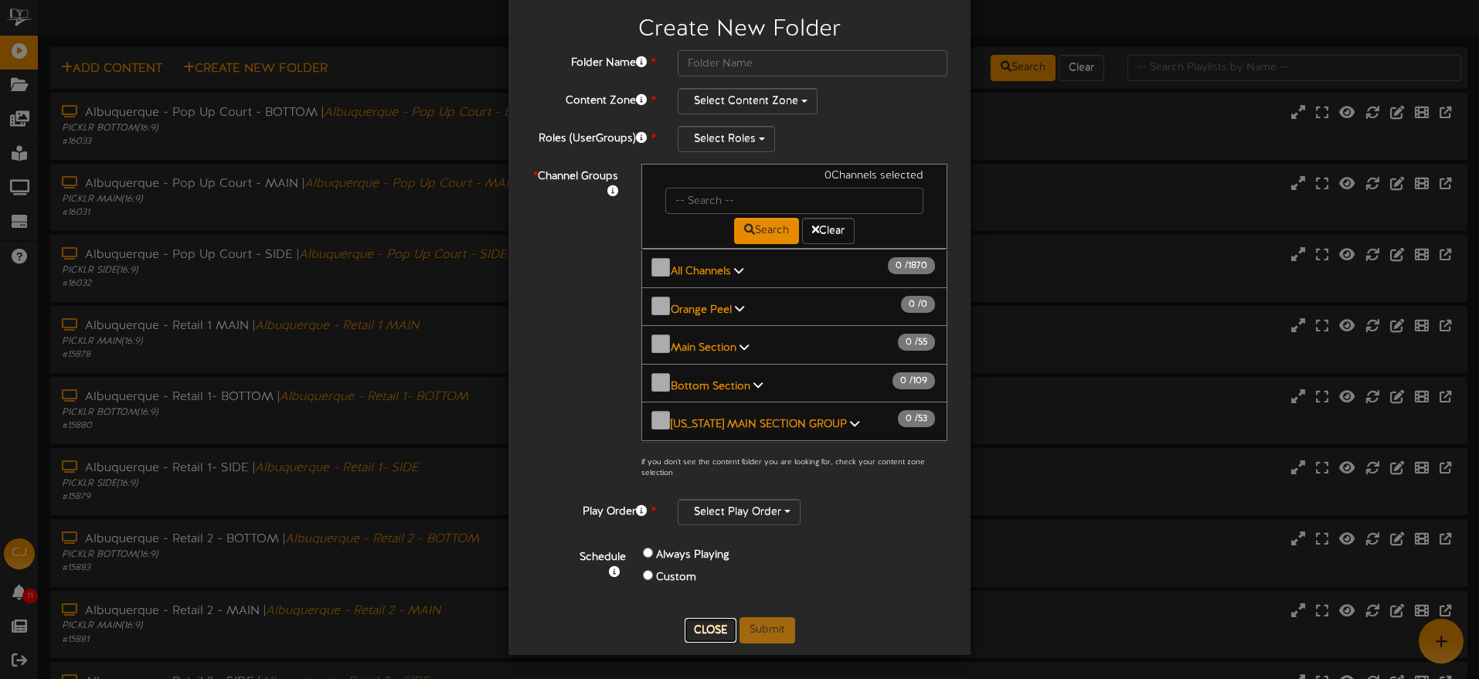
click at [715, 628] on button "Close" at bounding box center [711, 630] width 52 height 25
